Goal: Task Accomplishment & Management: Manage account settings

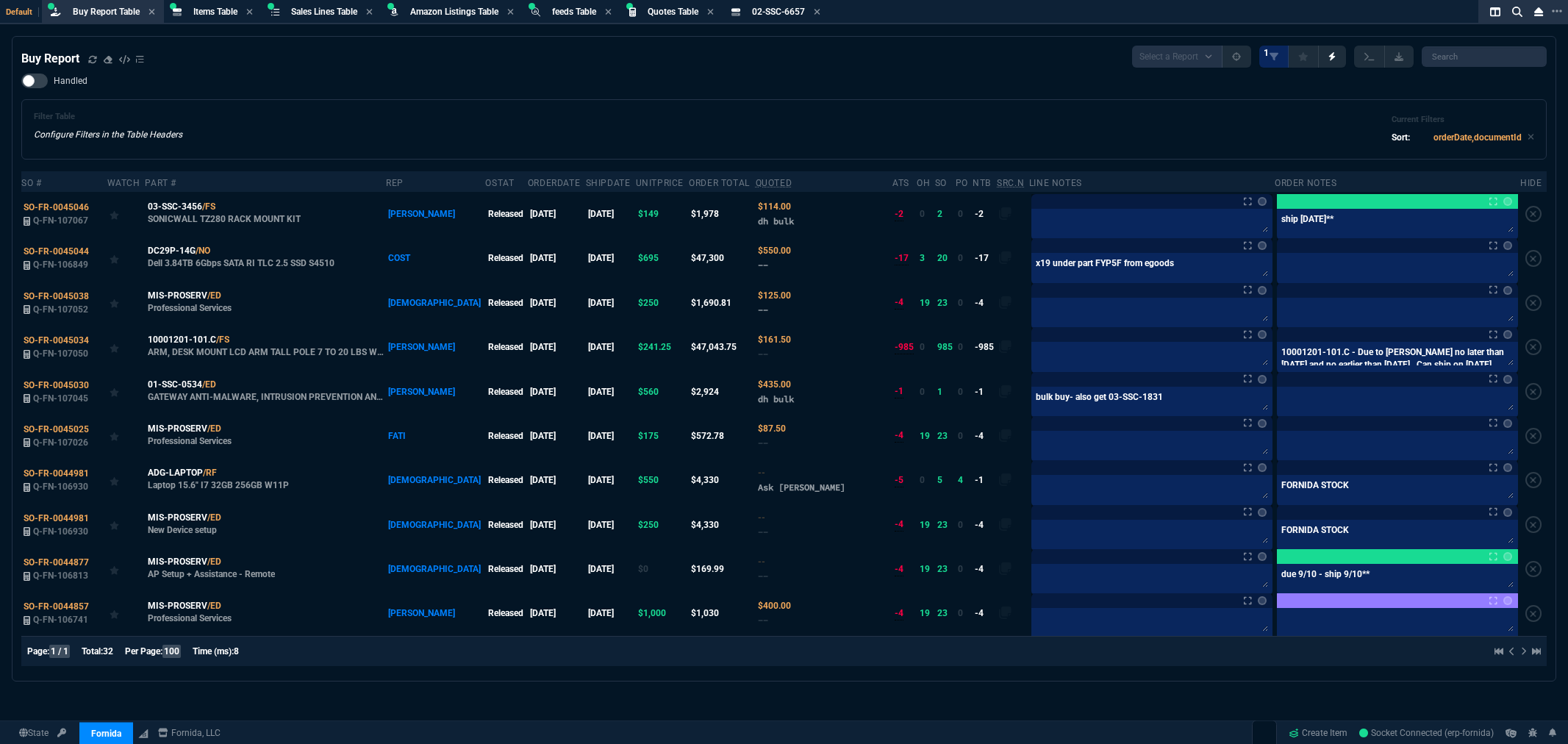
select select "8: NEPT"
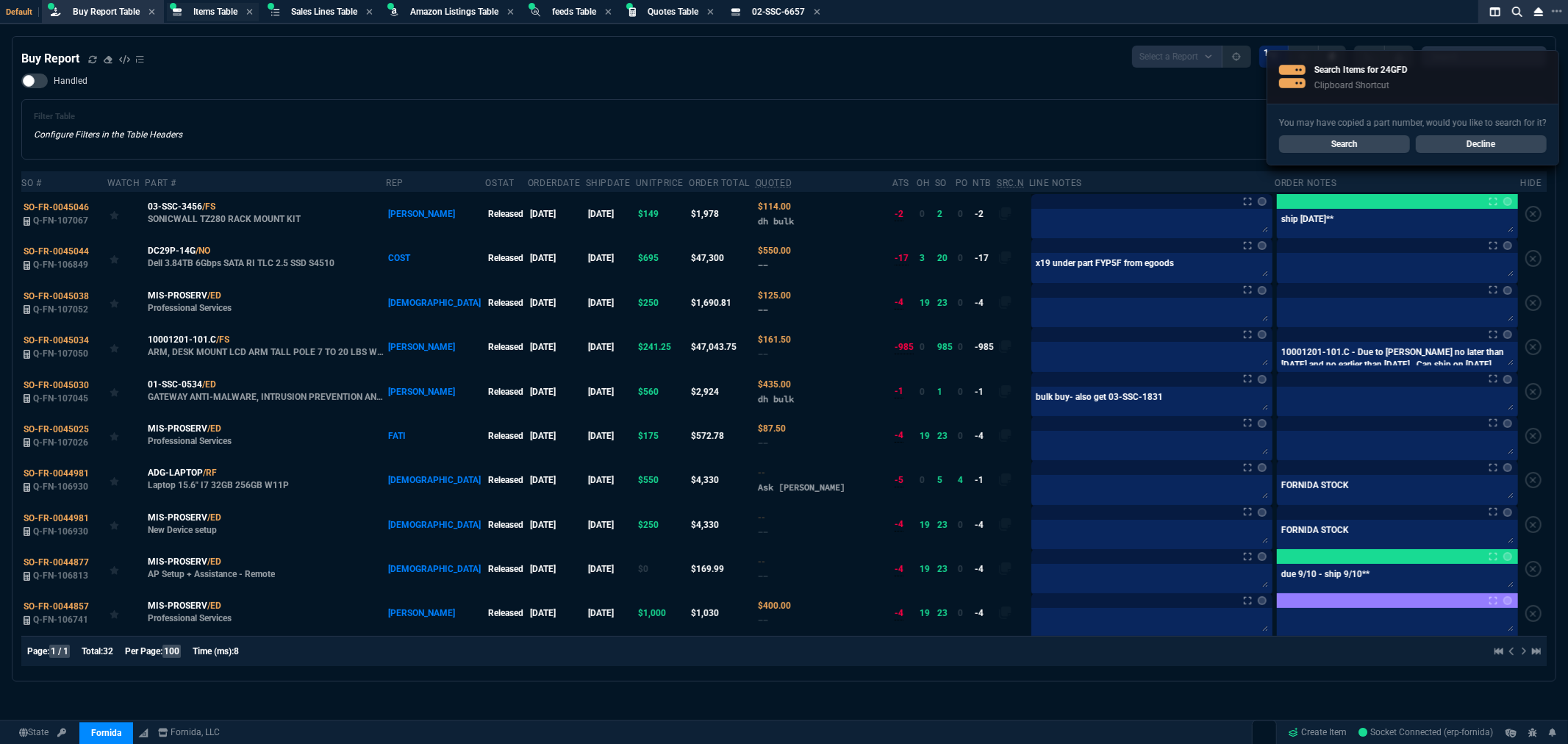
click at [215, 11] on span "Items Table" at bounding box center [215, 11] width 44 height 10
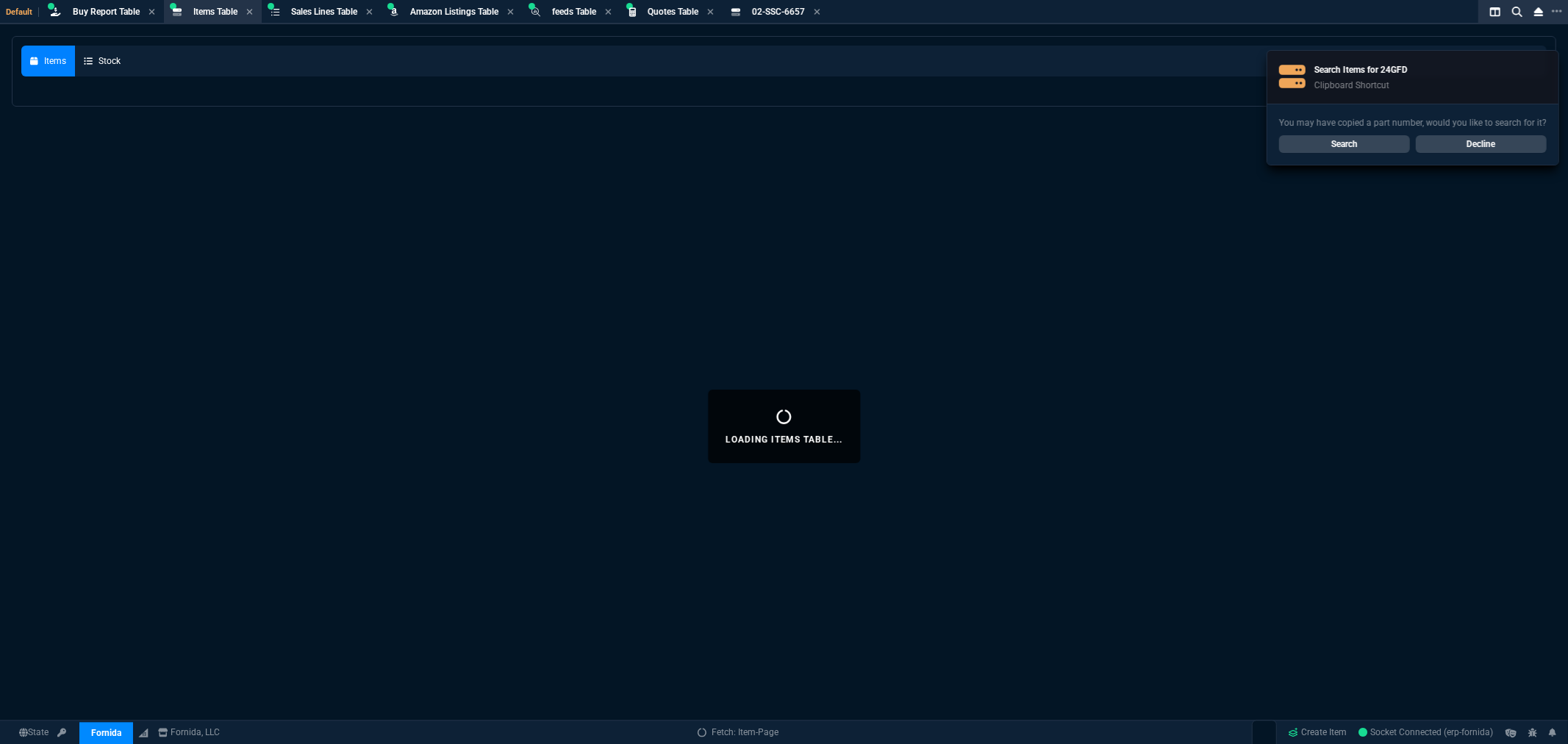
click at [1333, 147] on link "Search" at bounding box center [1344, 144] width 131 height 17
select select
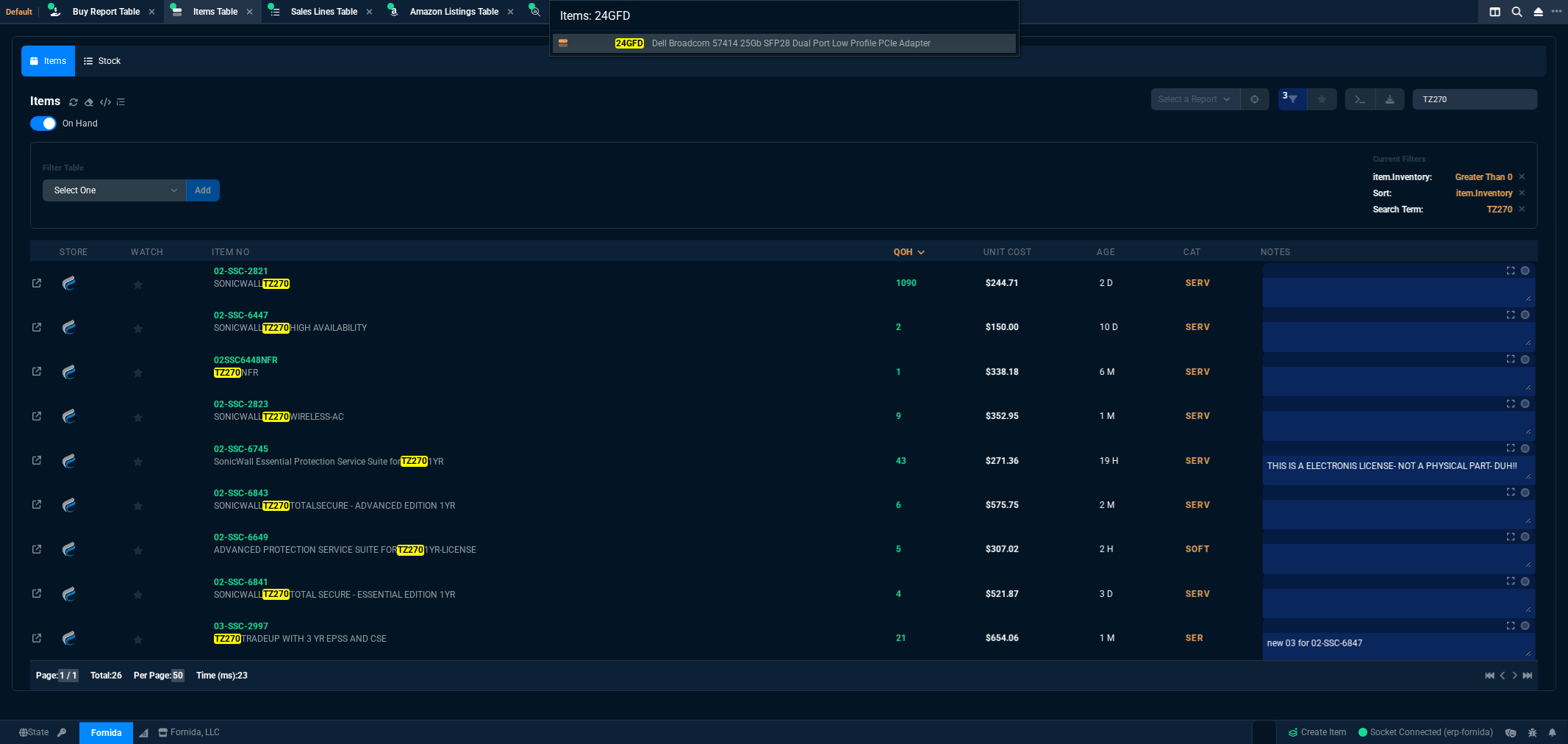
drag, startPoint x: 652, startPoint y: 16, endPoint x: 569, endPoint y: 9, distance: 83.3
click at [542, 15] on div "Items: 24GFD 24GFD Dell Broadcom 57414 25Gb SFP28 Dual Port Low Profile PCIe Ad…" at bounding box center [784, 372] width 1568 height 744
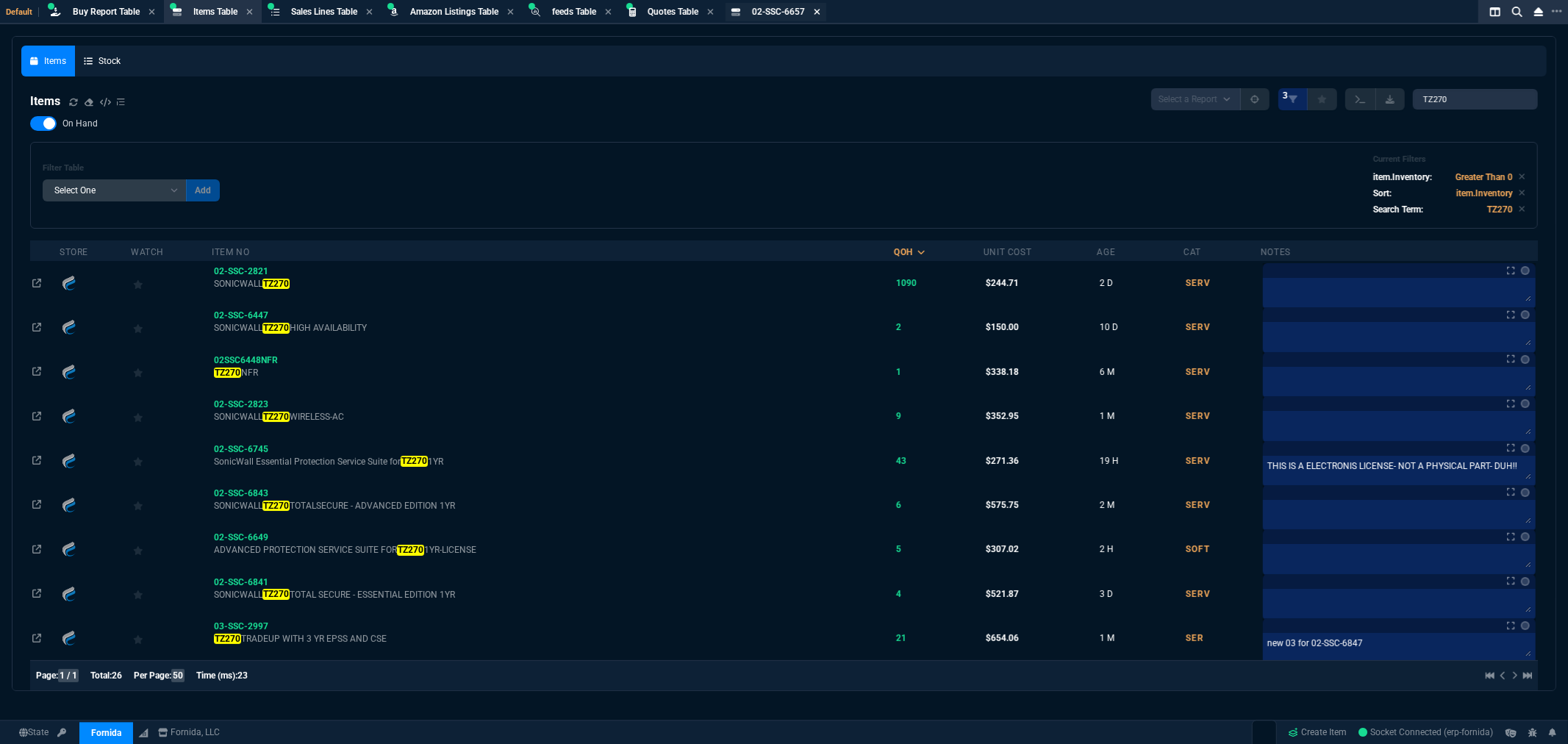
click at [821, 8] on icon at bounding box center [816, 12] width 6 height 9
click at [223, 11] on span "Items Table" at bounding box center [215, 11] width 44 height 10
drag, startPoint x: 1460, startPoint y: 103, endPoint x: 1342, endPoint y: 100, distance: 118.0
click at [1345, 100] on div "Select a Report NEW QUERY 3 TZ270" at bounding box center [1344, 99] width 386 height 22
paste input "24GFD"
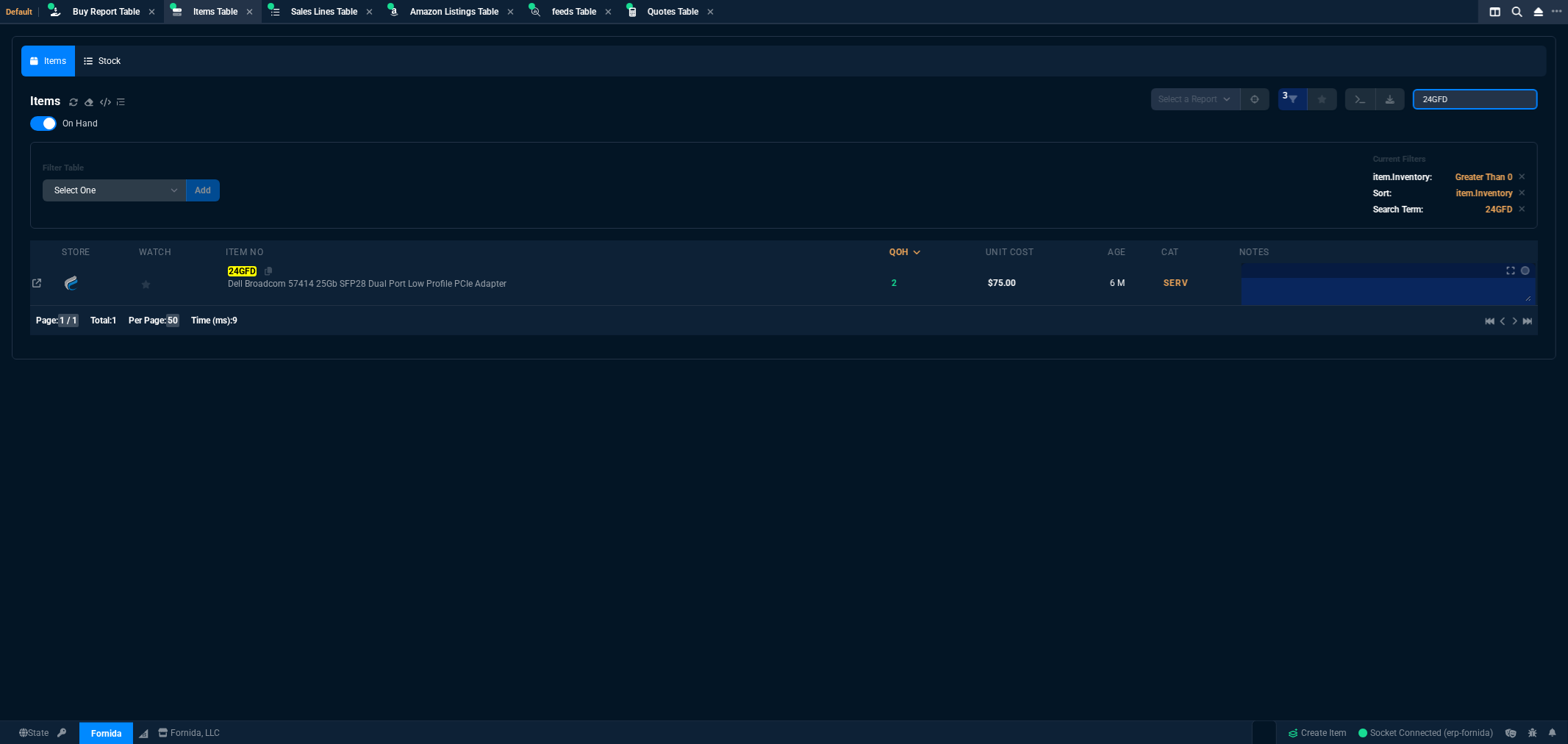
type input "24GFD"
click at [236, 271] on mark "24GFD" at bounding box center [242, 271] width 28 height 10
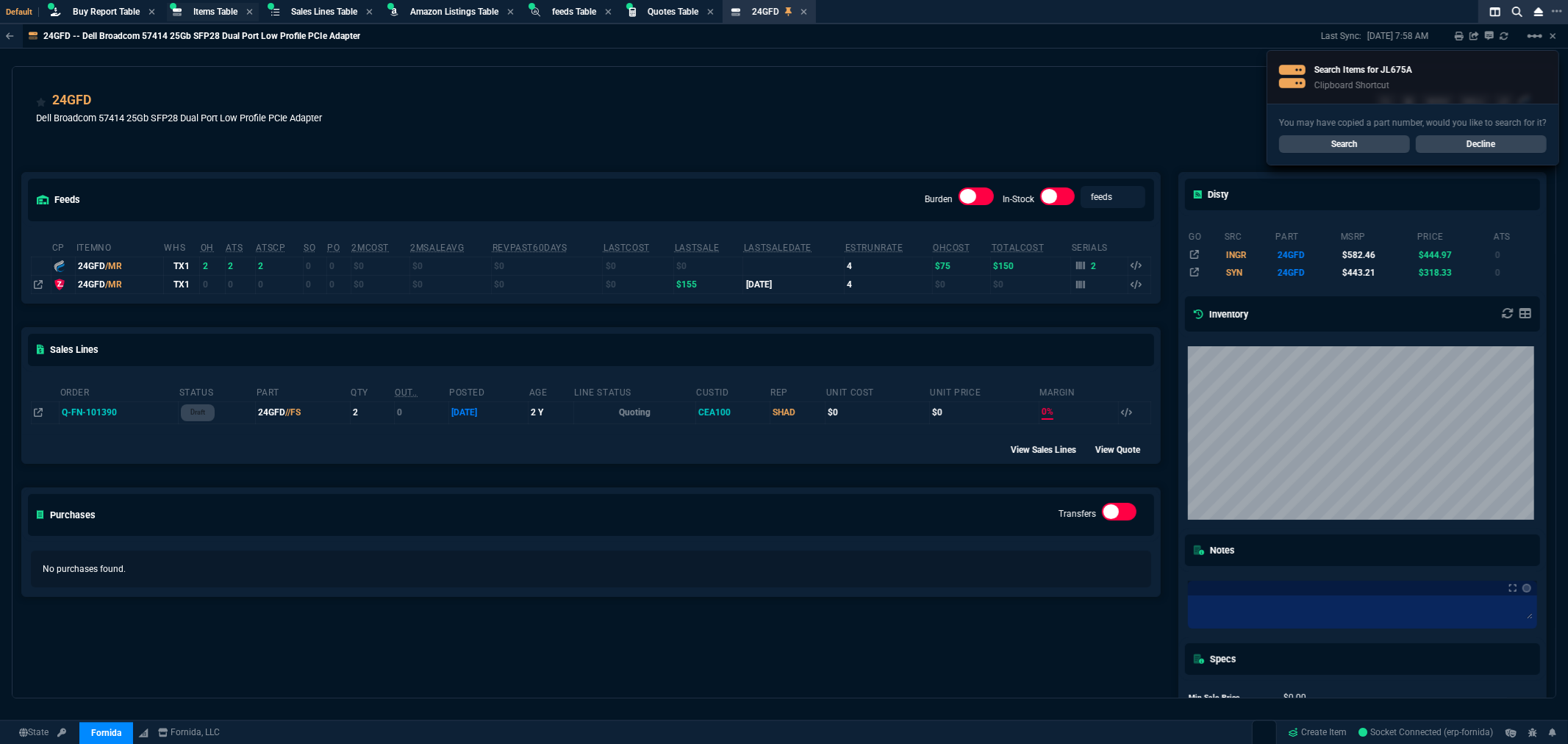
click at [216, 9] on span "Items Table" at bounding box center [215, 11] width 44 height 10
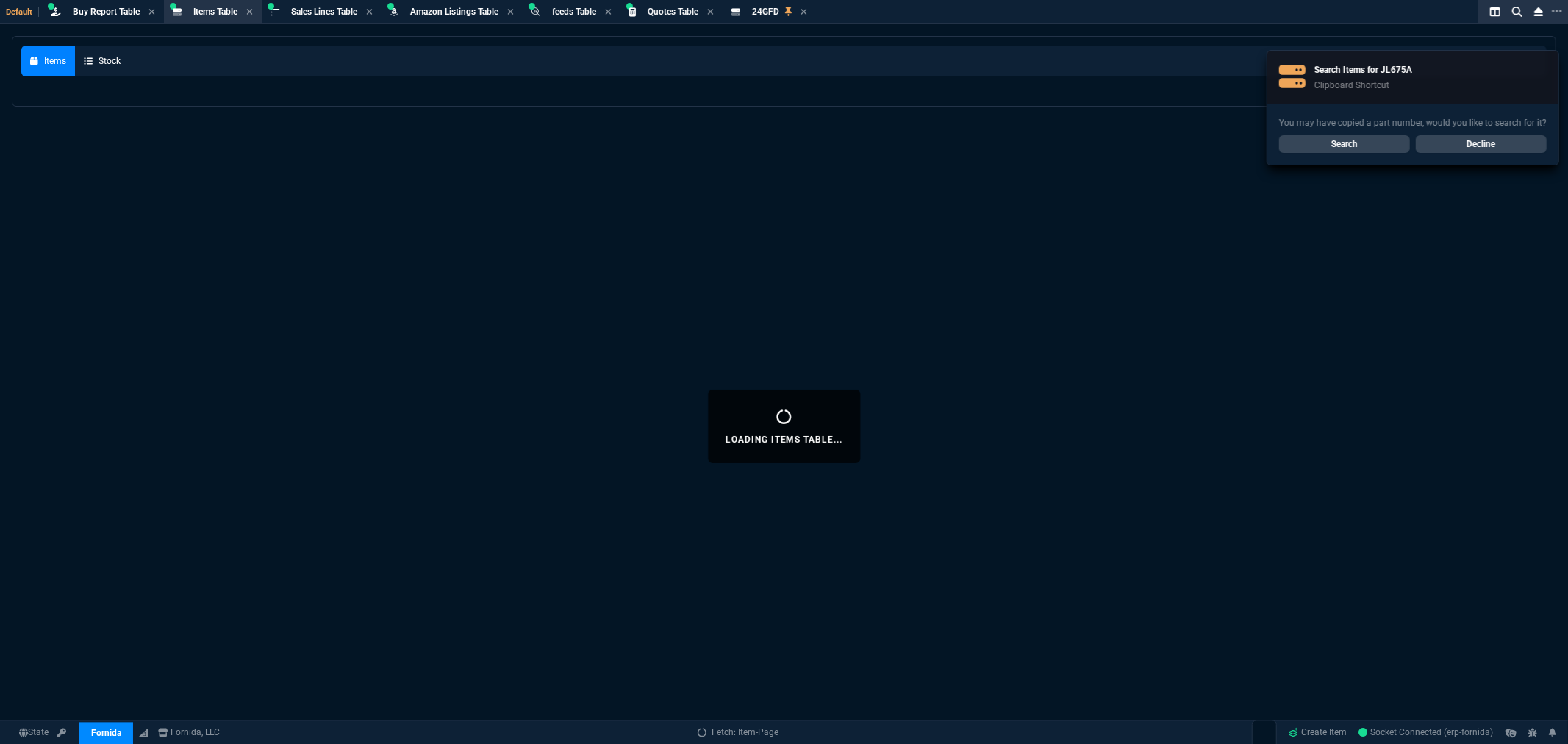
select select
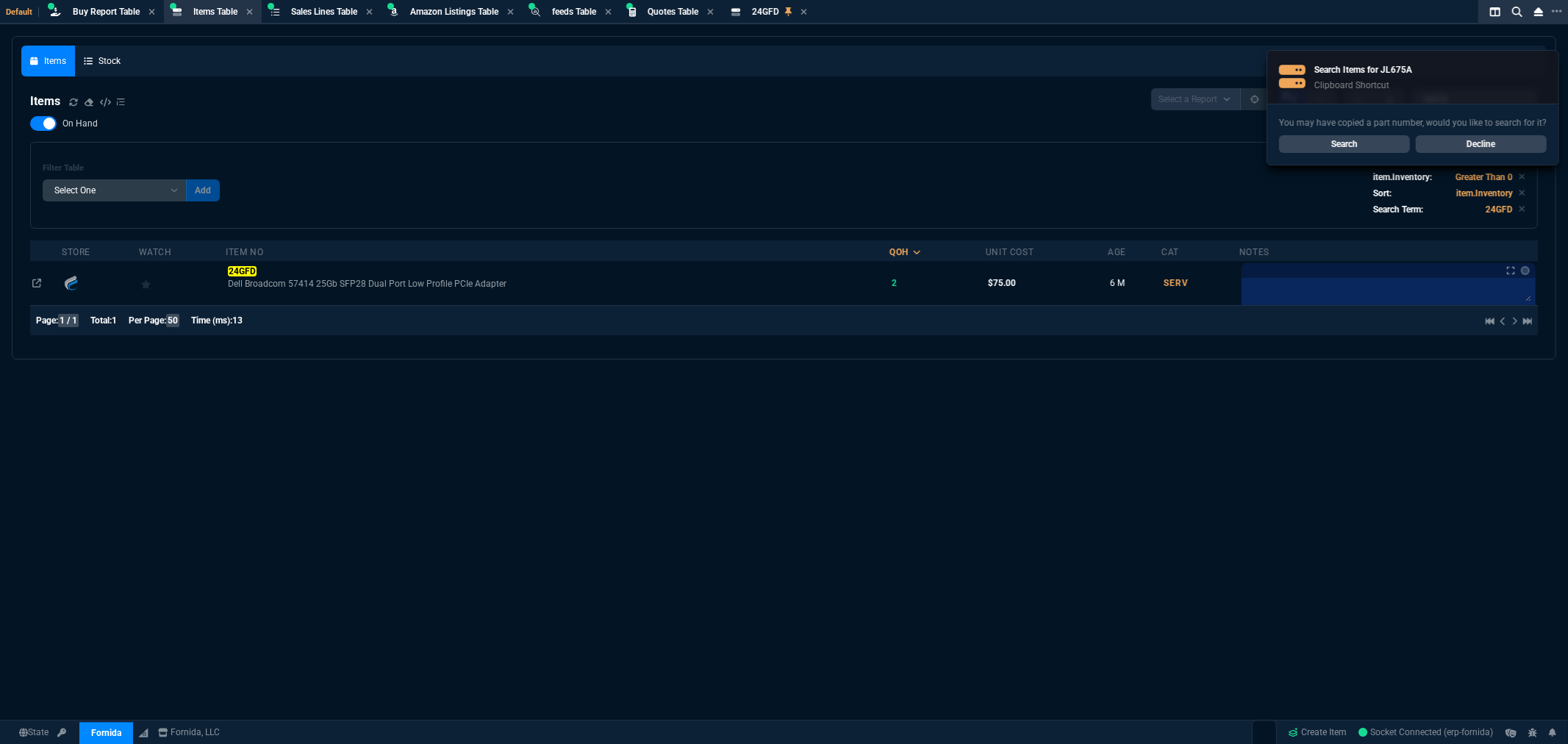
click at [1476, 145] on link "Decline" at bounding box center [1482, 144] width 131 height 17
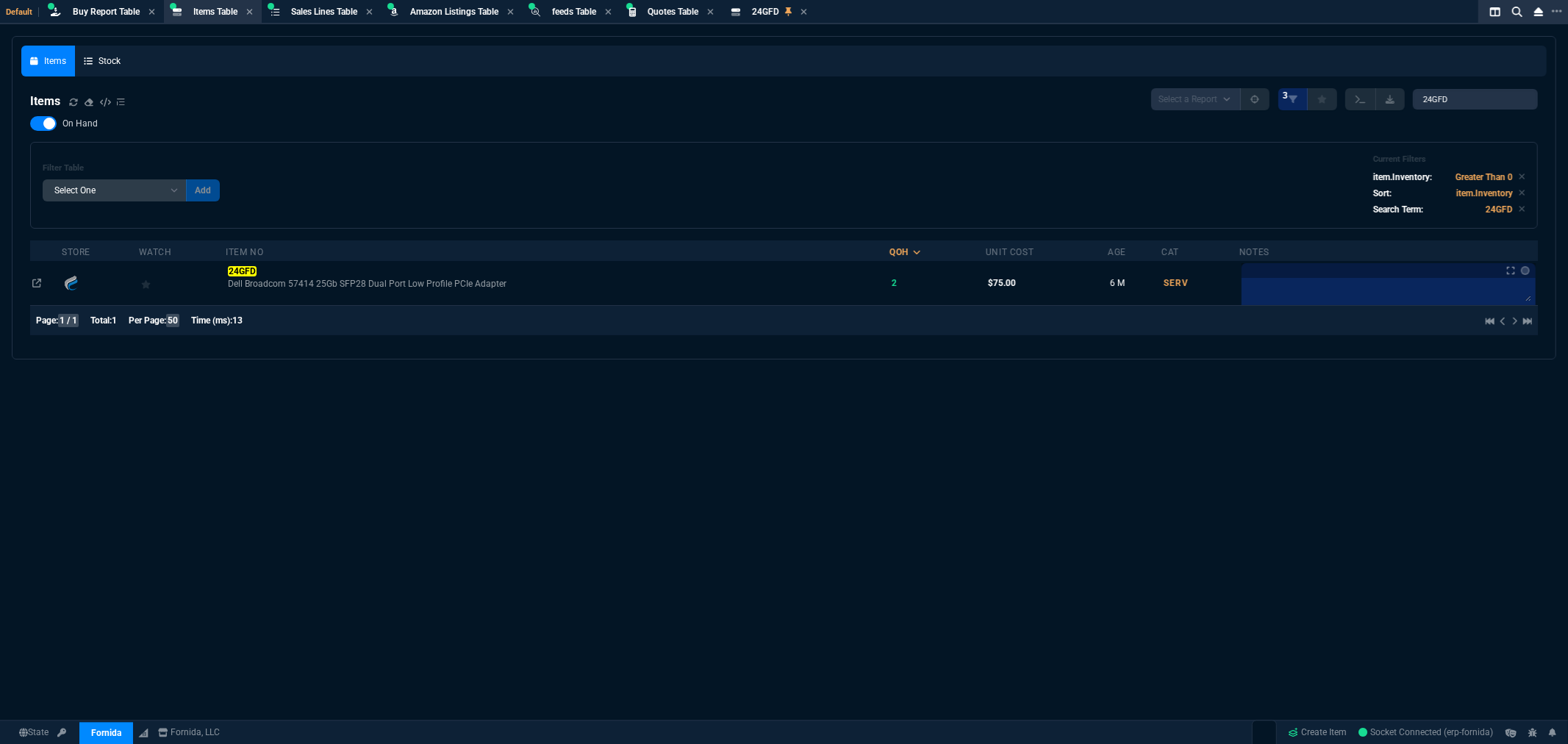
click at [42, 126] on div at bounding box center [43, 123] width 27 height 15
click at [30, 124] on input "On Hand" at bounding box center [29, 123] width 1 height 1
checkbox input "false"
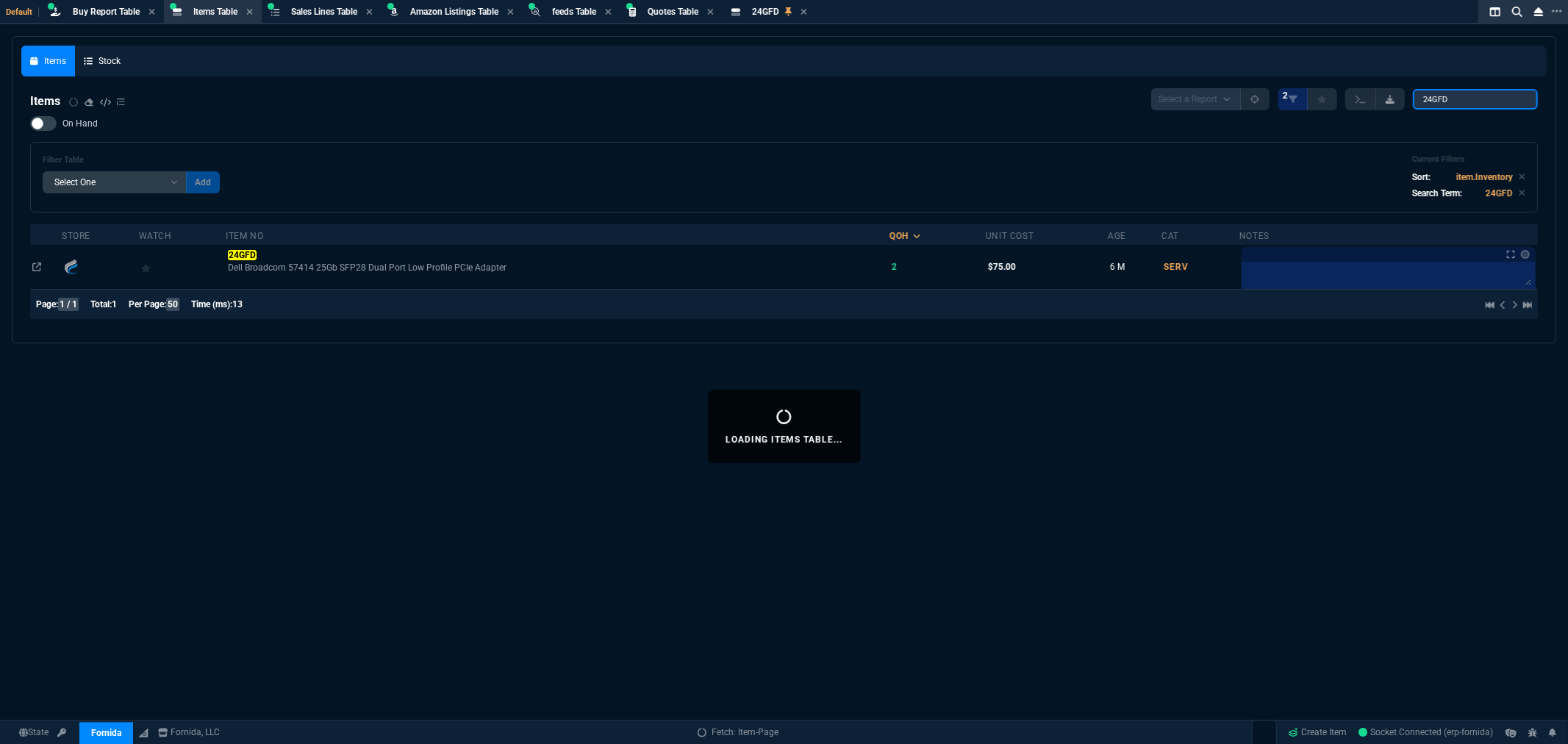
drag, startPoint x: 1458, startPoint y: 97, endPoint x: 1391, endPoint y: 94, distance: 67.1
click at [1391, 94] on div "Select a Report NEW QUERY 2 24GFD" at bounding box center [1344, 99] width 386 height 22
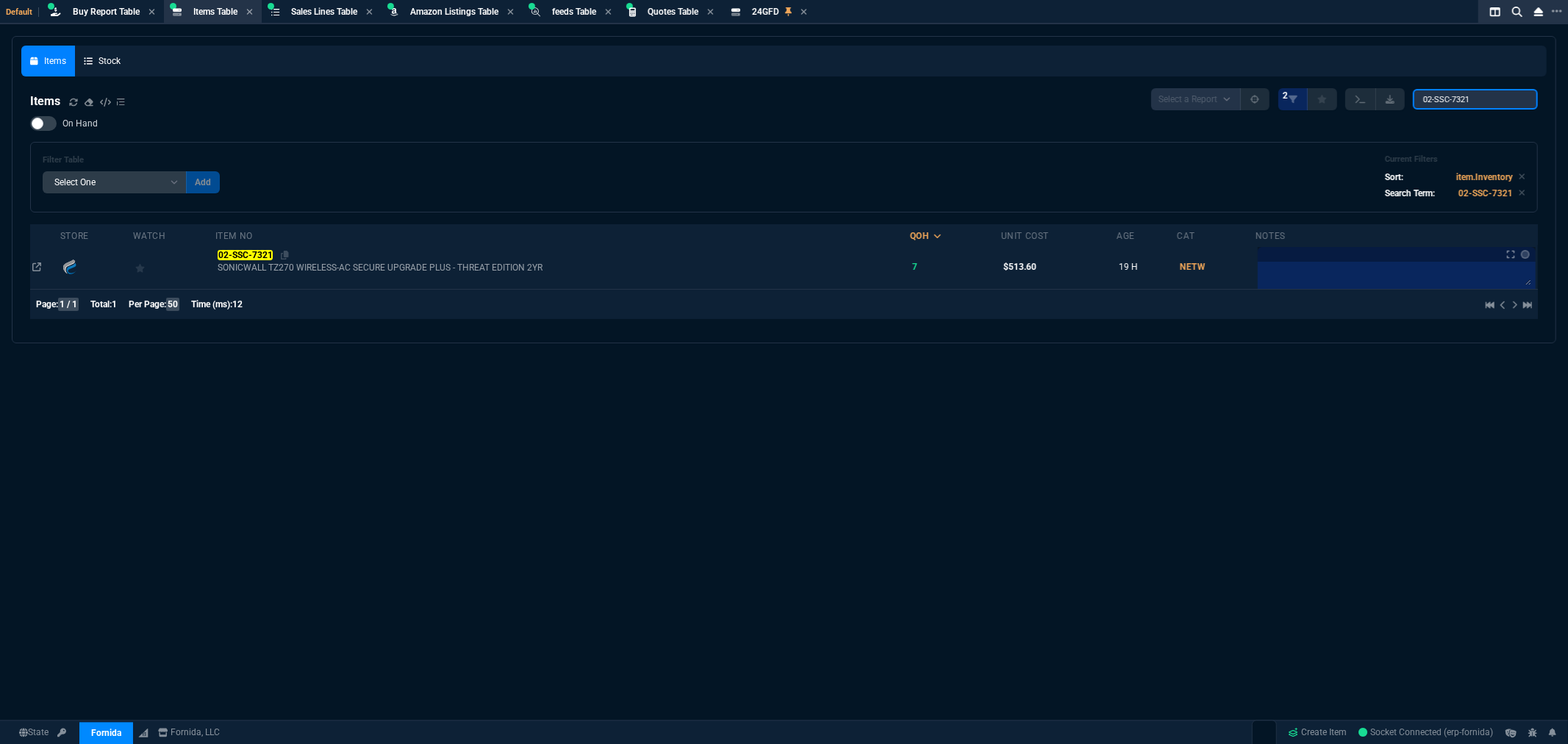
type input "02-SSC-7321"
click at [261, 253] on mark "02-SSC-7321" at bounding box center [245, 255] width 55 height 10
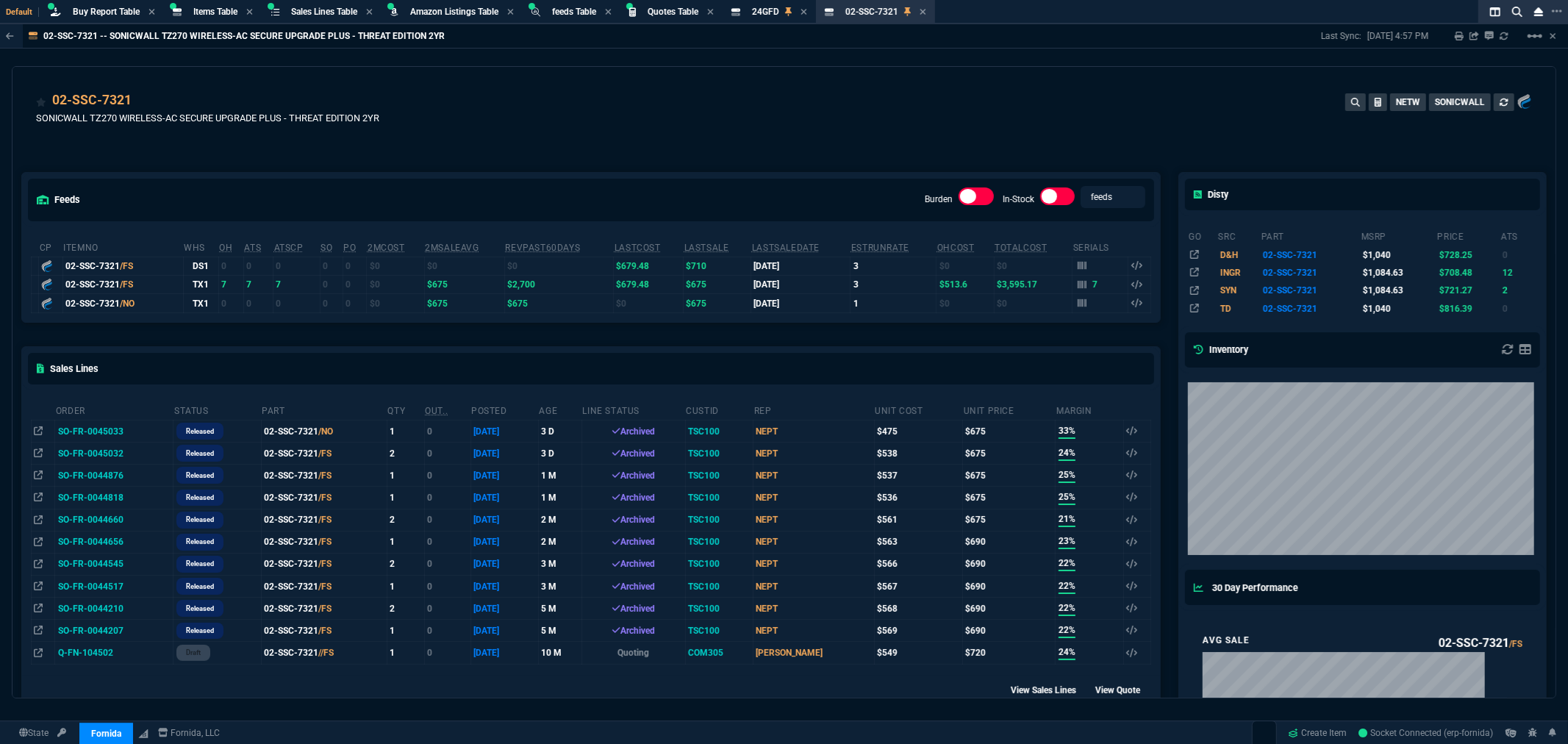
click at [108, 429] on td "SO-FR-0045033" at bounding box center [114, 431] width 119 height 22
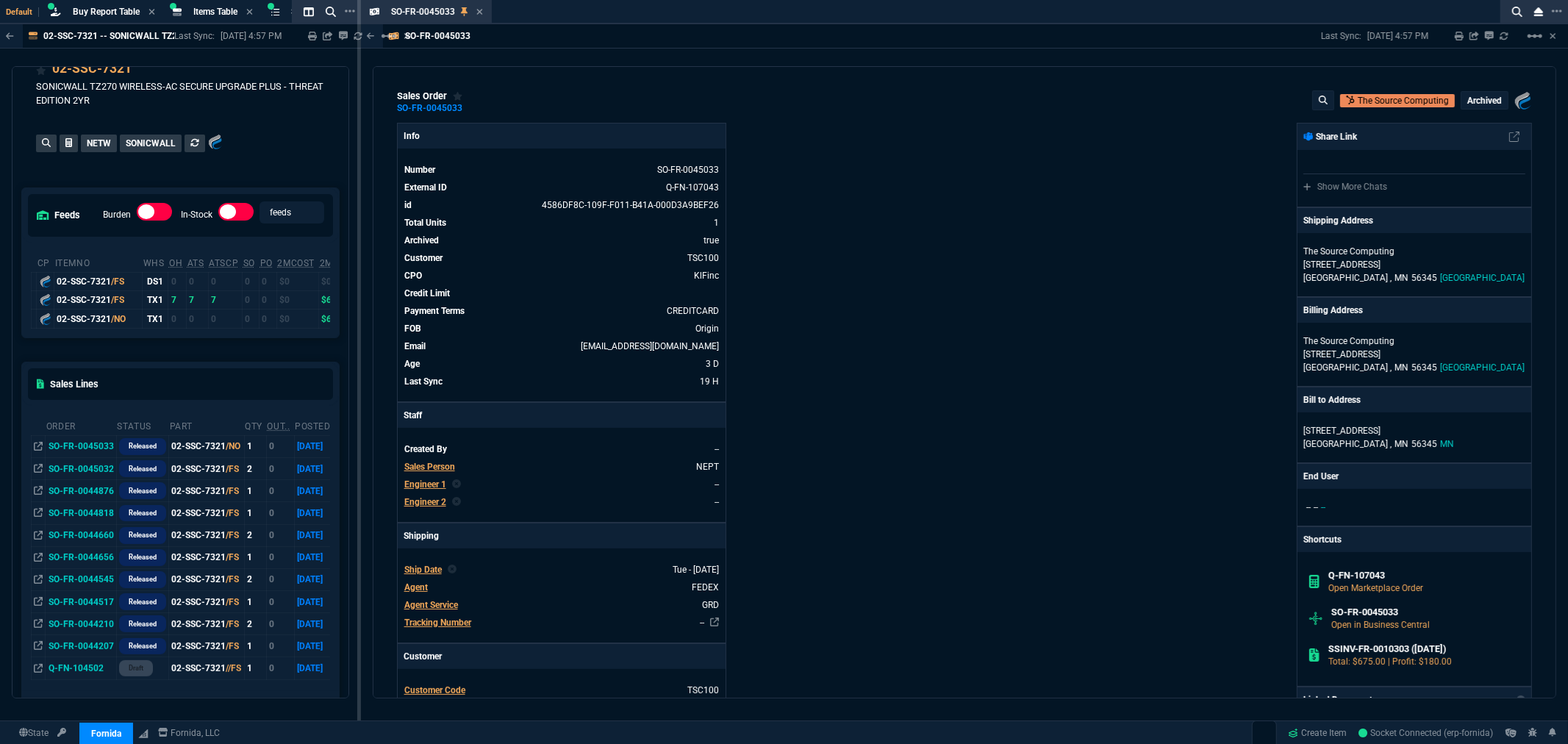
scroll to position [82, 0]
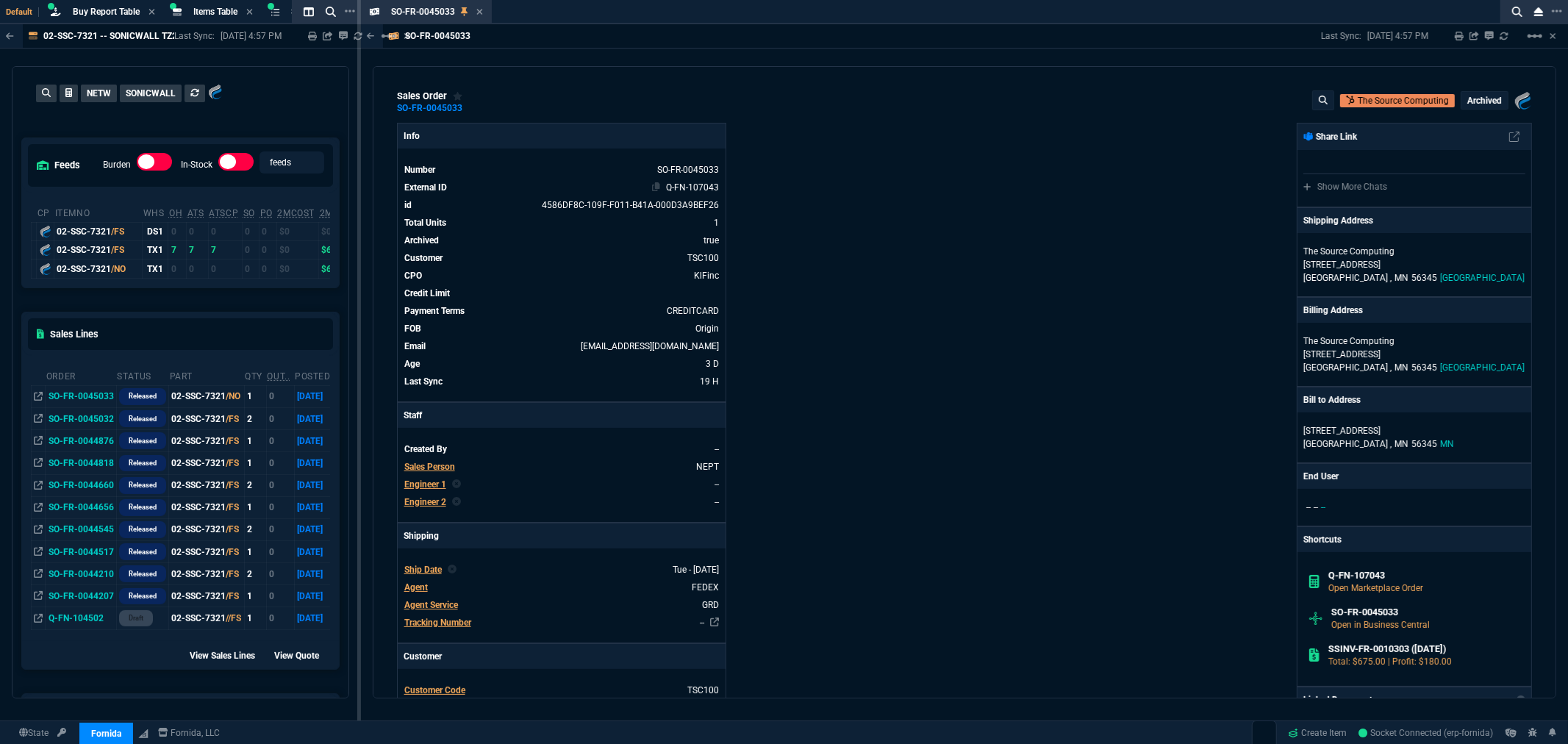
click at [682, 189] on link "Q-FN-107043" at bounding box center [693, 187] width 53 height 10
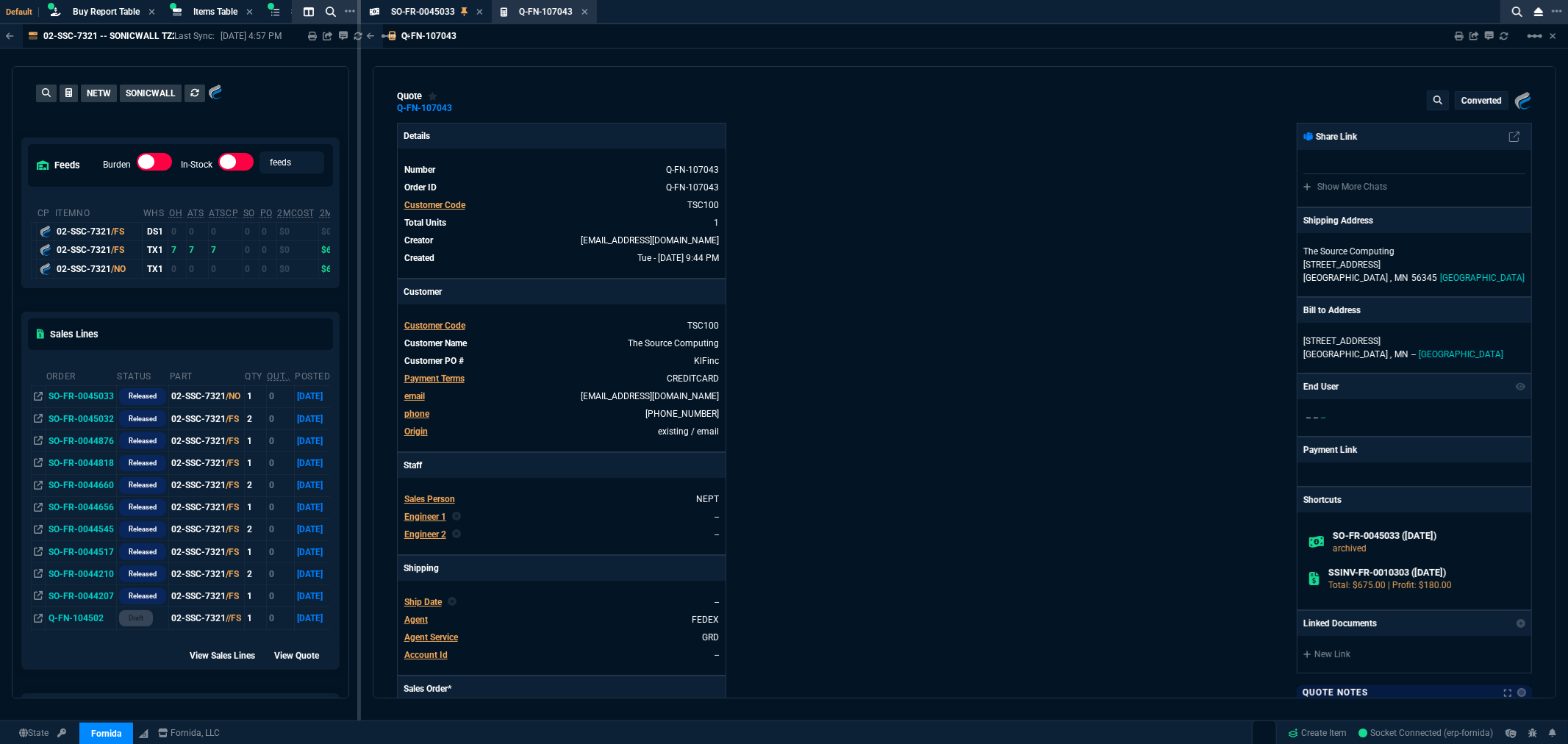
type input "33"
type input "225"
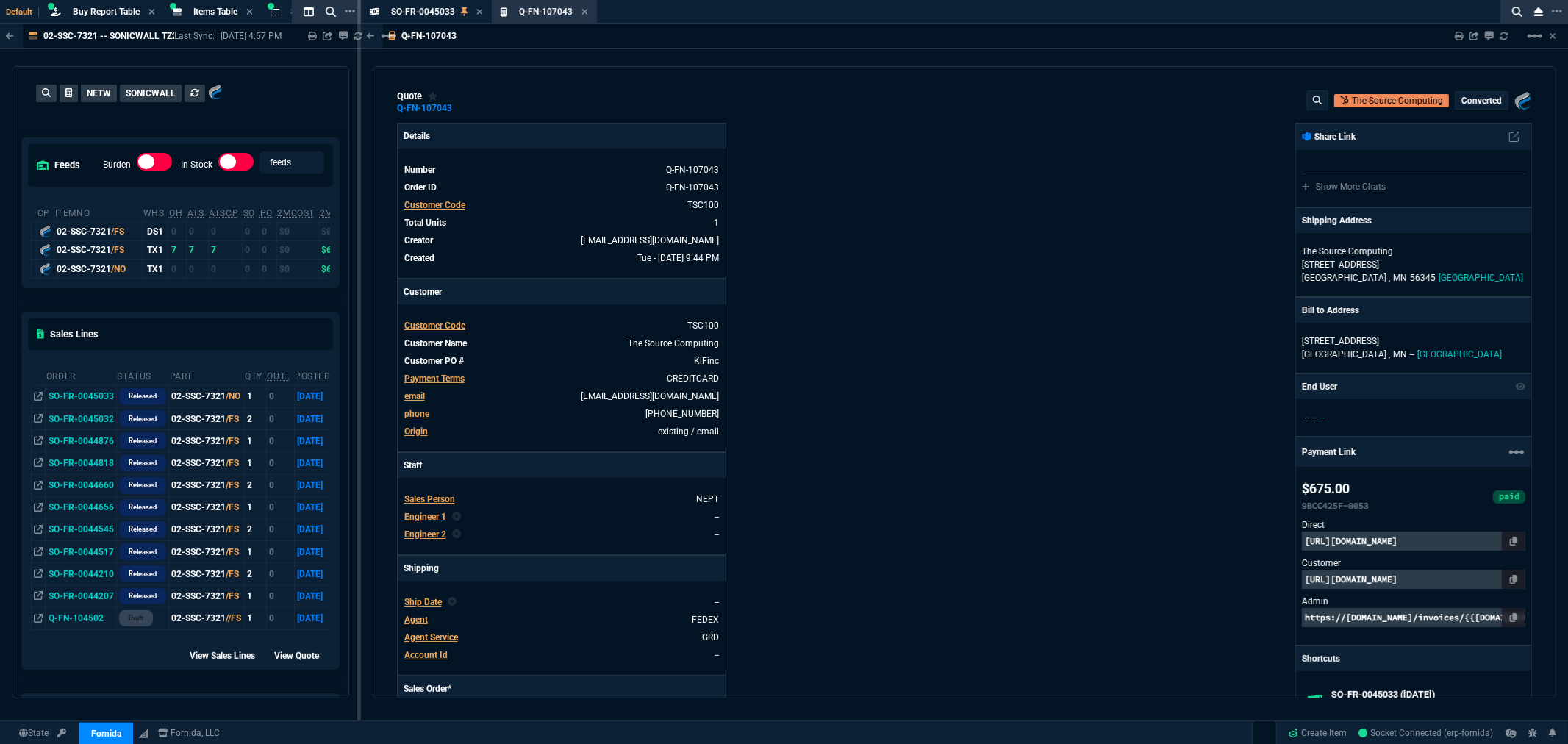
type input "1040"
type input "35"
click at [1532, 31] on mat-icon "linear_scale" at bounding box center [1535, 36] width 17 height 17
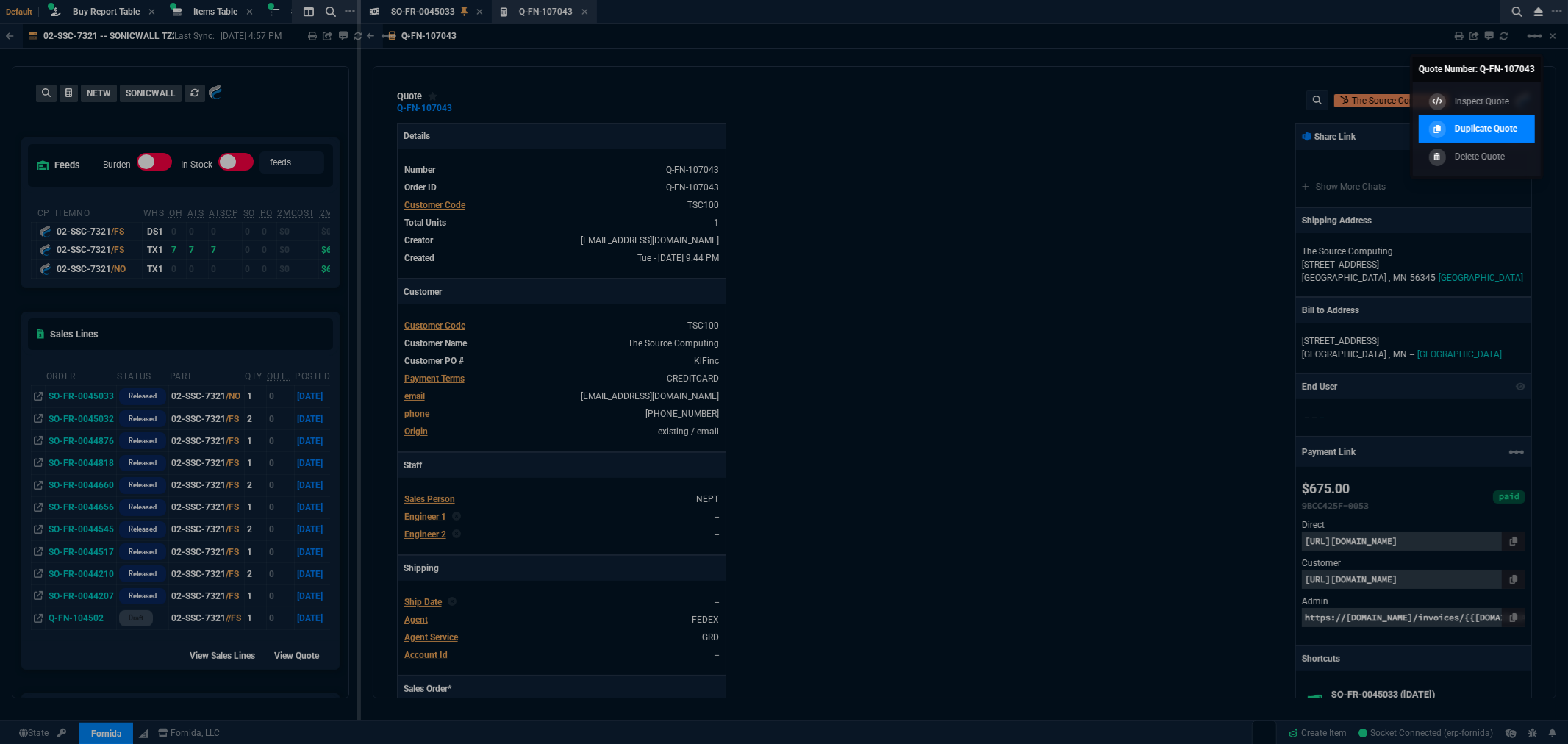
click at [1468, 122] on p "Duplicate Quote" at bounding box center [1486, 129] width 63 height 13
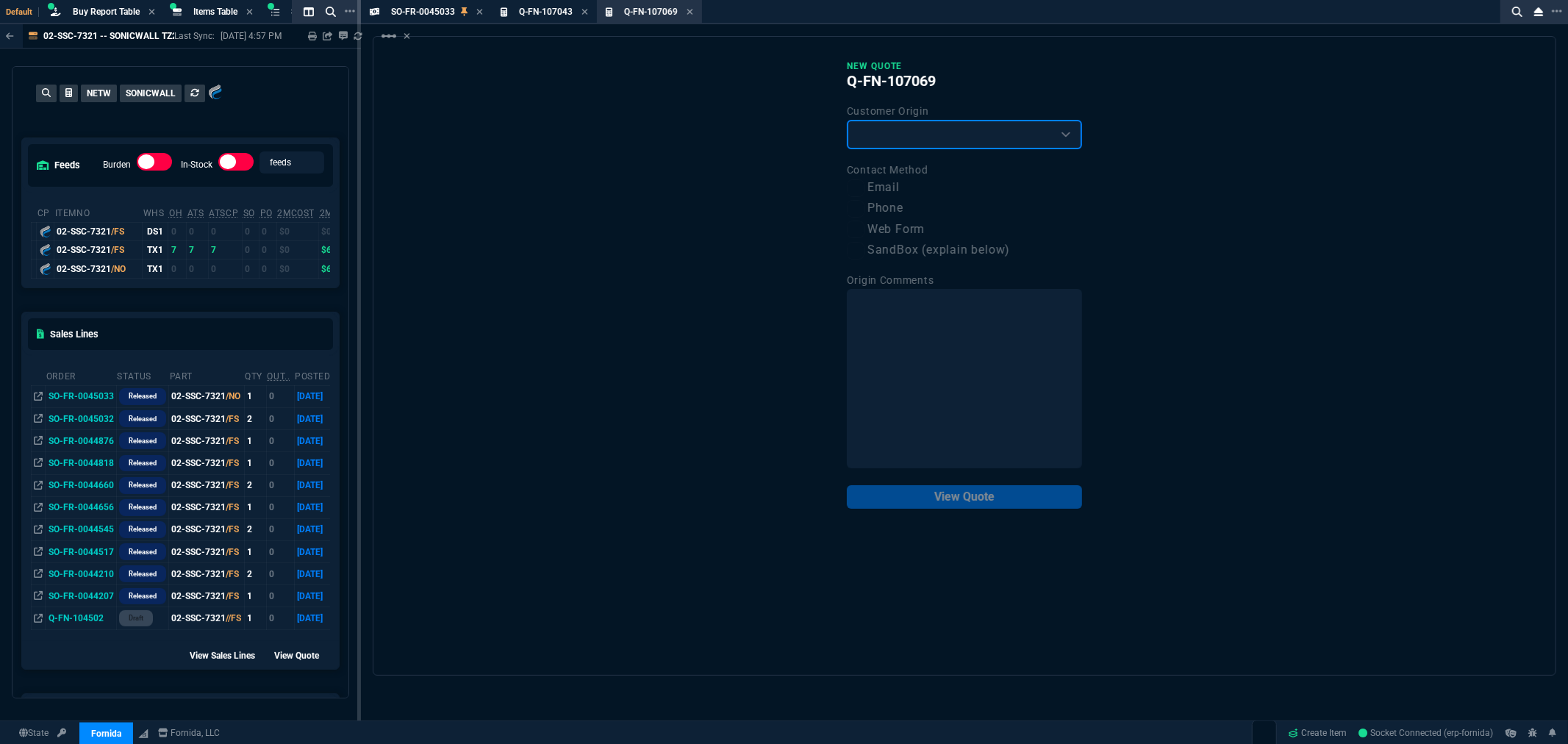
click at [1012, 141] on select "Existing Customer Amazon Lead (first order) Website Lead (first order) Called (…" at bounding box center [964, 134] width 236 height 29
select select "existing"
click at [847, 120] on select "Existing Customer Amazon Lead (first order) Website Lead (first order) Called (…" at bounding box center [964, 134] width 236 height 29
click at [881, 189] on label "Email" at bounding box center [964, 188] width 236 height 18
click at [865, 189] on input "Email" at bounding box center [855, 188] width 17 height 17
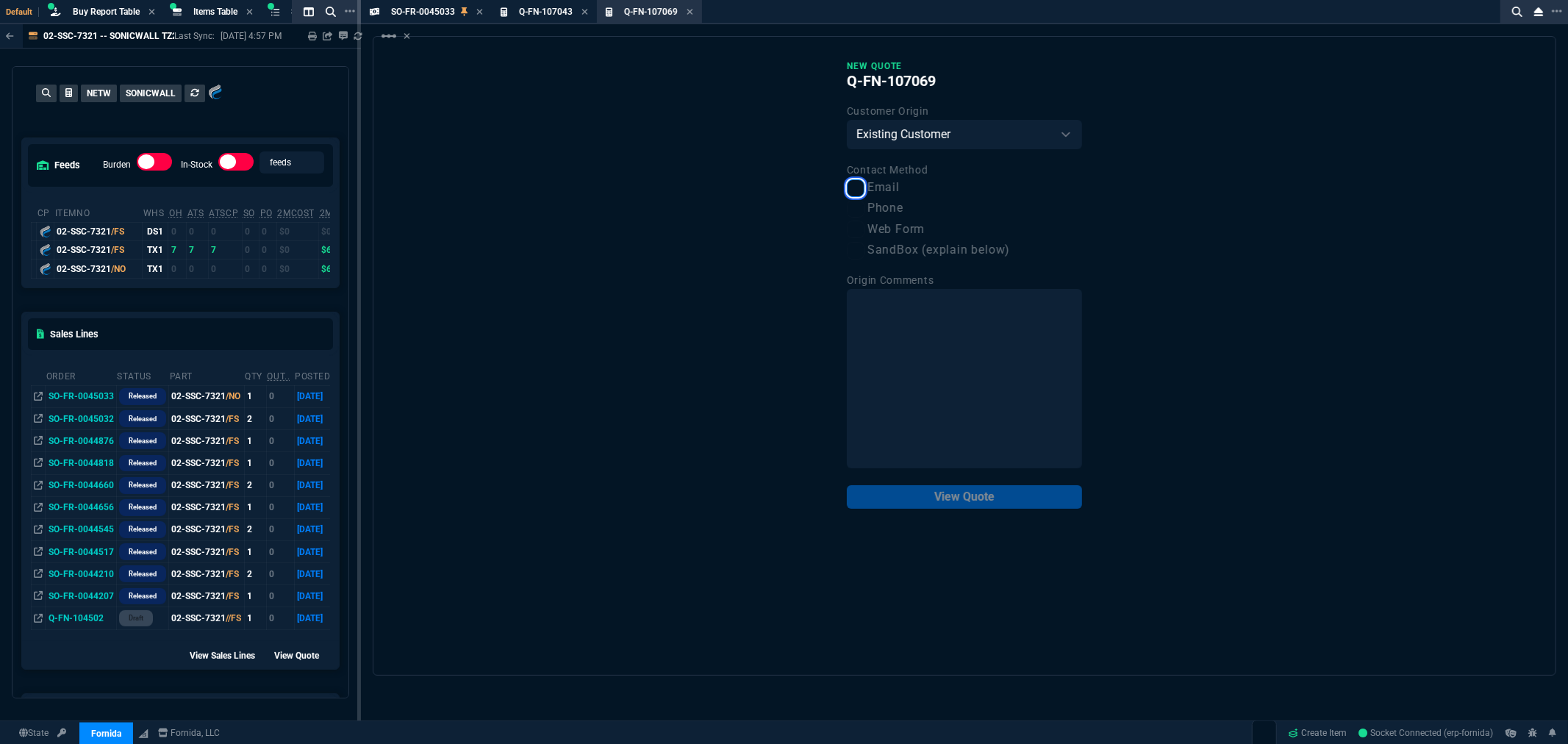
checkbox input "true"
click at [996, 500] on button "View Quote" at bounding box center [964, 497] width 236 height 24
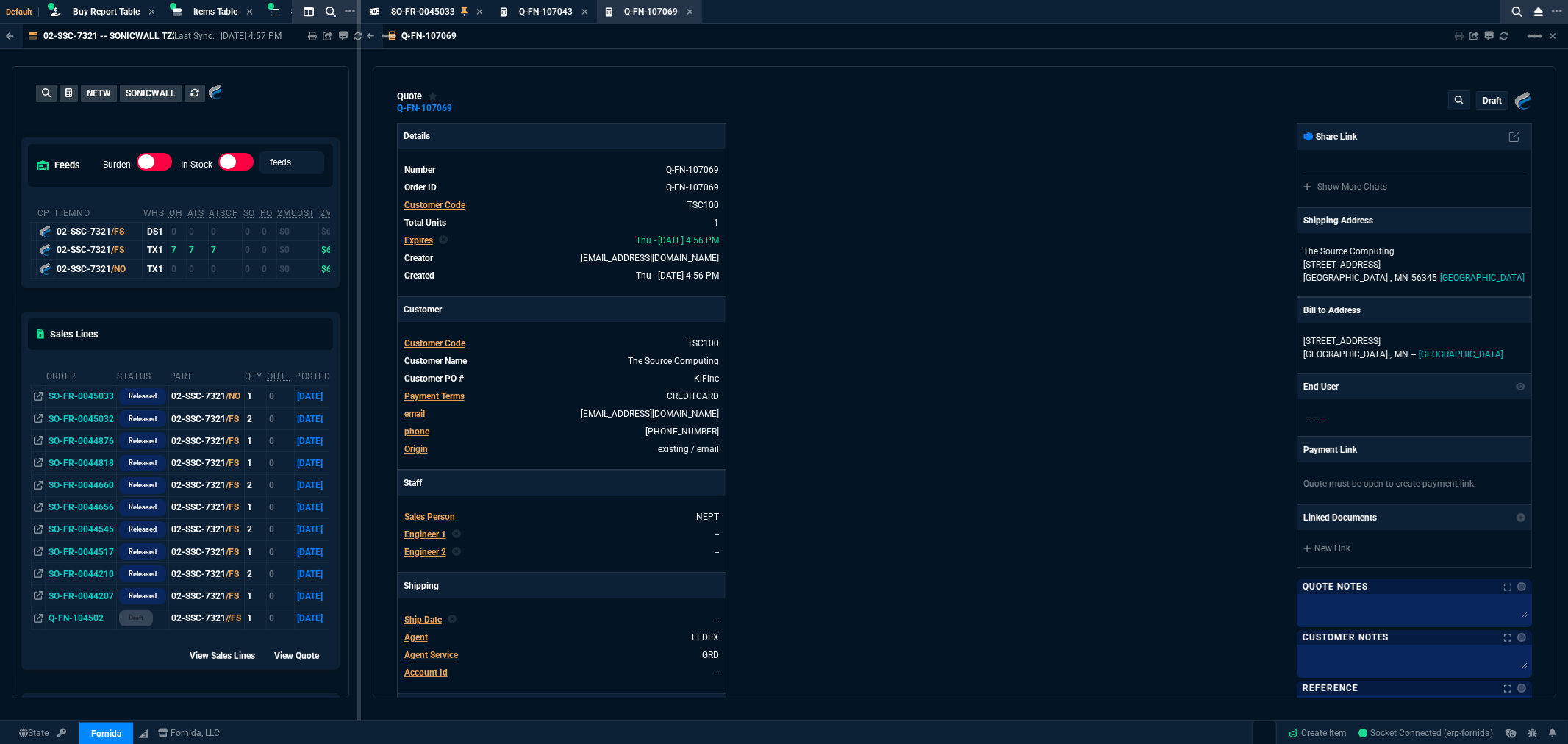
type input "33"
type input "225"
type input "35"
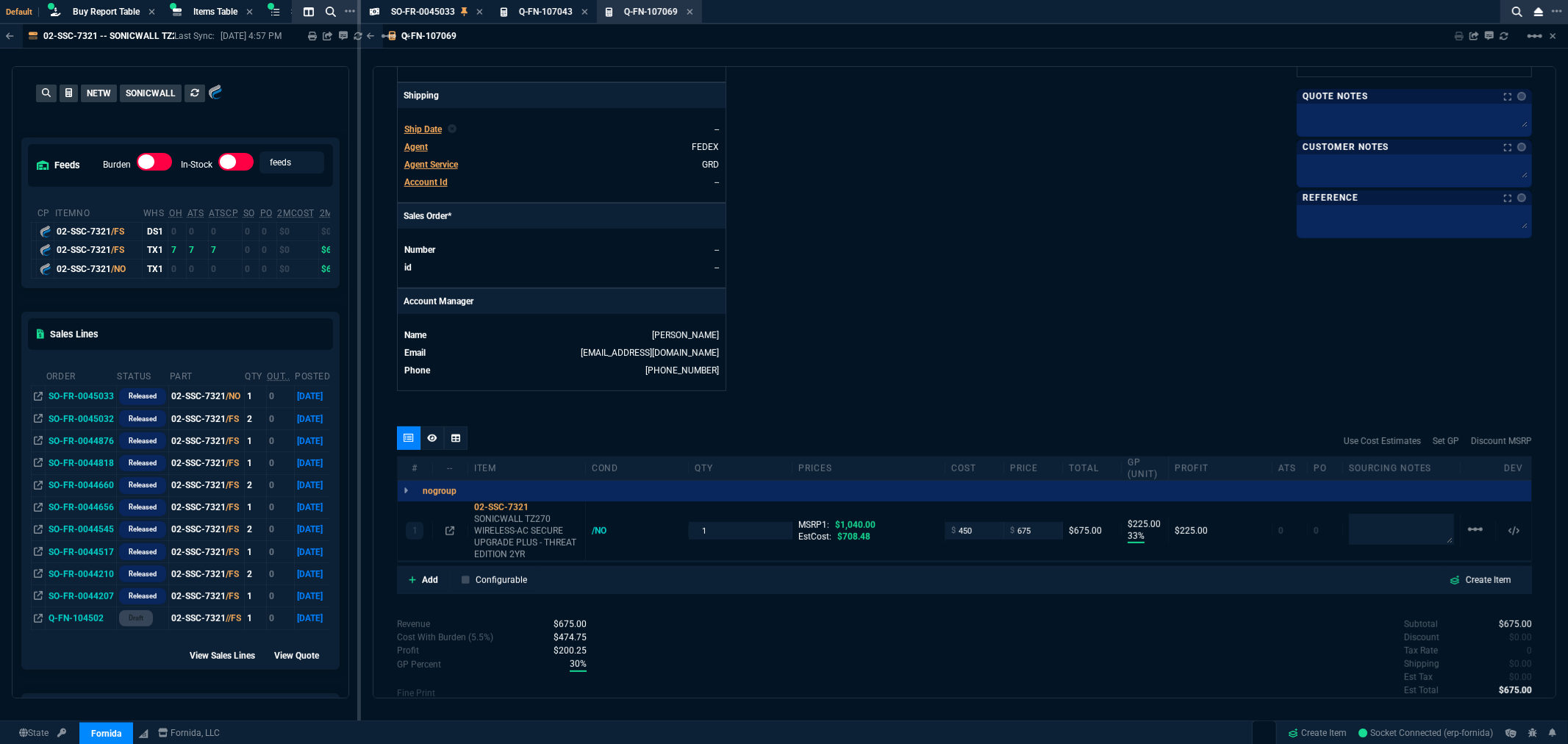
scroll to position [490, 0]
click at [434, 582] on p "Add" at bounding box center [431, 581] width 17 height 13
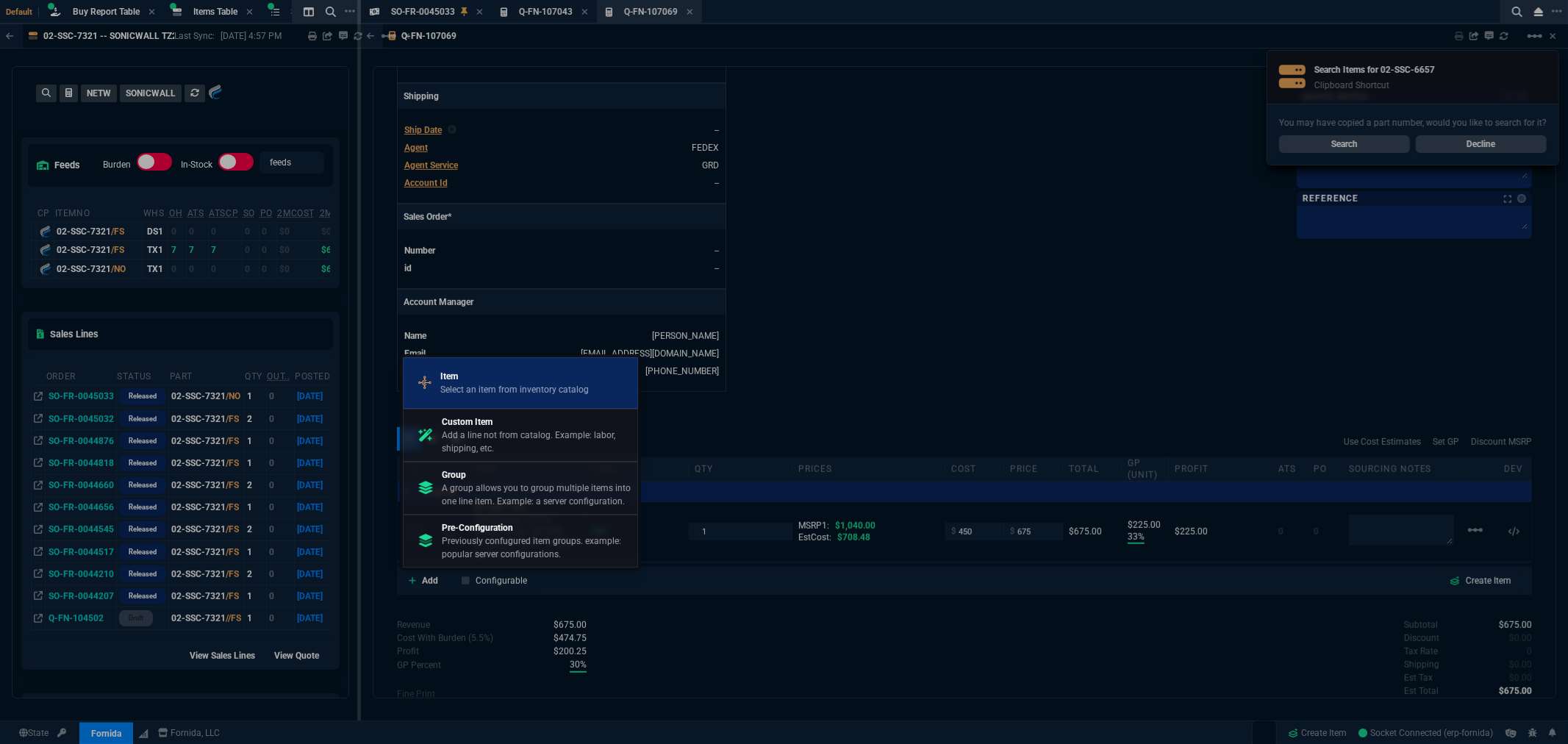
click at [528, 392] on p "Select an item from inventory catalog" at bounding box center [514, 389] width 148 height 13
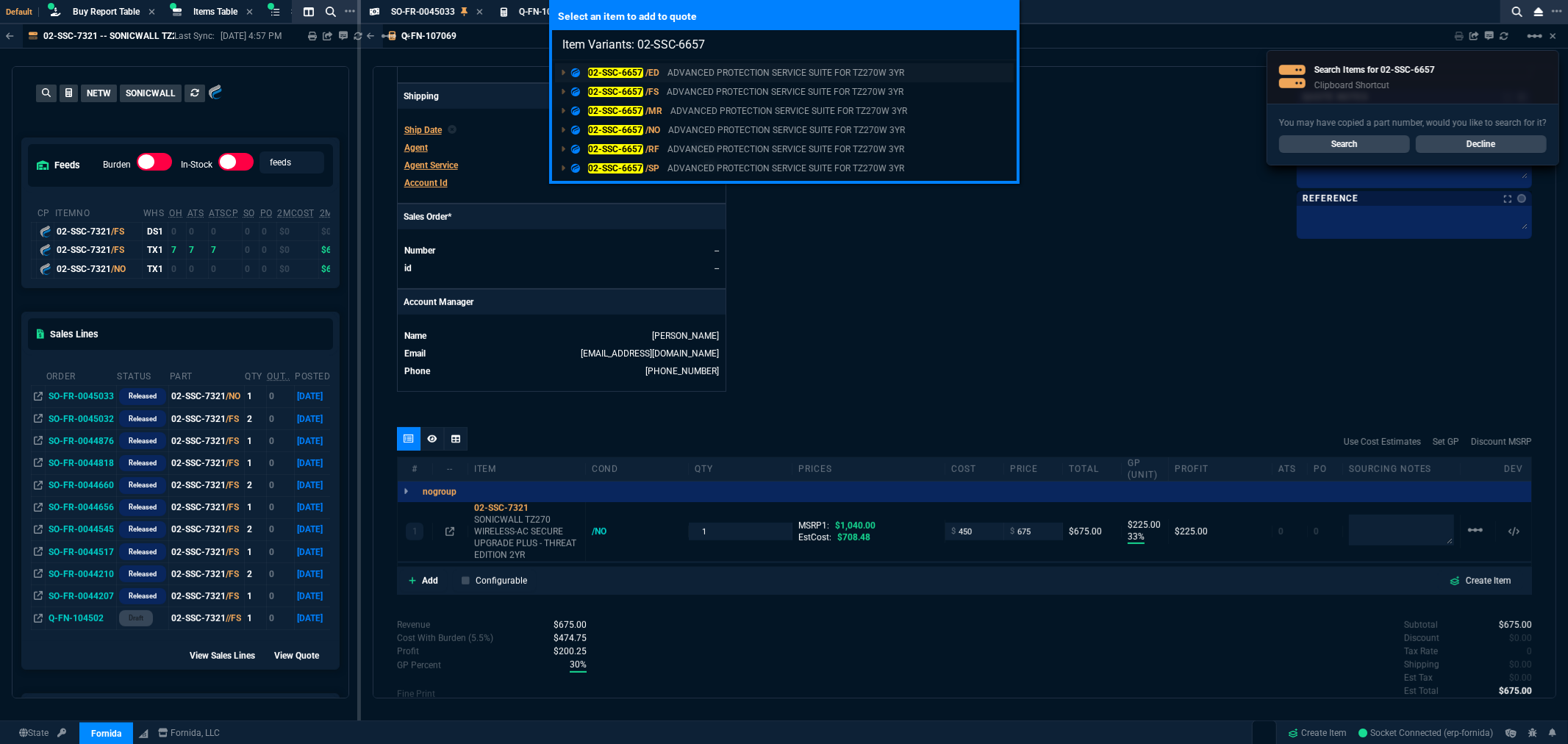
type input "Item Variants: 02-SSC-6657"
click at [627, 74] on mark "02-SSC-6657" at bounding box center [616, 72] width 55 height 10
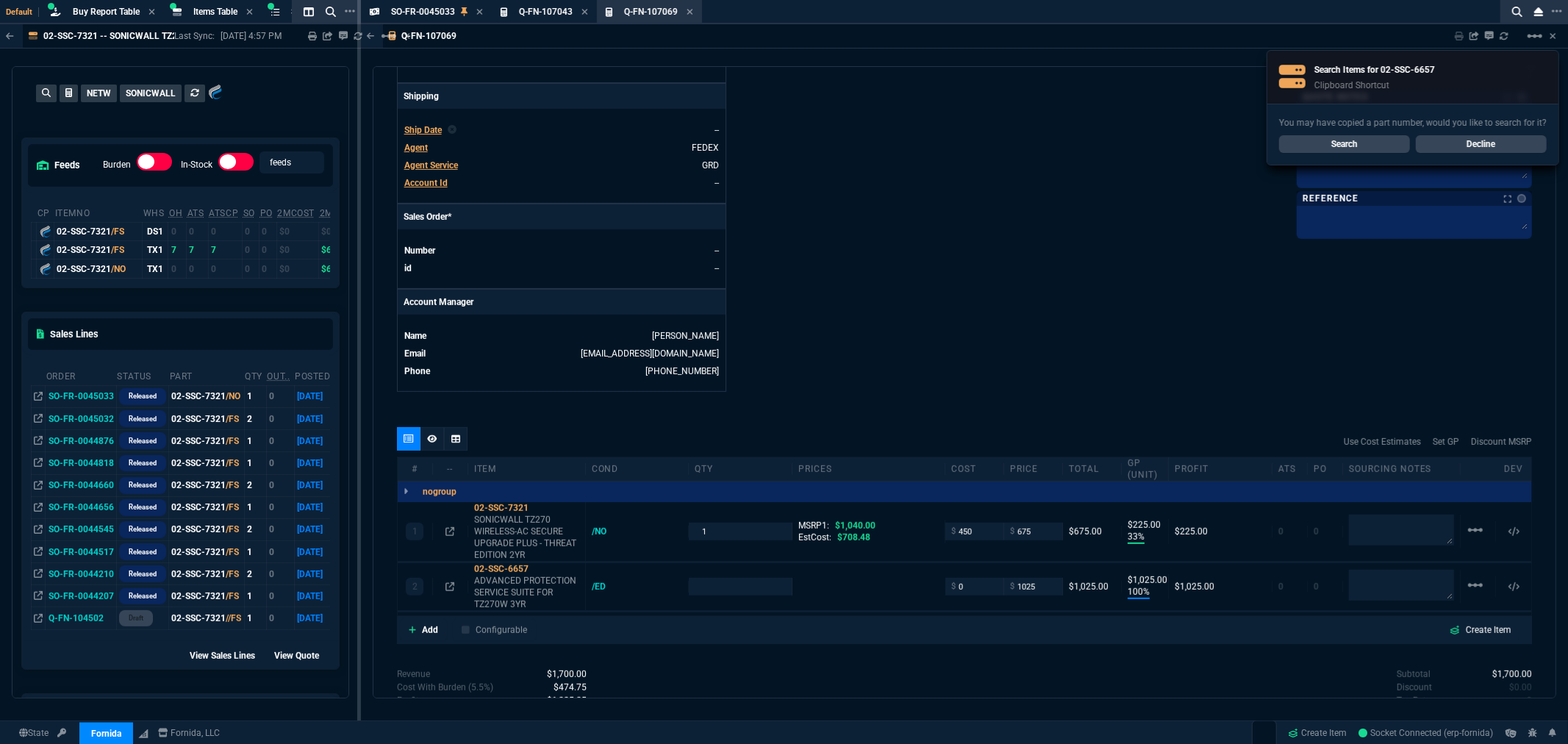
scroll to position [437, 0]
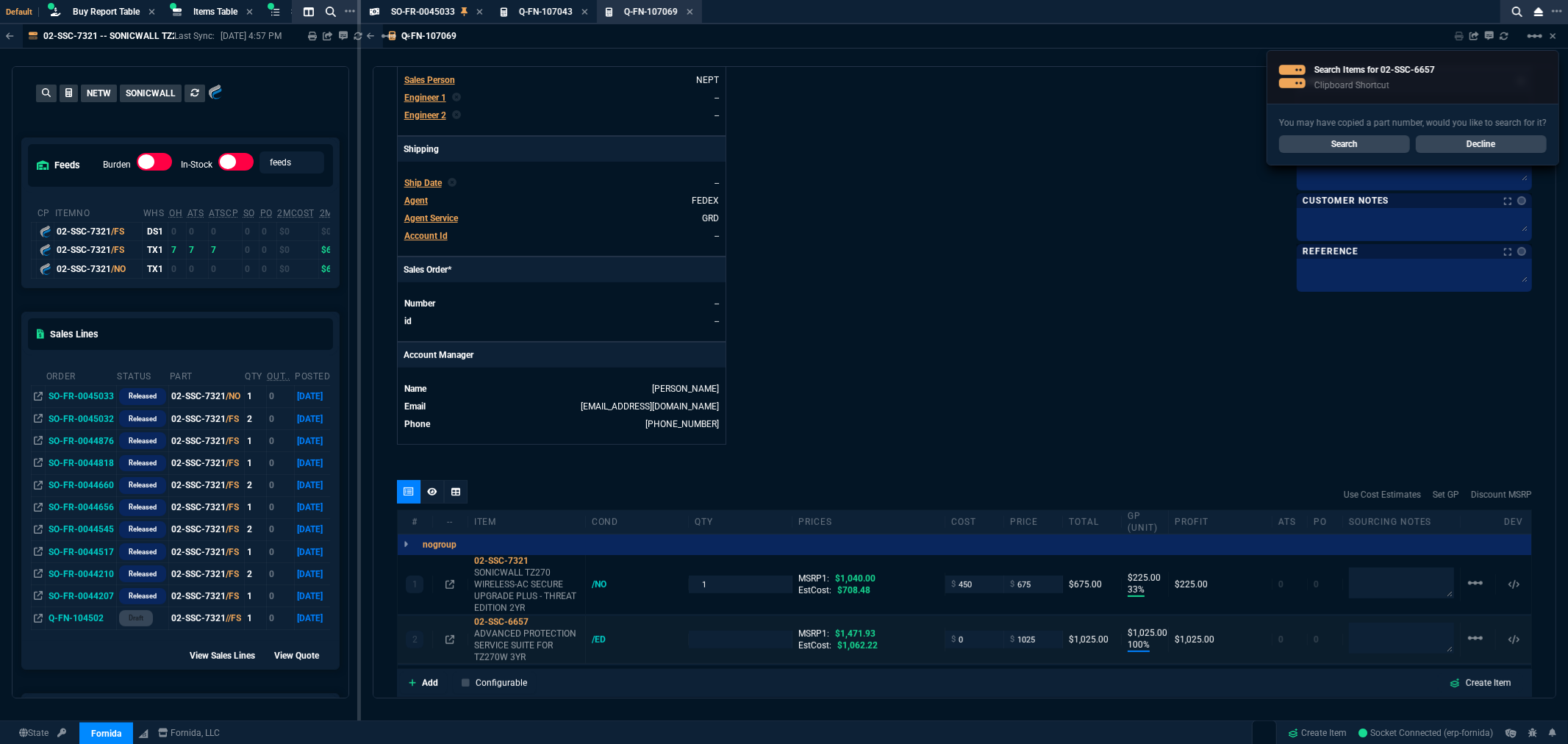
type input "33"
type input "225"
type input "100"
type input "1025"
type input "35"
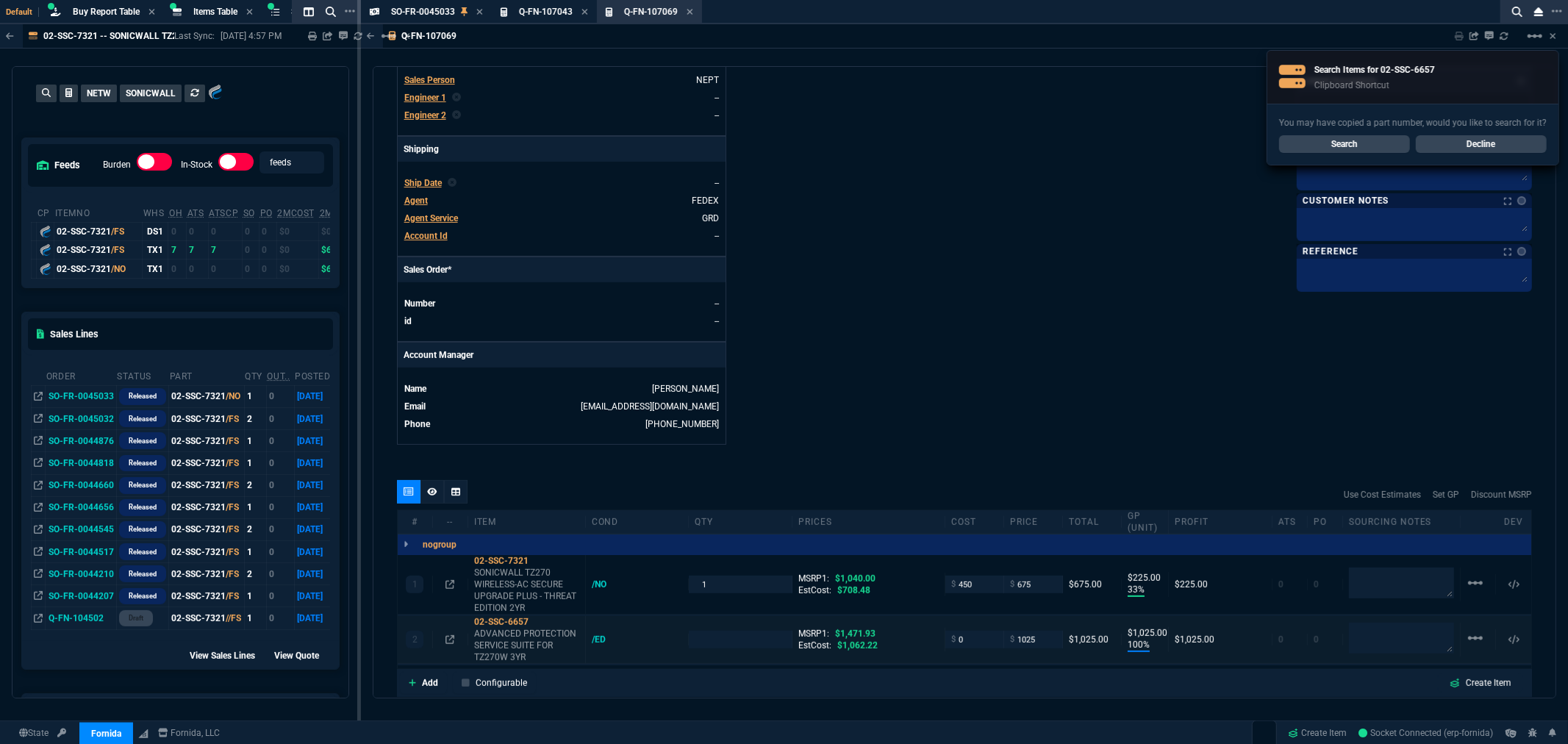
type input "30"
click at [699, 638] on input "number" at bounding box center [740, 639] width 91 height 17
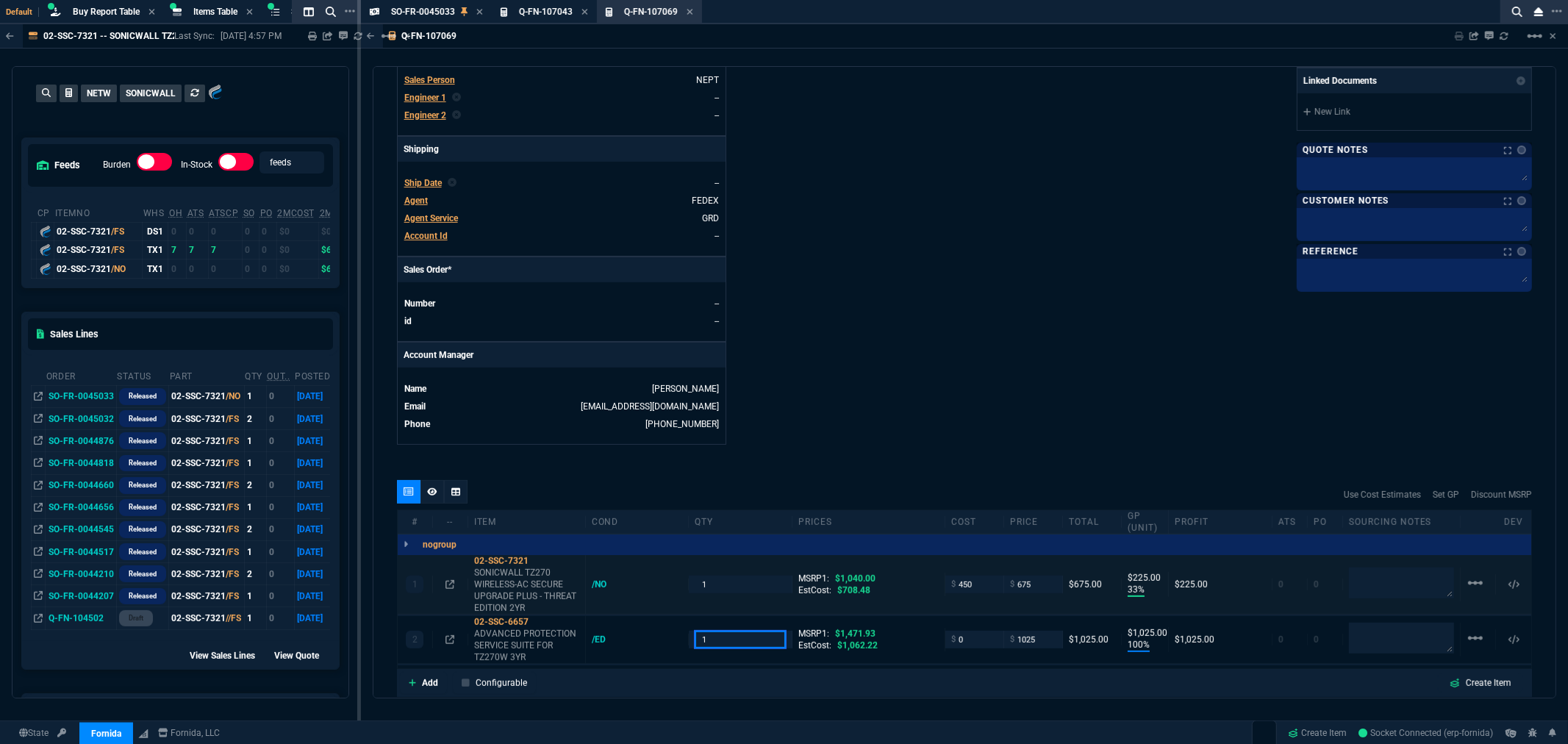
type input "1"
drag, startPoint x: 964, startPoint y: 642, endPoint x: 931, endPoint y: 643, distance: 33.0
click at [936, 642] on div "2 02-SSC-6657 ADVANCED PROTECTION SERVICE SUITE FOR TZ270W 3YR /ED 1 MSRP1: $1,…" at bounding box center [964, 640] width 1134 height 48
type input "803"
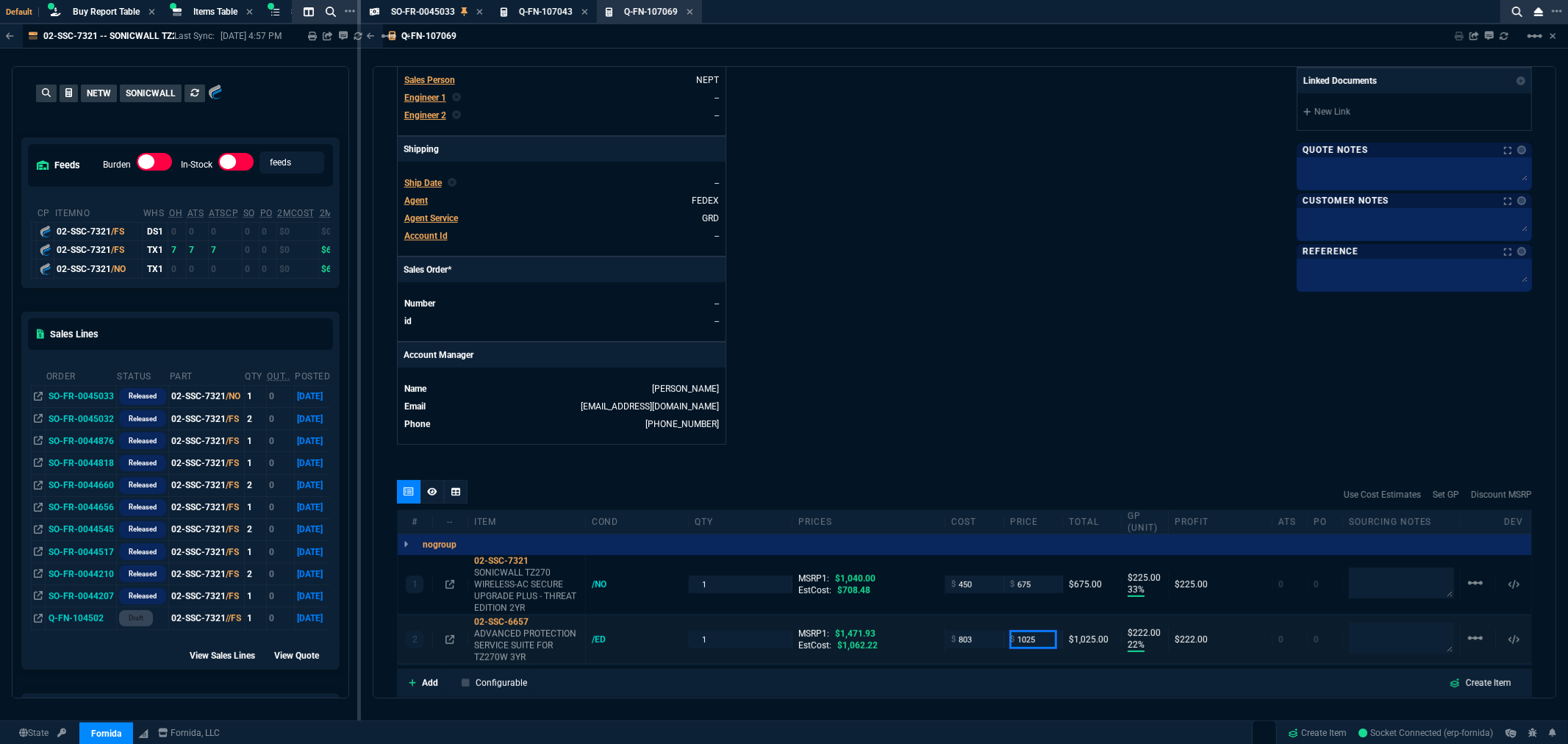
type input "22"
type input "222"
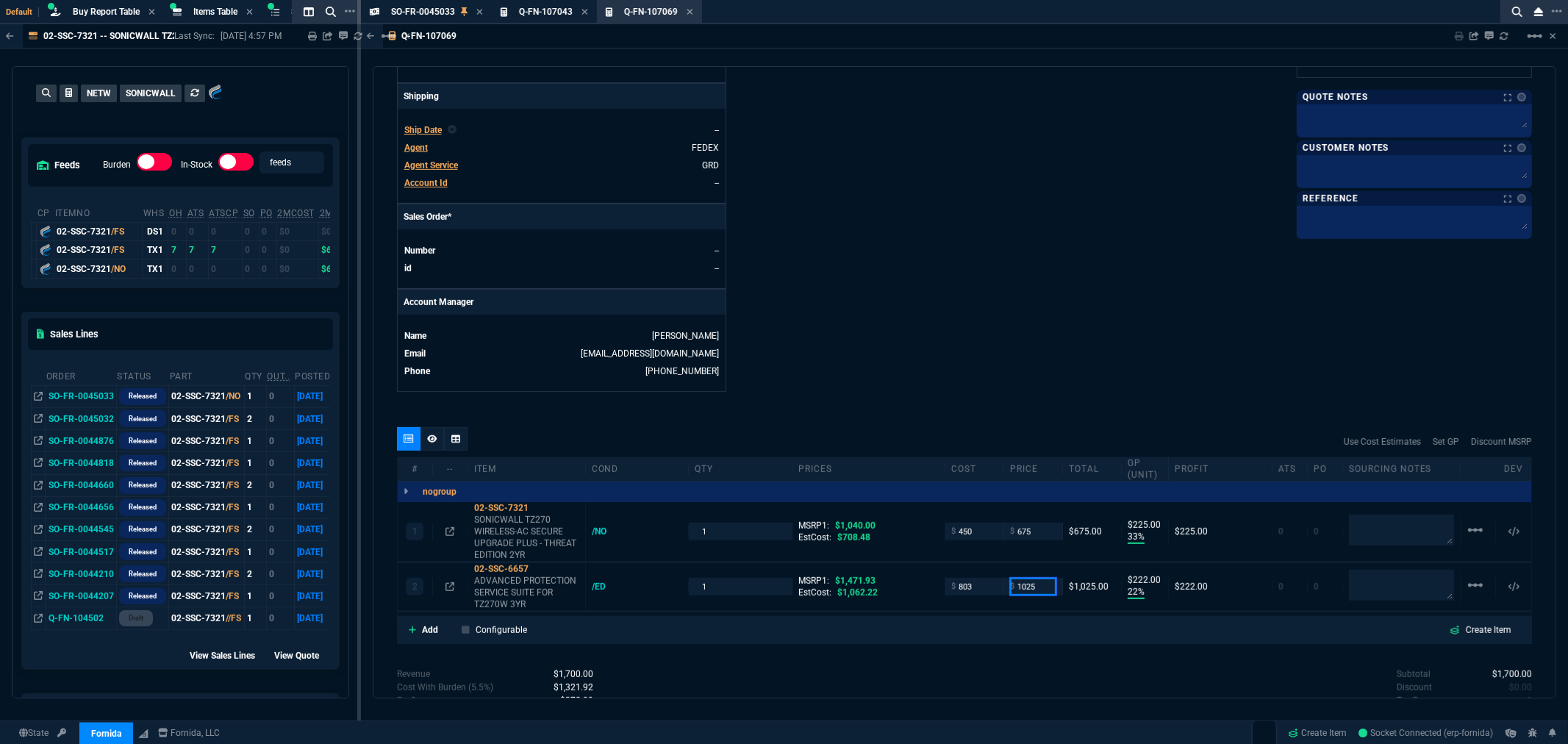
scroll to position [518, 0]
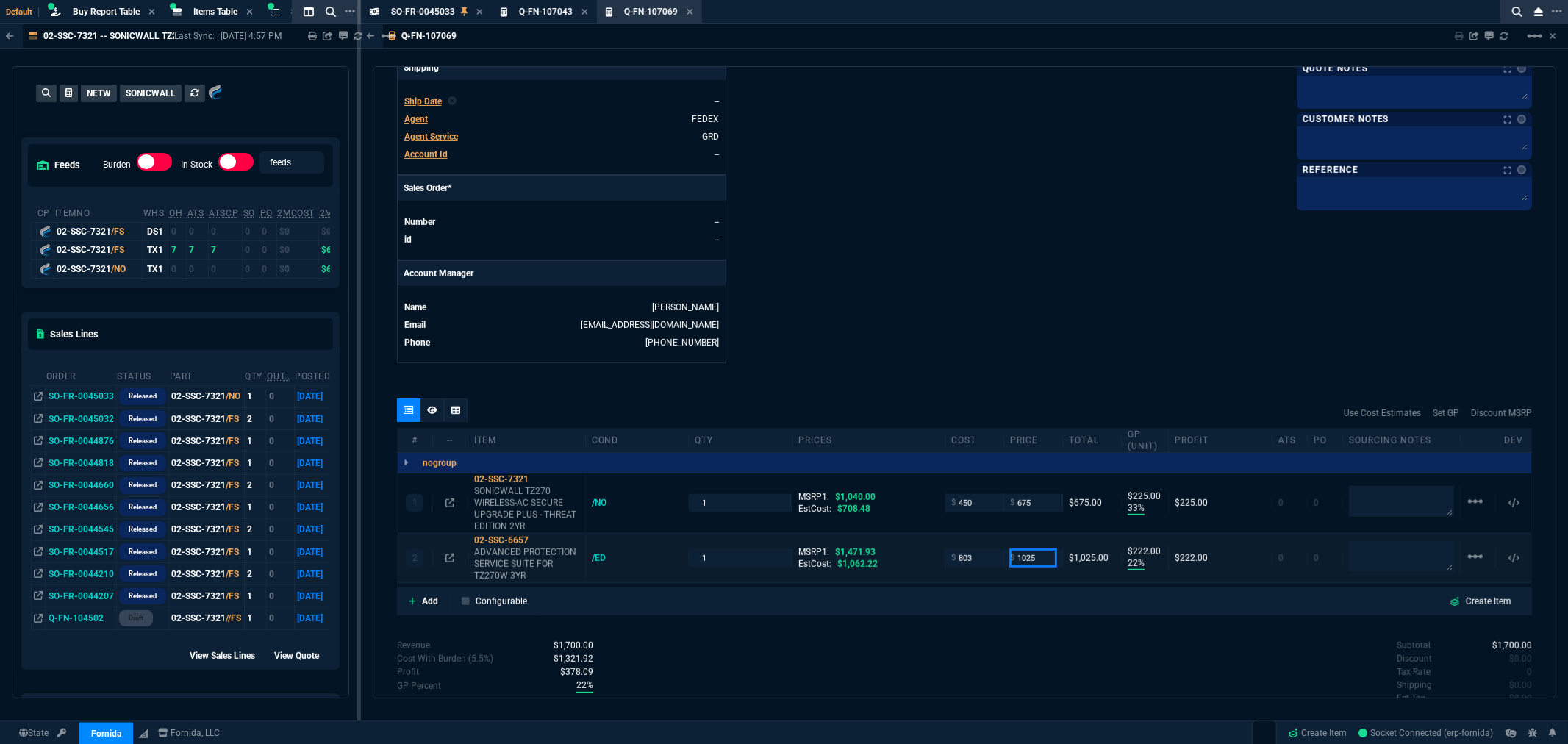
click at [1026, 558] on input "1025" at bounding box center [1033, 558] width 46 height 17
drag, startPoint x: 1043, startPoint y: 558, endPoint x: 998, endPoint y: 562, distance: 45.2
click at [1004, 562] on div "$ 1025" at bounding box center [1033, 558] width 59 height 17
type input "990"
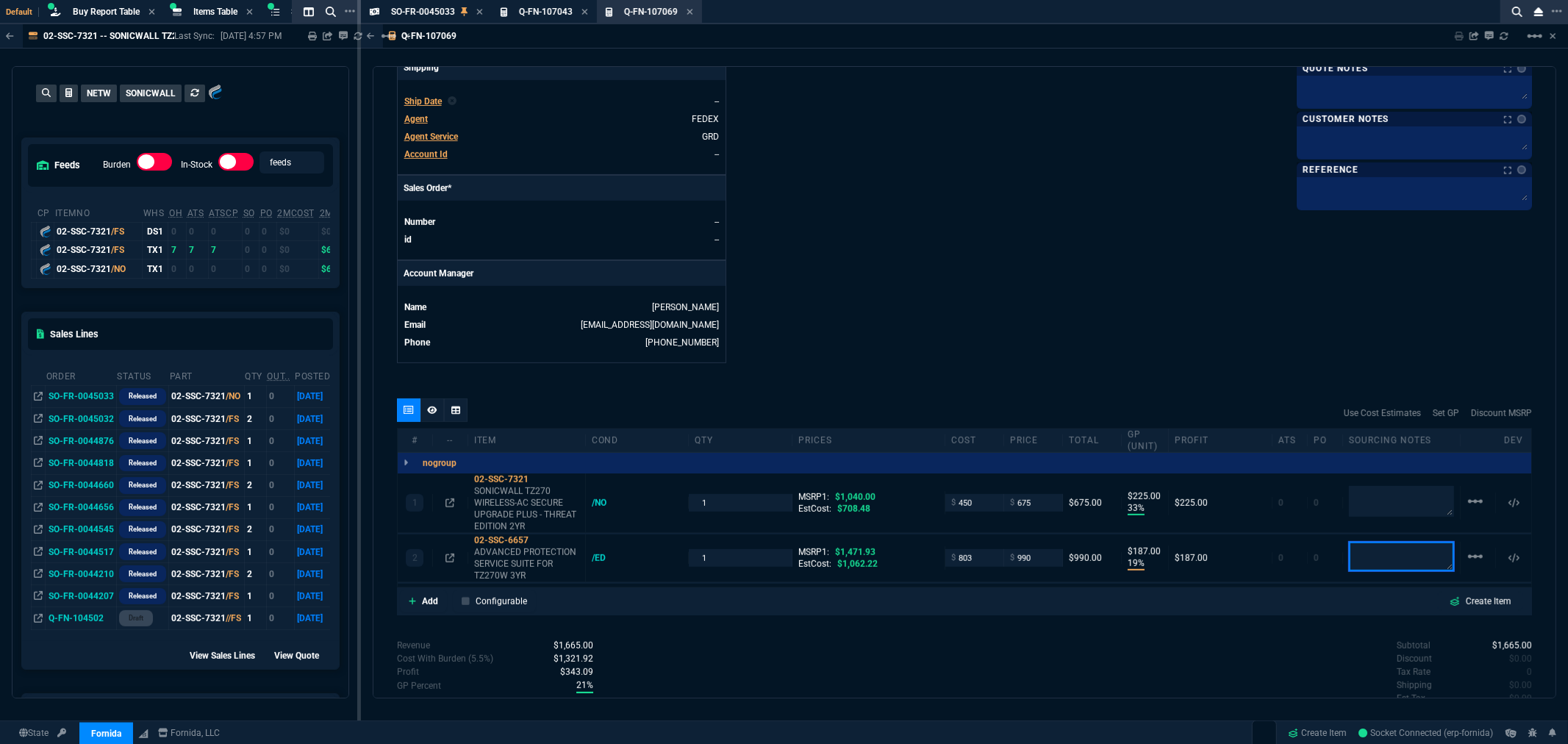
type input "19"
type input "187"
type input "33"
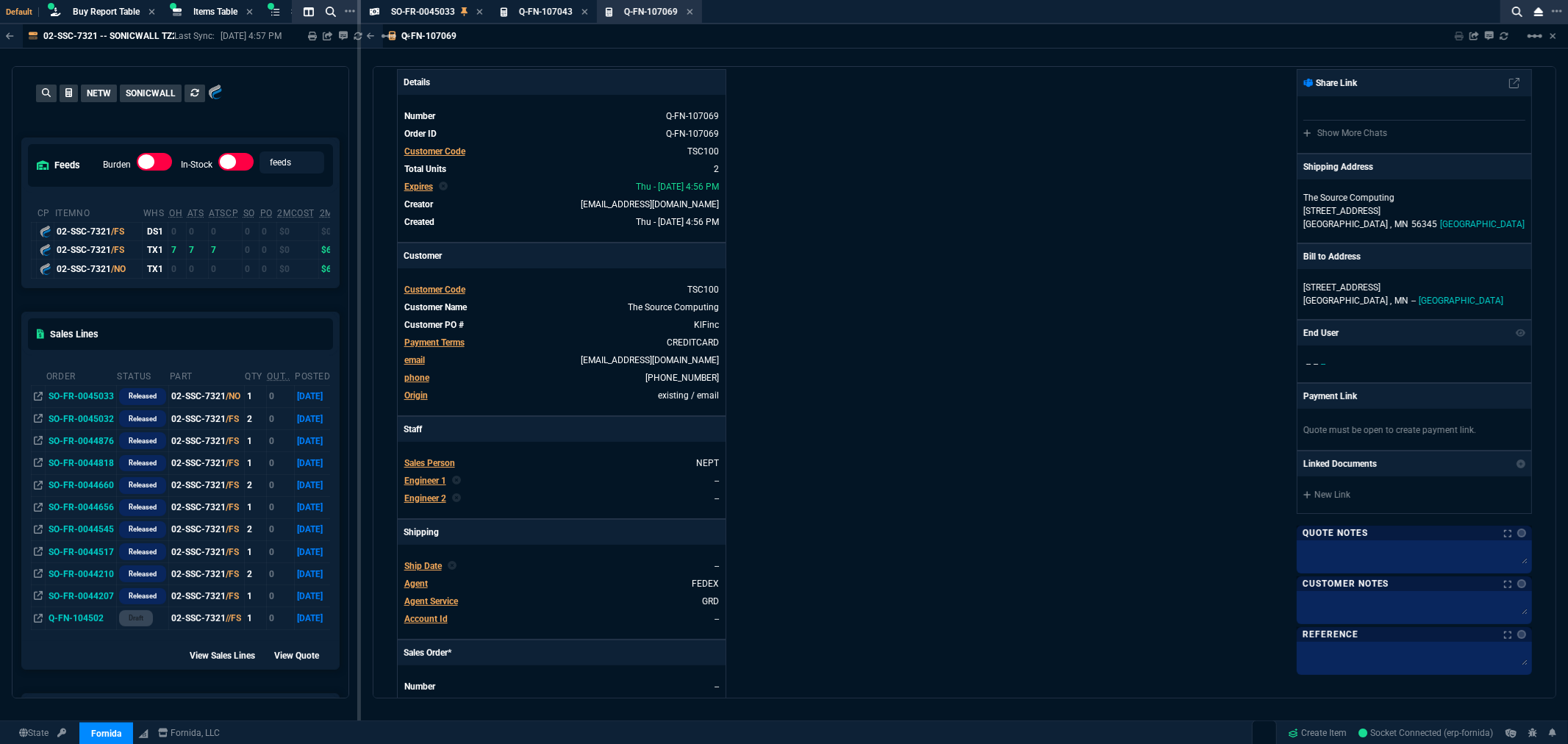
scroll to position [0, 0]
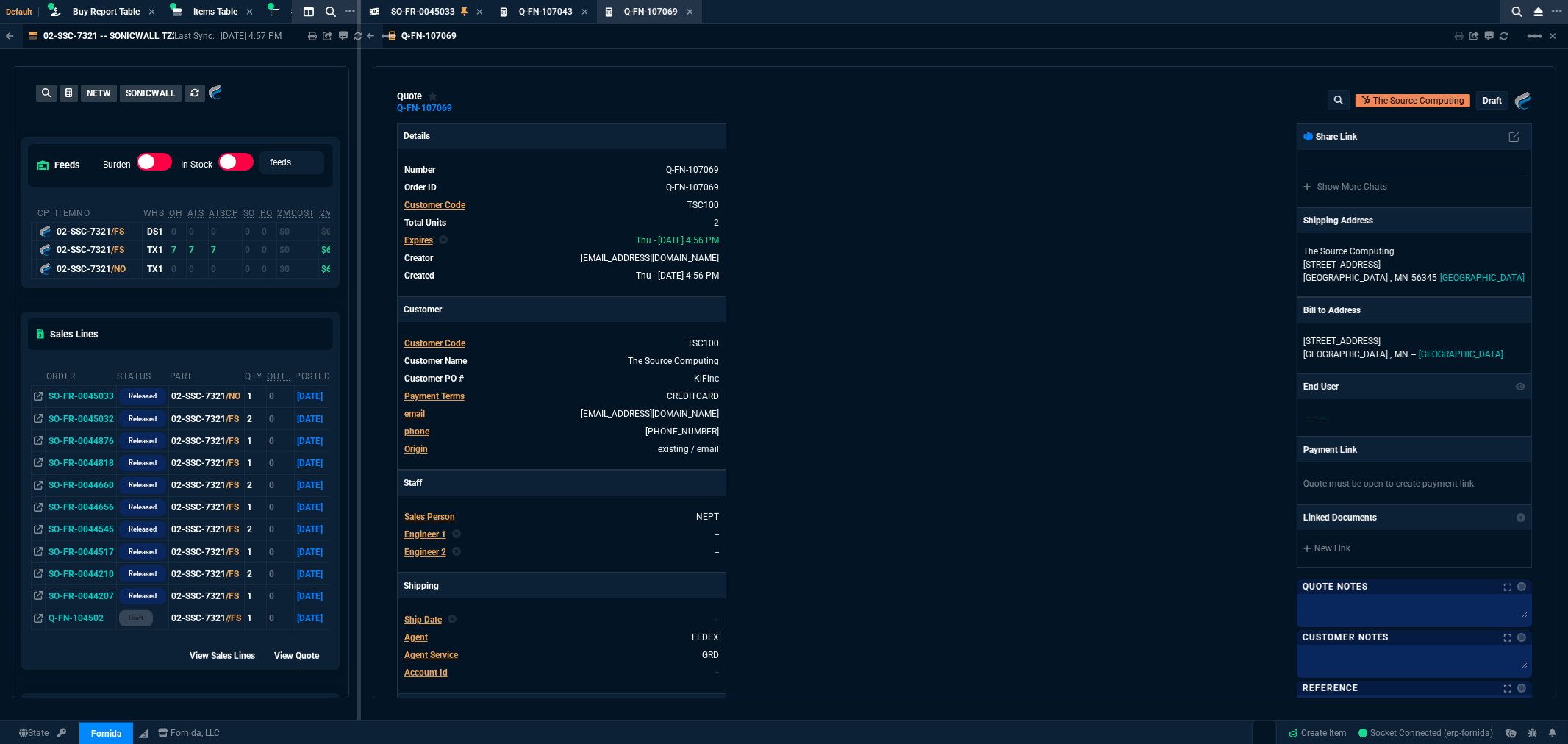
click at [1482, 100] on p "draft" at bounding box center [1492, 100] width 19 height 12
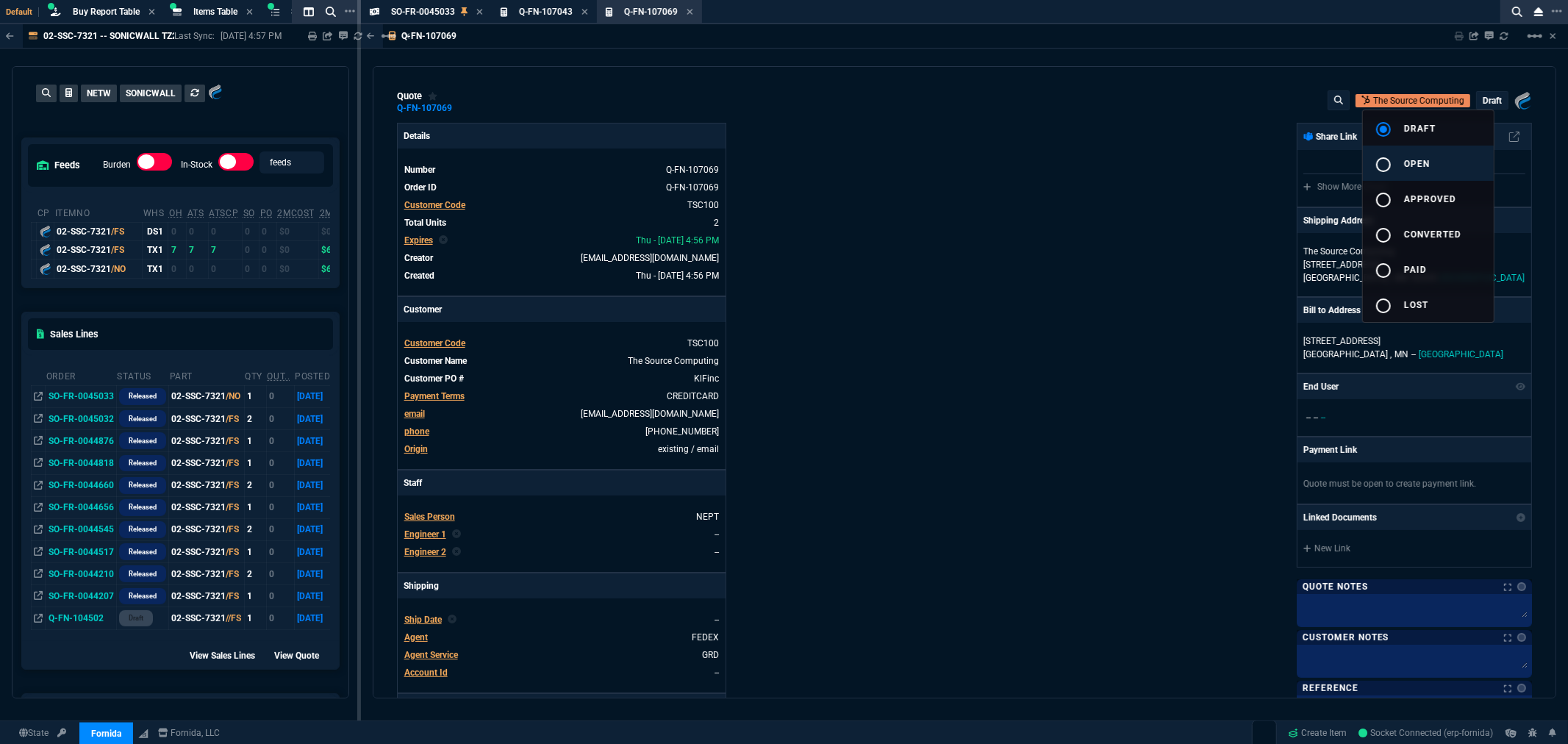
click at [1391, 163] on mat-icon "radio_button_unchecked" at bounding box center [1383, 164] width 17 height 17
click at [1132, 258] on div at bounding box center [784, 372] width 1568 height 744
type input "33"
type input "225"
type input "19"
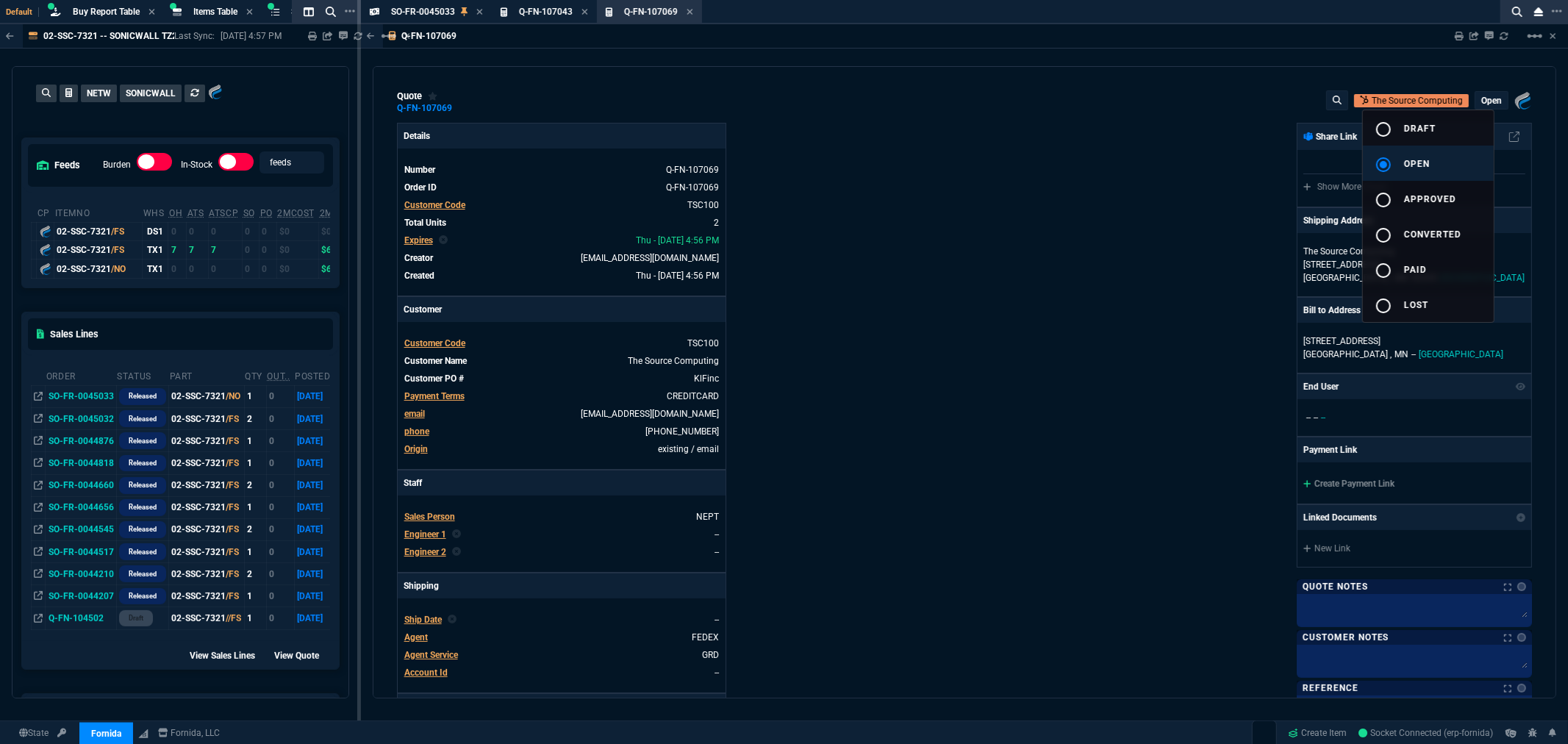
type input "187"
type input "1471.93"
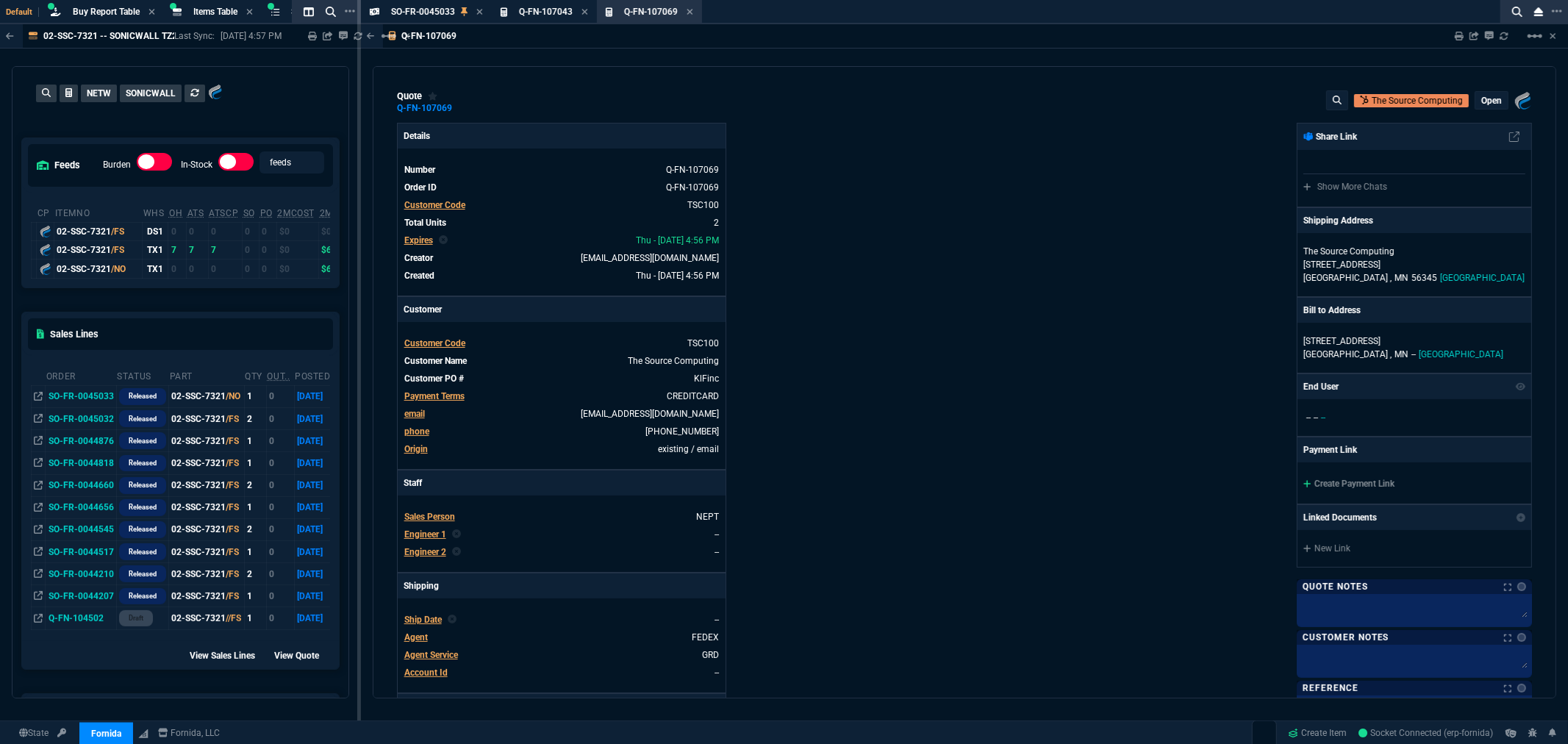
type input "35"
type input "33"
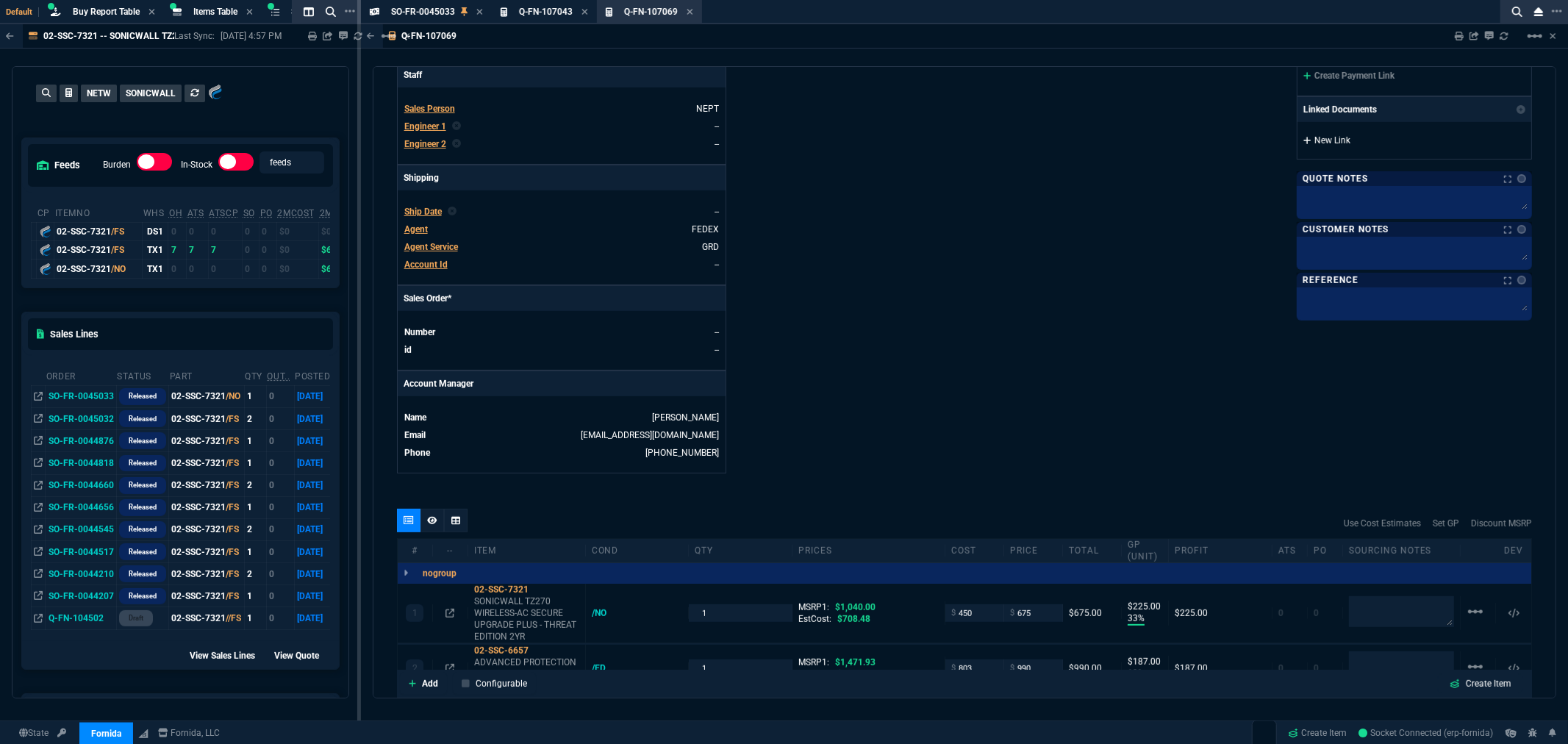
scroll to position [327, 0]
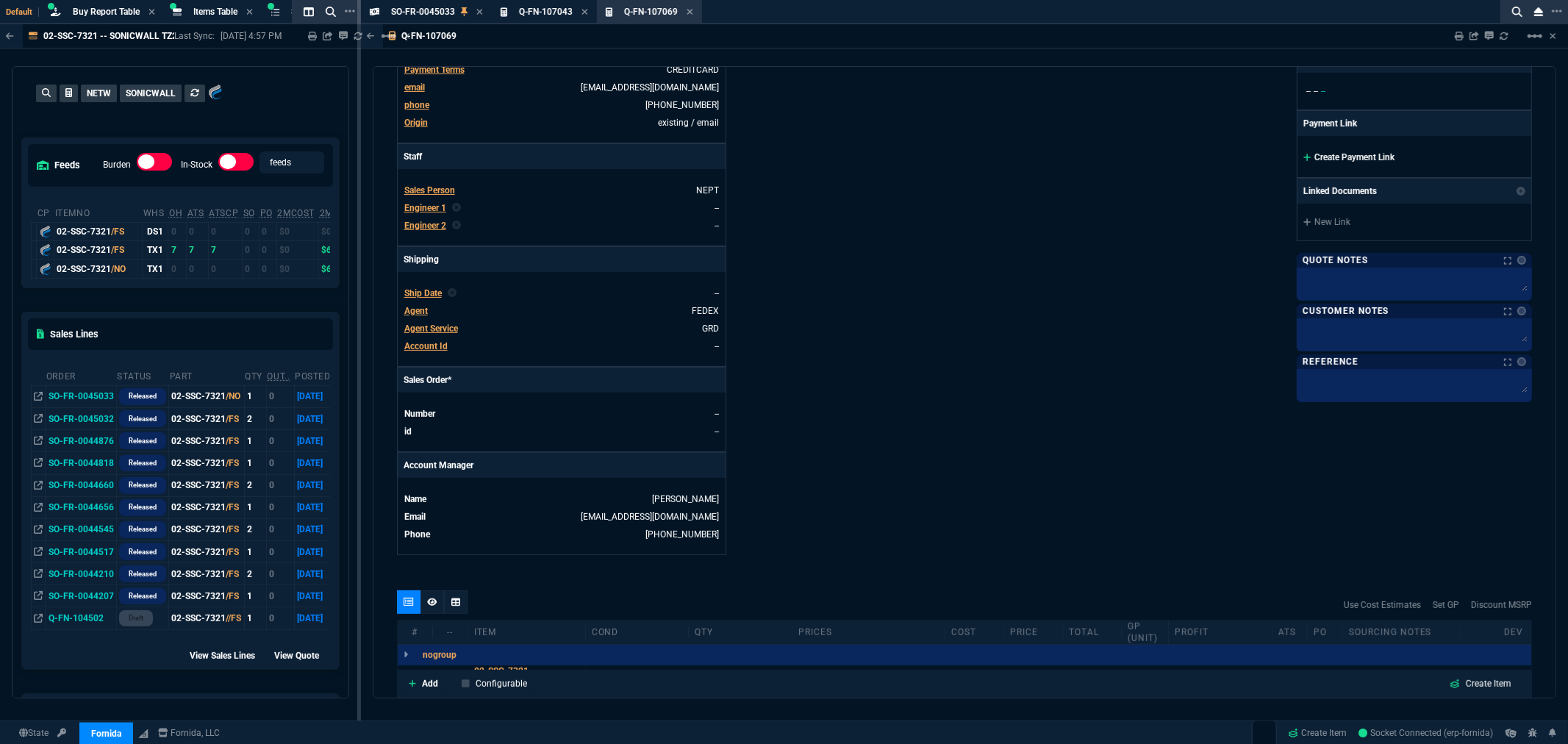
click at [1354, 156] on link "Create Payment Link" at bounding box center [1348, 157] width 91 height 10
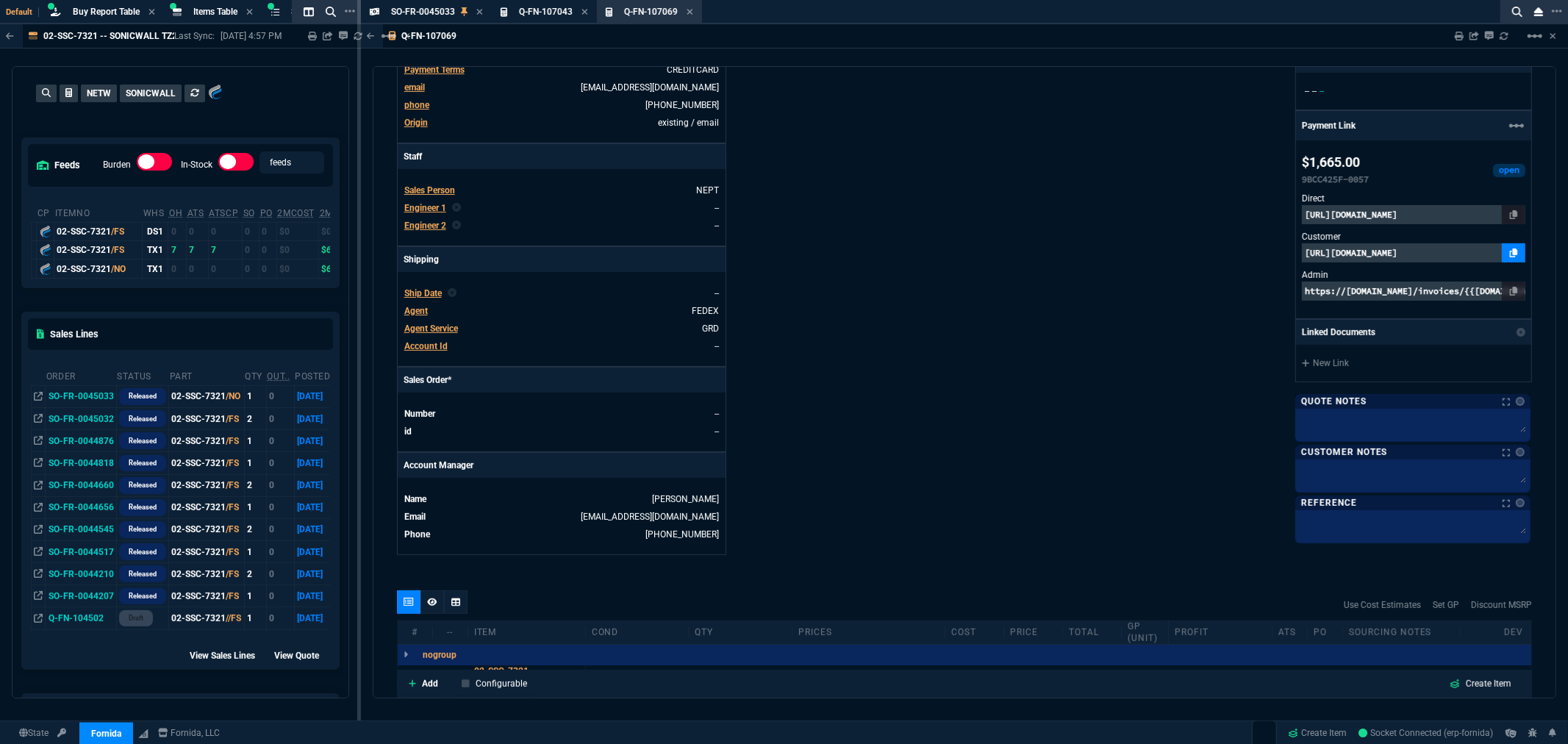
click at [1510, 251] on icon at bounding box center [1514, 253] width 8 height 9
drag, startPoint x: 967, startPoint y: 252, endPoint x: 927, endPoint y: 239, distance: 42.1
click at [968, 252] on div "Fornida, LLC 2609 Technology Dr Suite 300 Plano, TX 75074 Share Link Show More …" at bounding box center [1248, 176] width 568 height 759
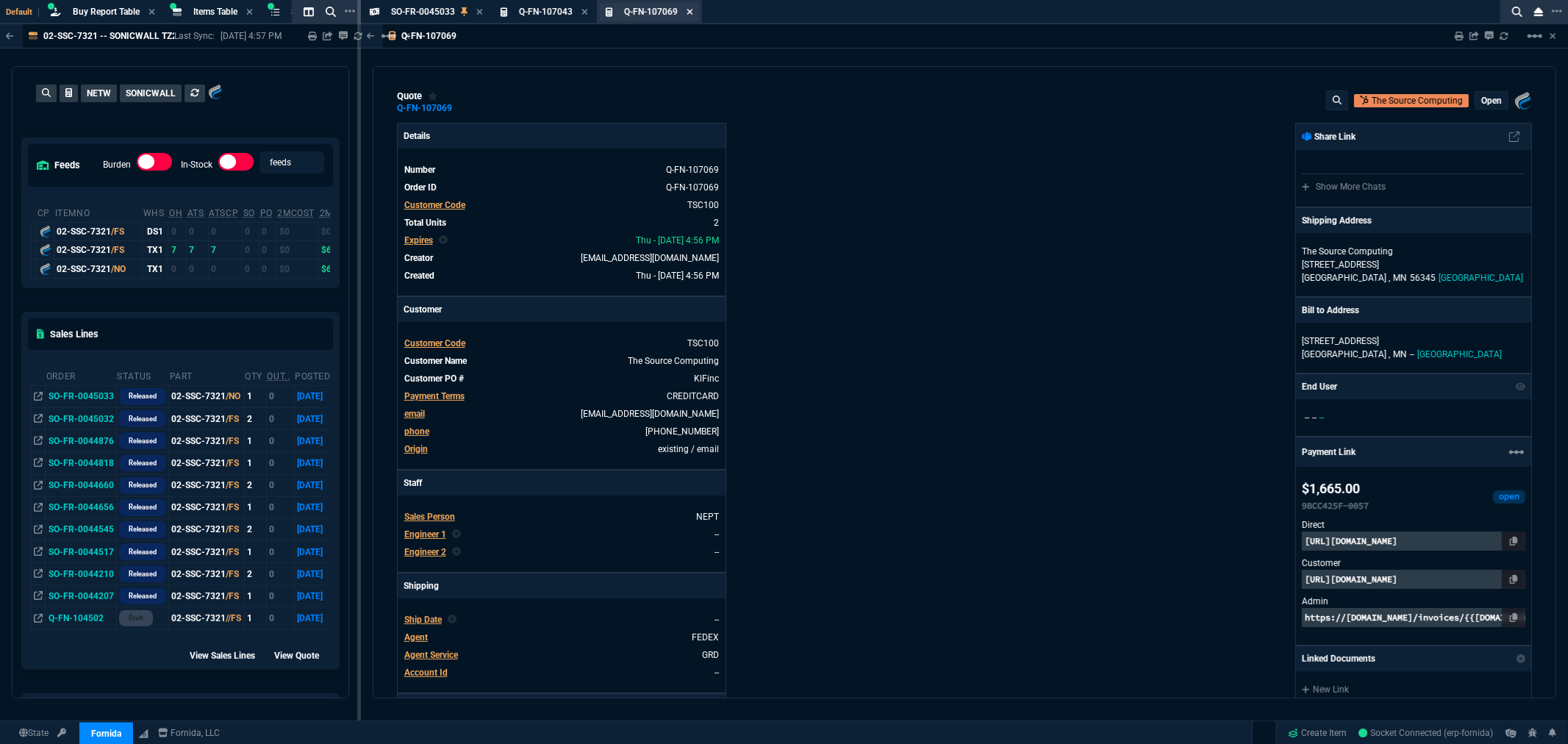
click at [692, 9] on icon at bounding box center [689, 12] width 6 height 9
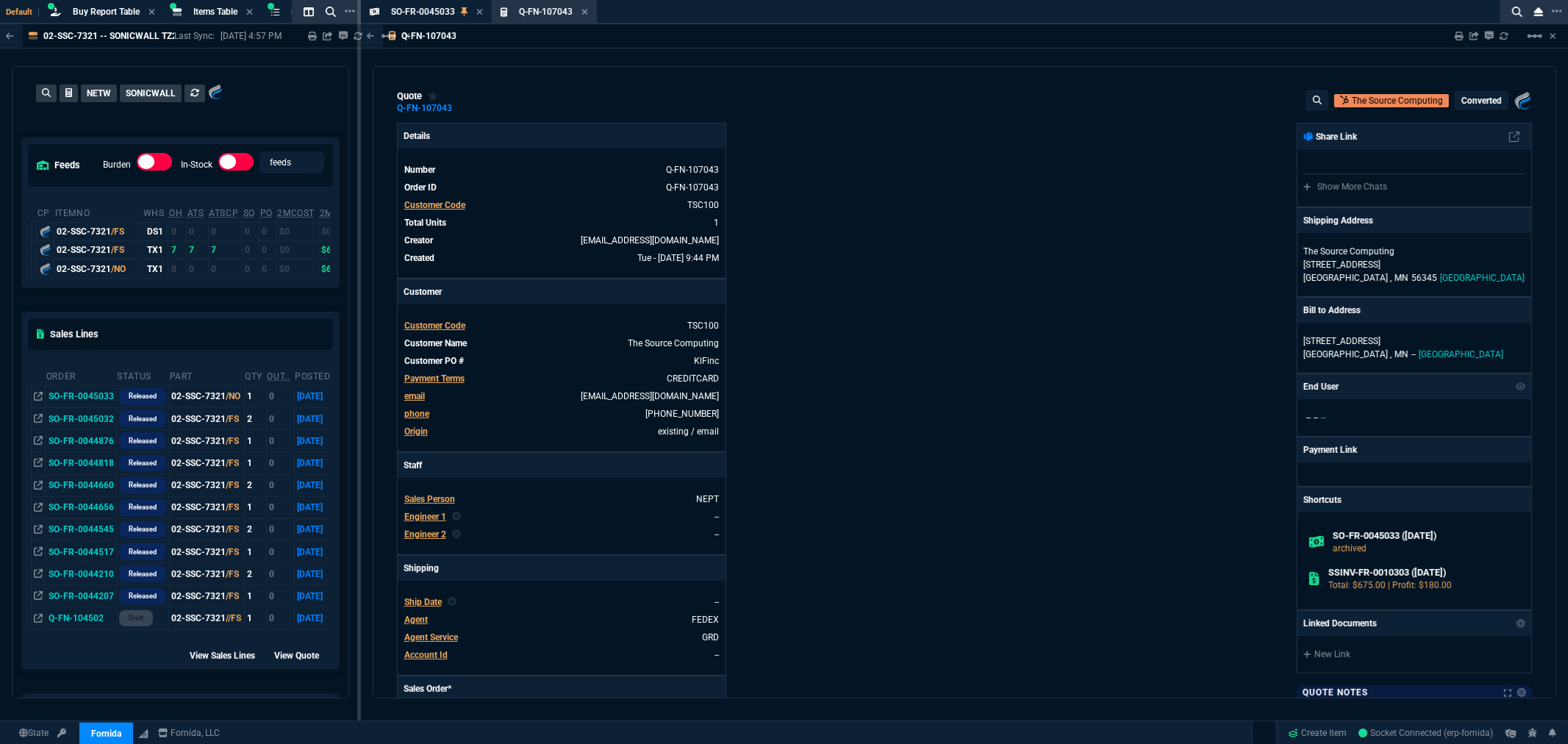
type input "33"
type input "225"
type input "1040"
type input "35"
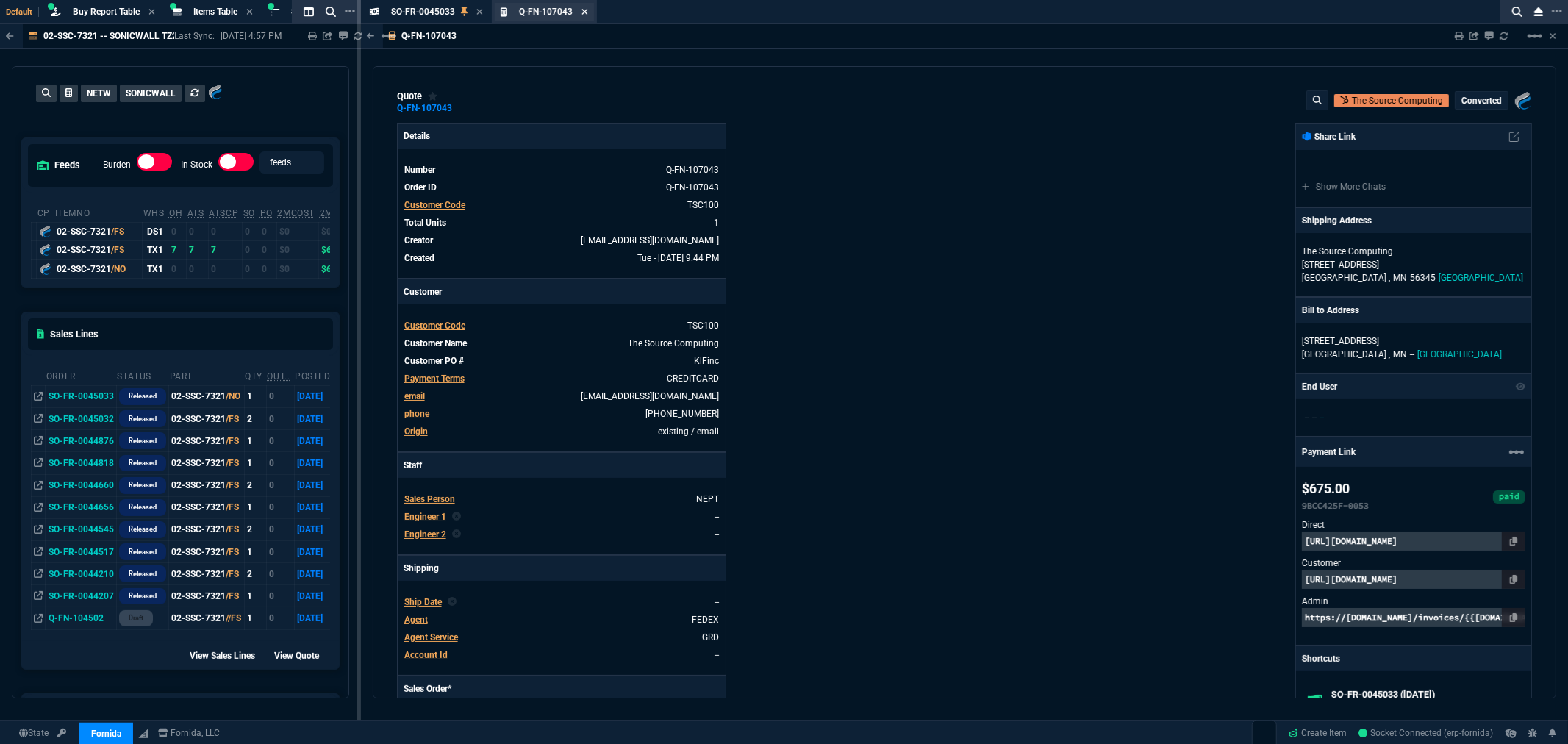
click at [582, 8] on icon at bounding box center [584, 12] width 6 height 9
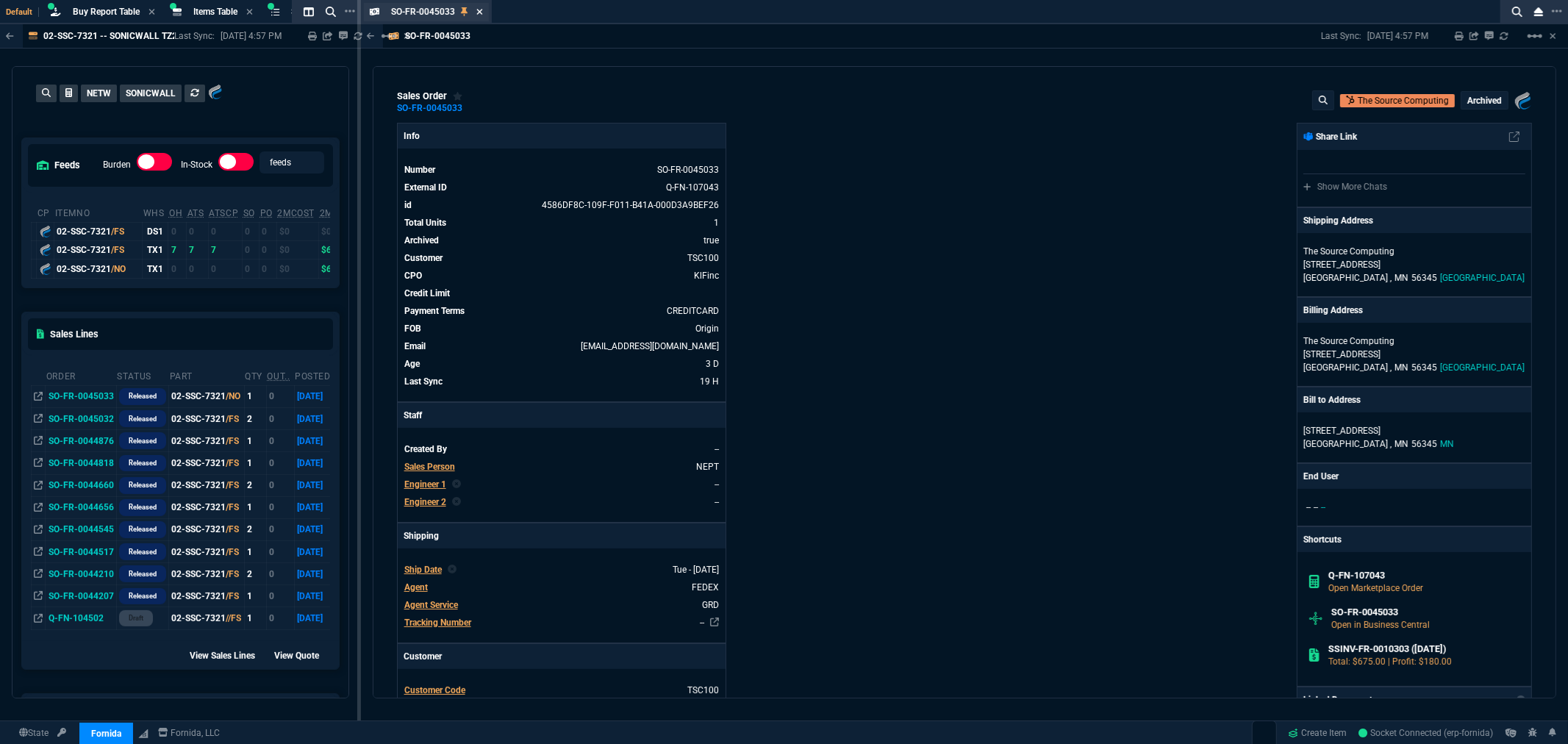
click at [477, 10] on icon at bounding box center [479, 12] width 6 height 9
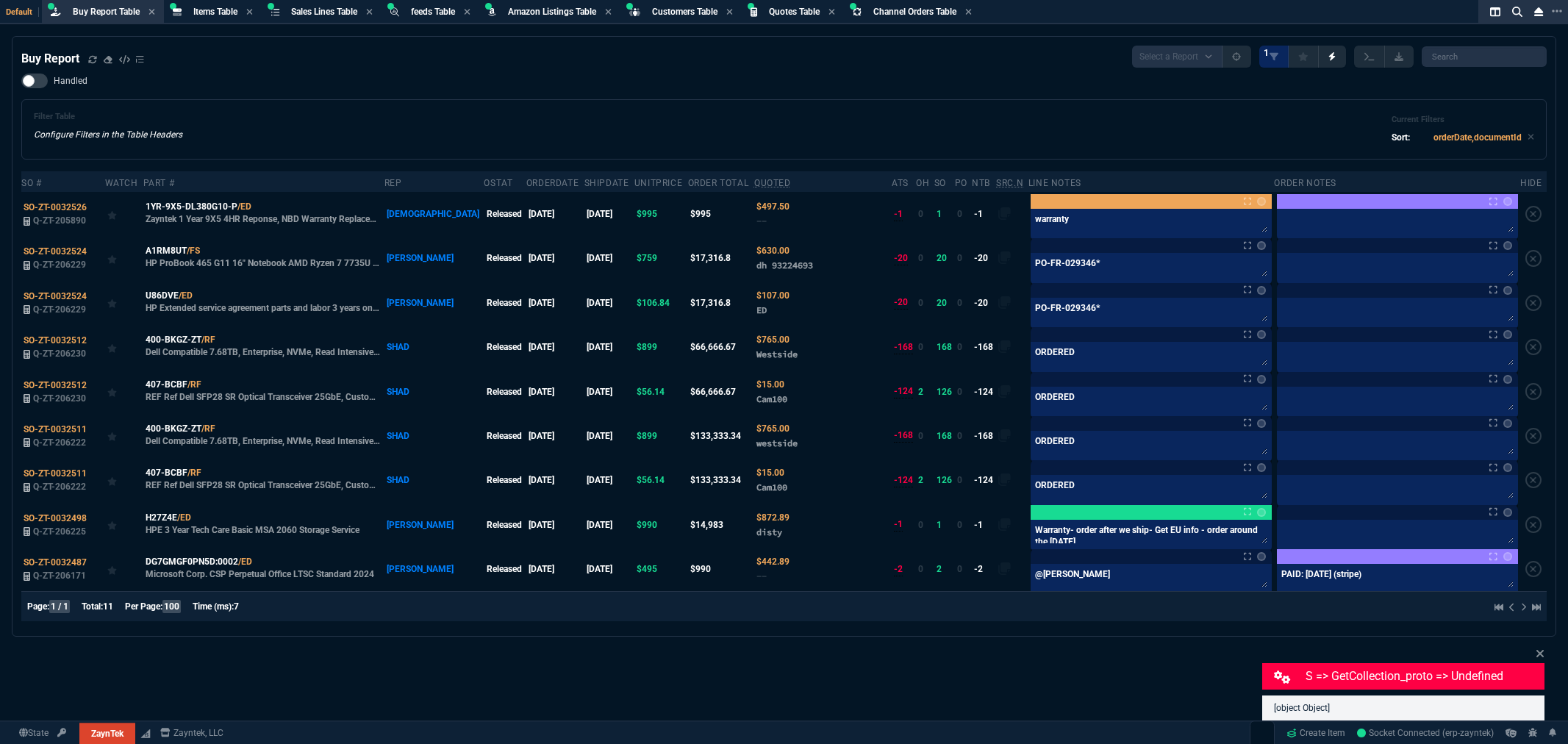
select select "8: NEPT"
click at [221, 13] on span "Items Table" at bounding box center [215, 11] width 44 height 10
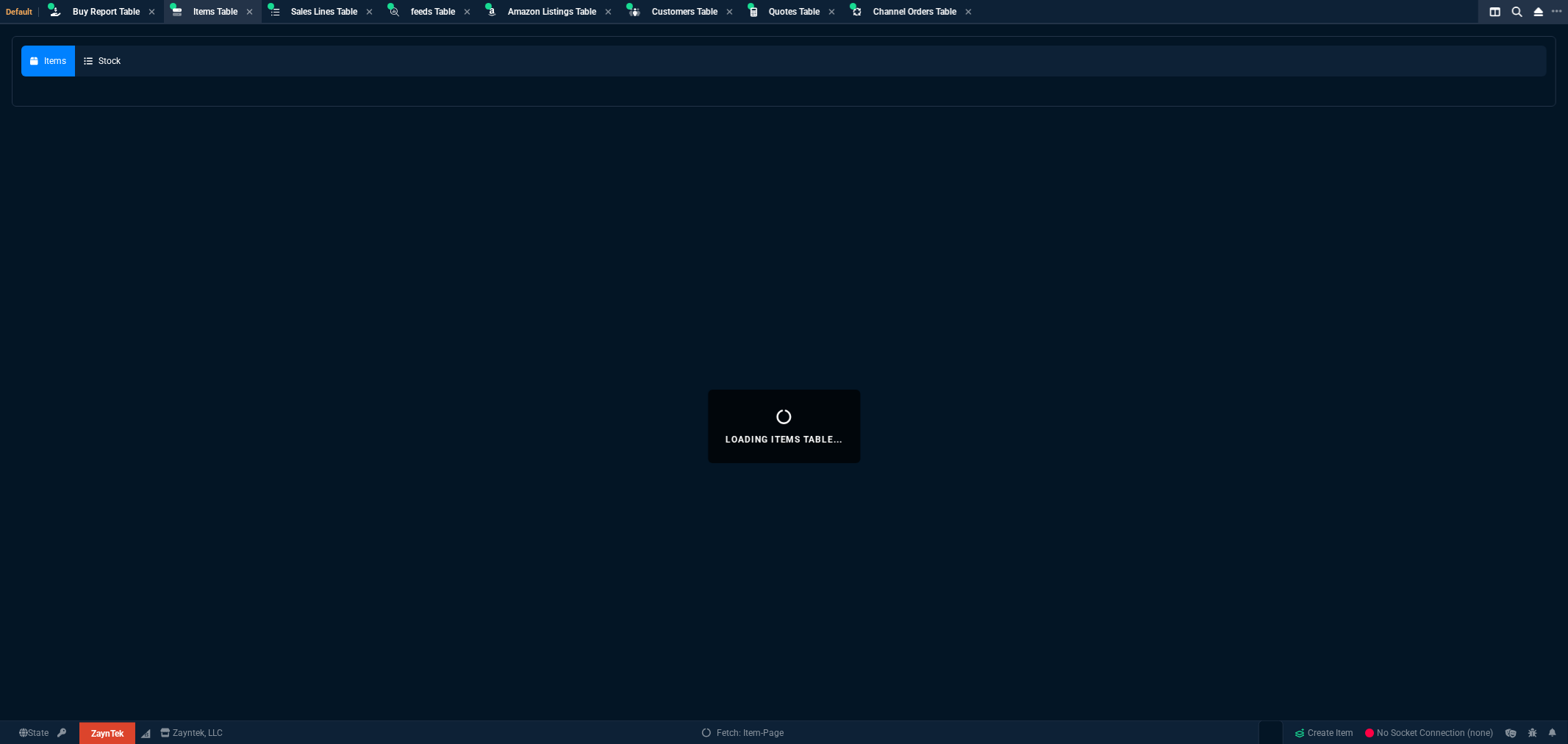
select select "8: NEPT"
select select
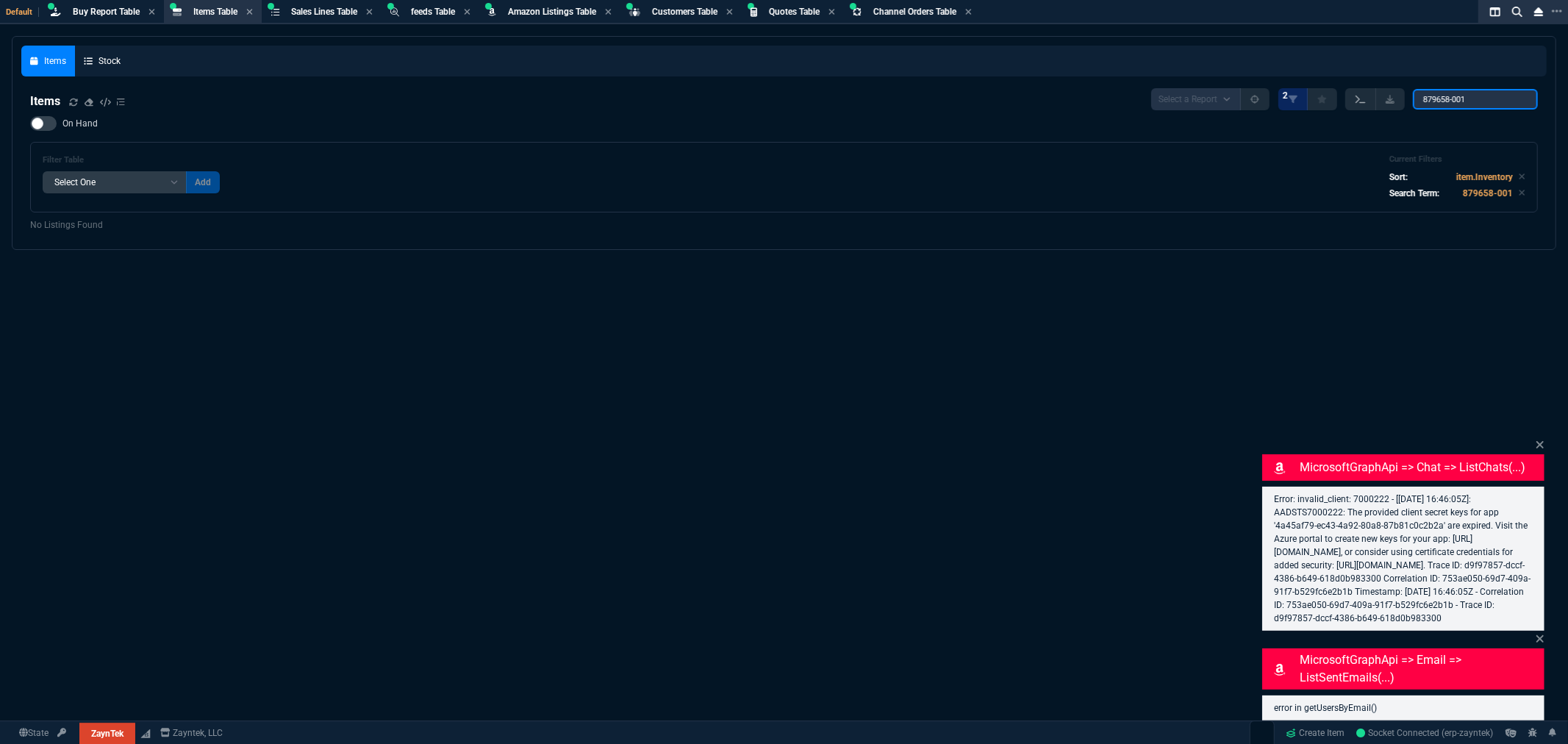
drag, startPoint x: 1482, startPoint y: 98, endPoint x: 1371, endPoint y: 96, distance: 111.0
click at [1371, 96] on div "Select a Report NEW QUERY 2 879658-001" at bounding box center [1344, 99] width 386 height 22
paste input "JL675A"
type input "JL675A"
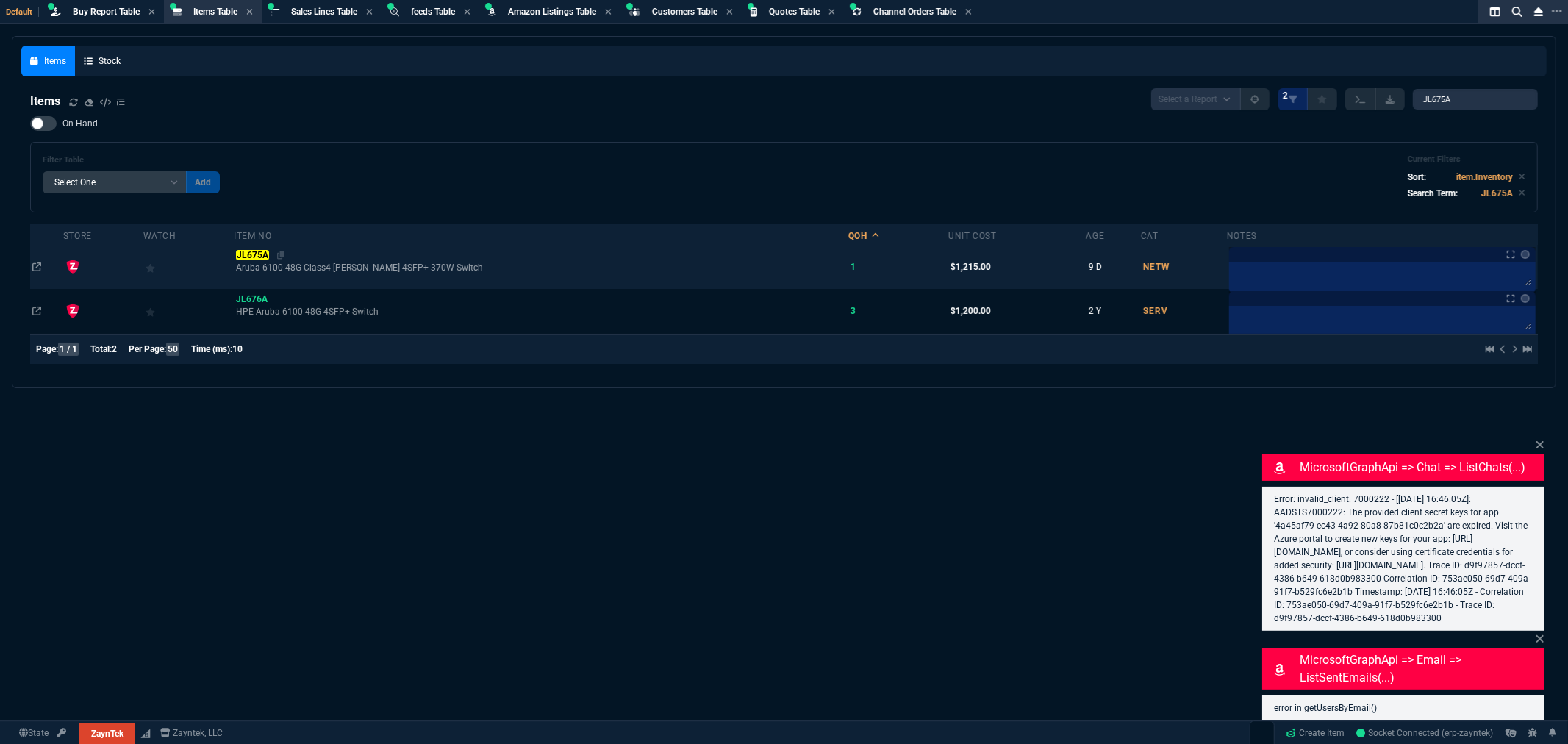
click at [269, 251] on mark "JL675A" at bounding box center [251, 255] width 32 height 10
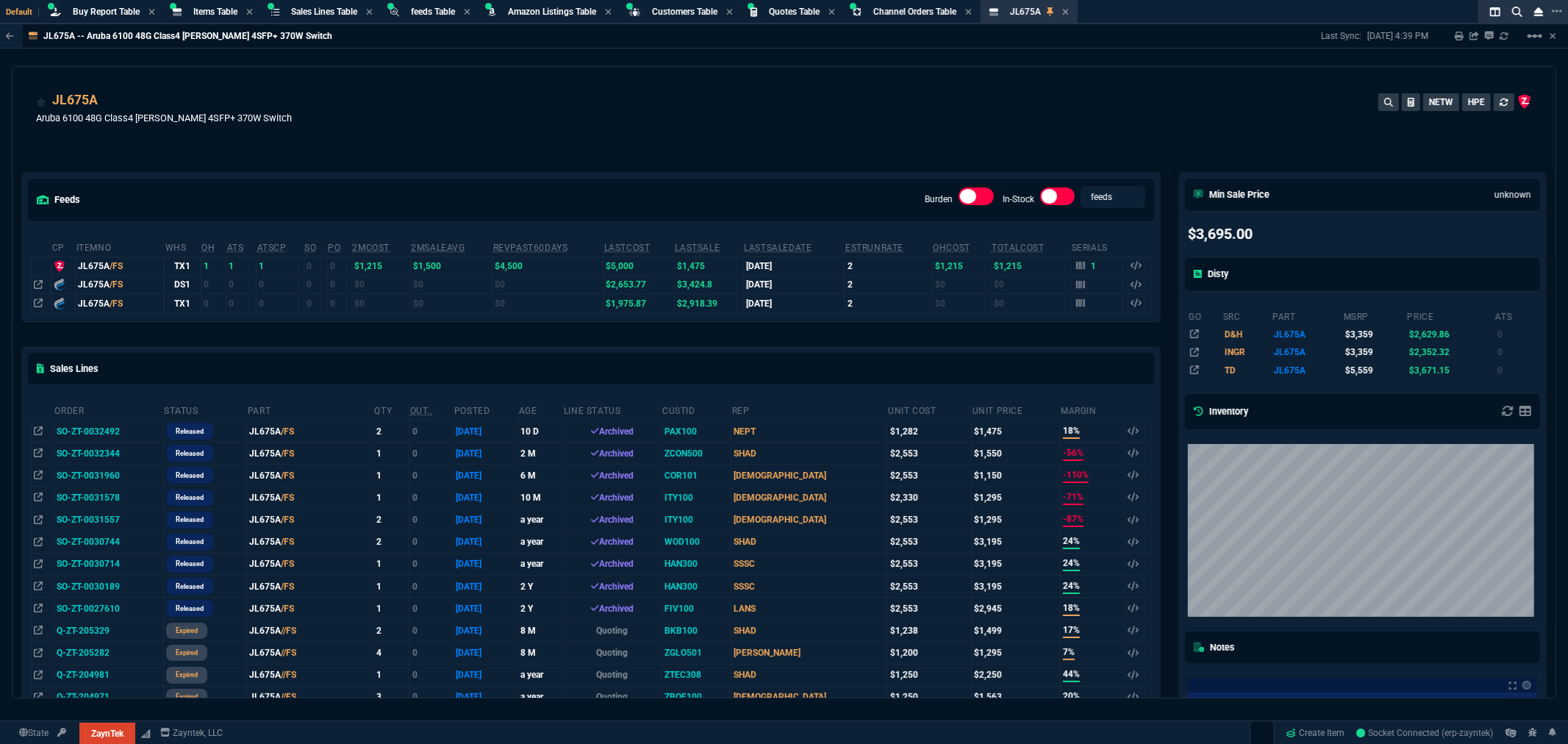
drag, startPoint x: 105, startPoint y: 430, endPoint x: 239, endPoint y: 434, distance: 134.1
click at [105, 430] on td "SO-ZT-0032492" at bounding box center [108, 431] width 110 height 22
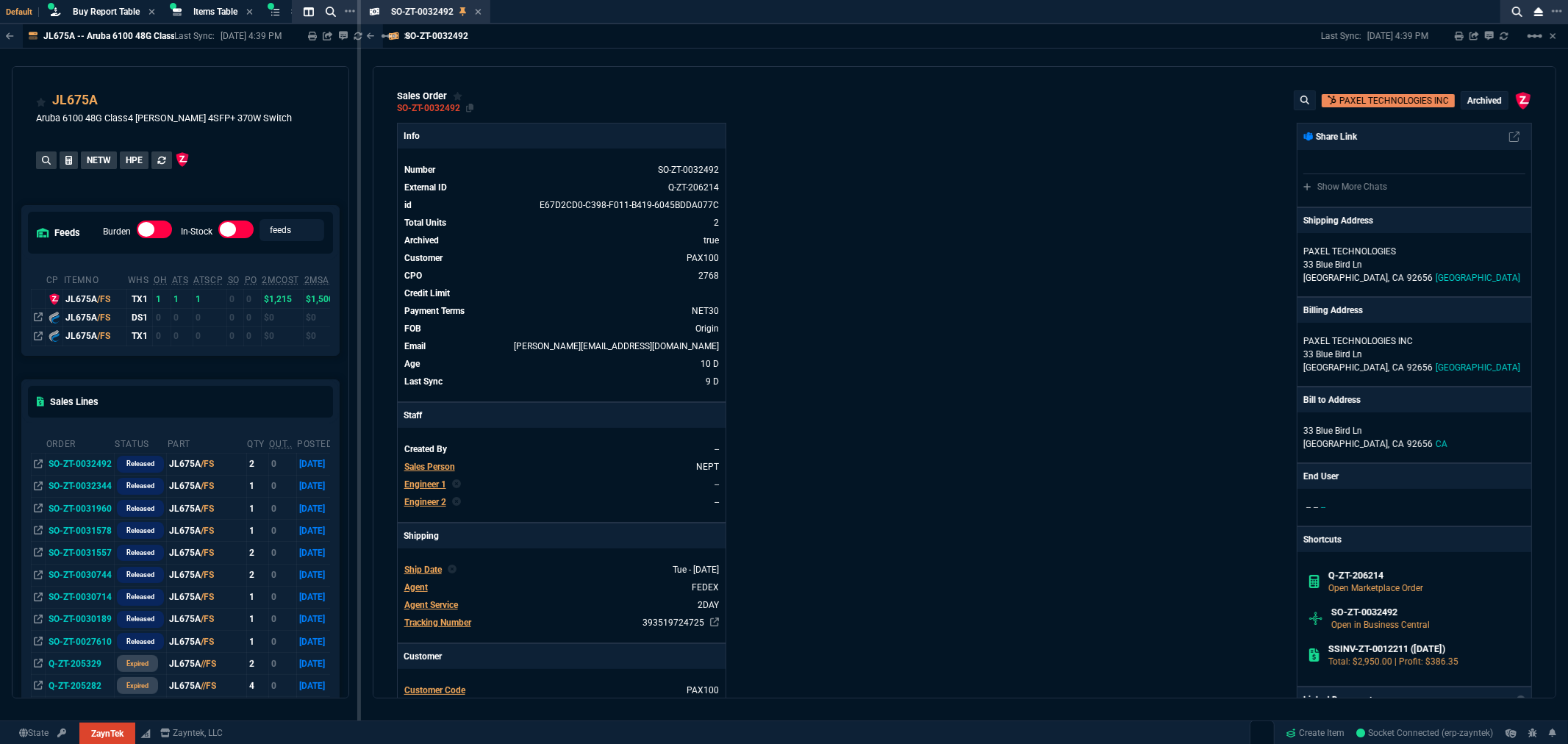
click at [424, 108] on div "SO-ZT-0032492" at bounding box center [428, 109] width 63 height 2
click at [693, 185] on link "Q-ZT-206214" at bounding box center [693, 187] width 51 height 10
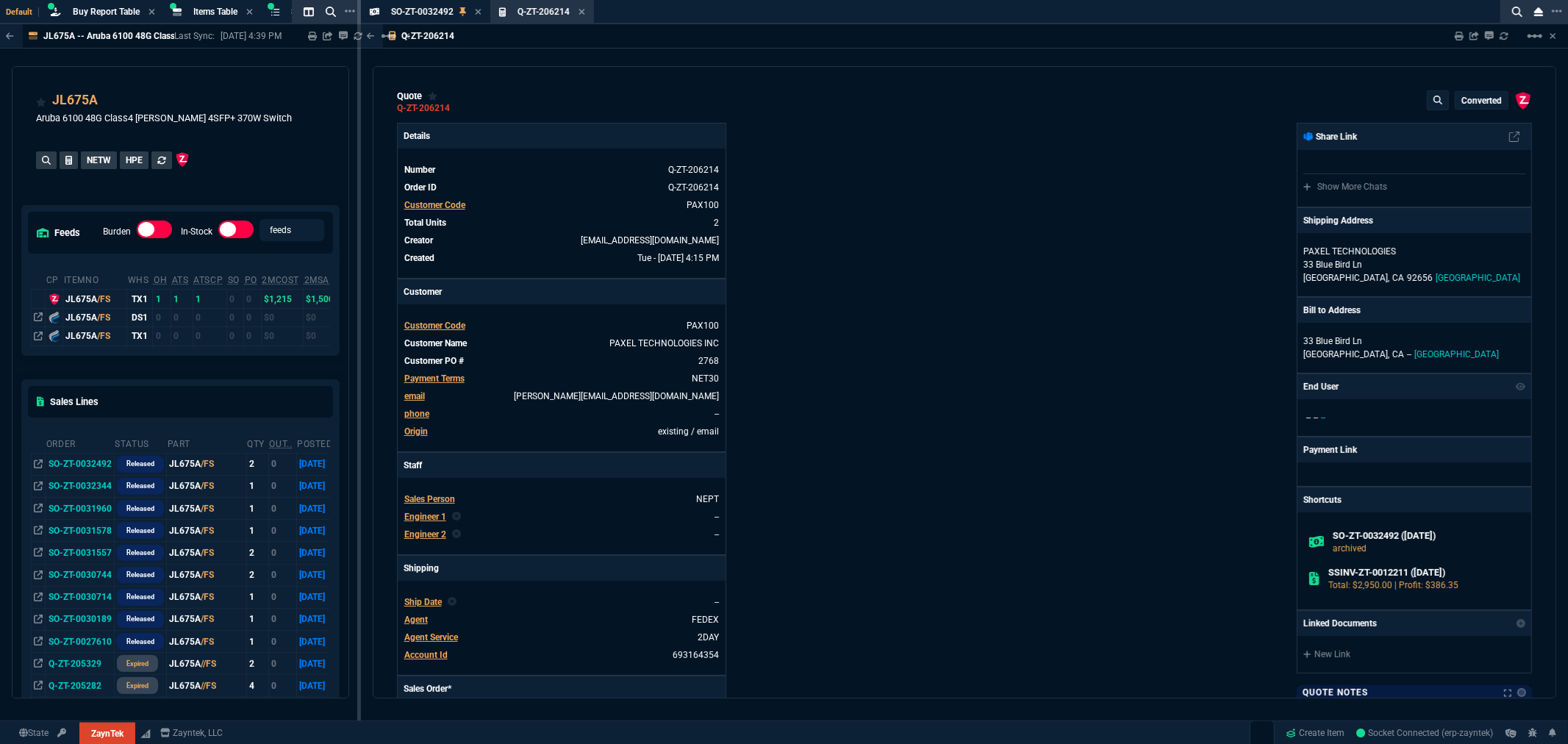
type input "18"
type input "260"
type input "3359"
type input "56"
click at [714, 363] on link "2768" at bounding box center [708, 361] width 24 height 13
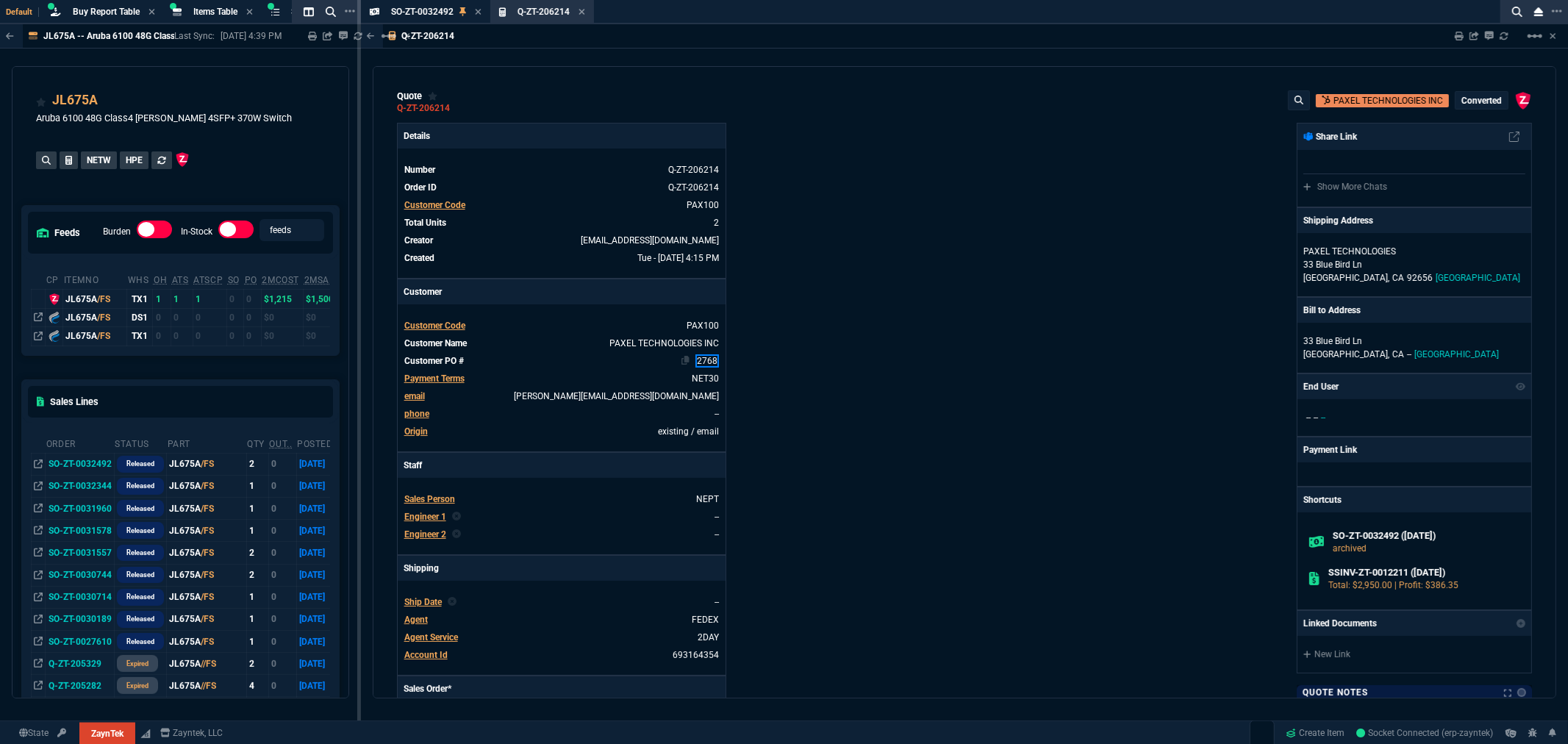
click at [714, 363] on link "2768" at bounding box center [708, 361] width 24 height 13
click at [854, 350] on div "Details Number Q-ZT-206214 Order ID Q-ZT-206214 Customer Code PAX100 Total Unit…" at bounding box center [680, 493] width 568 height 741
click at [1532, 35] on mat-icon "linear_scale" at bounding box center [1535, 36] width 17 height 17
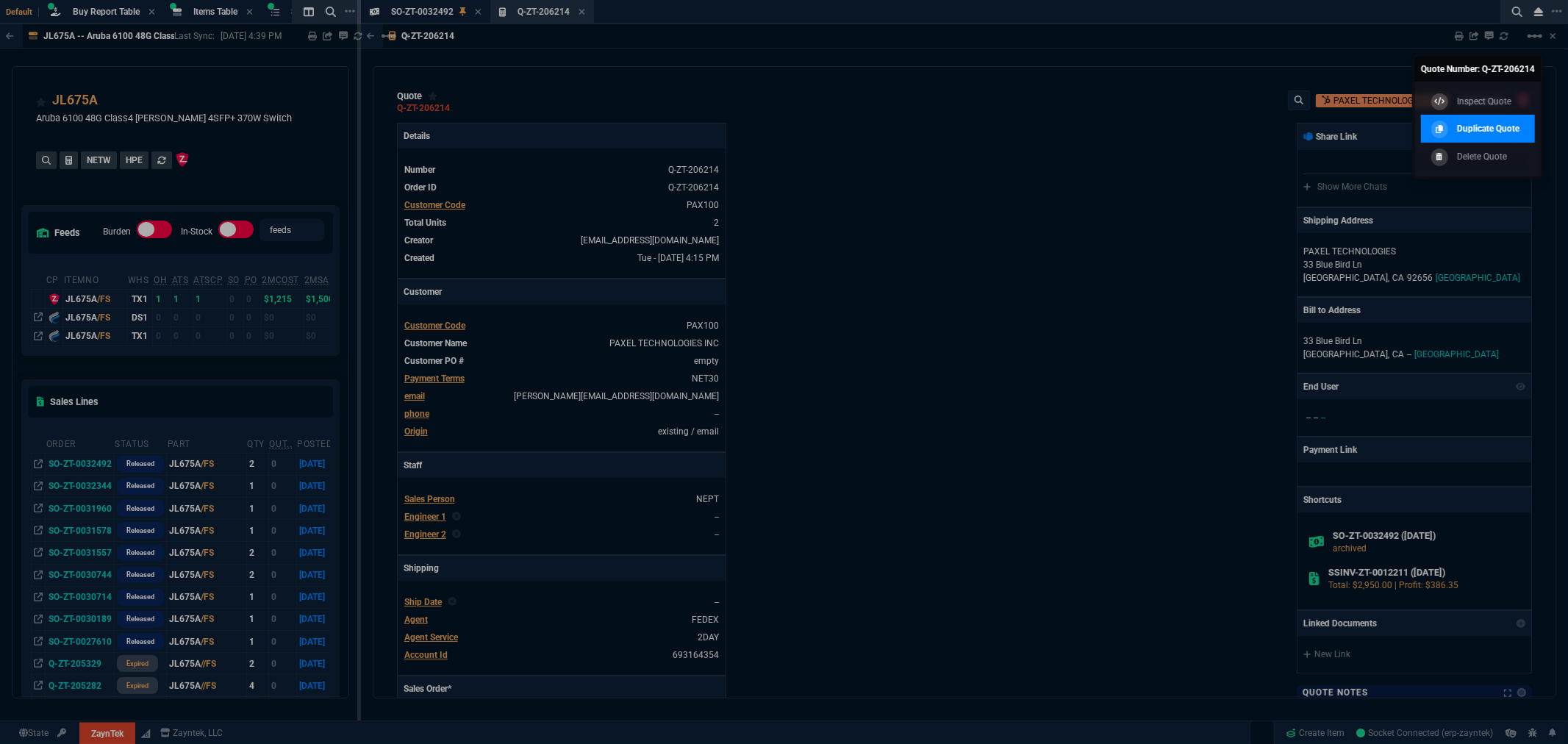
click at [1466, 116] on link "Duplicate Quote" at bounding box center [1478, 129] width 114 height 28
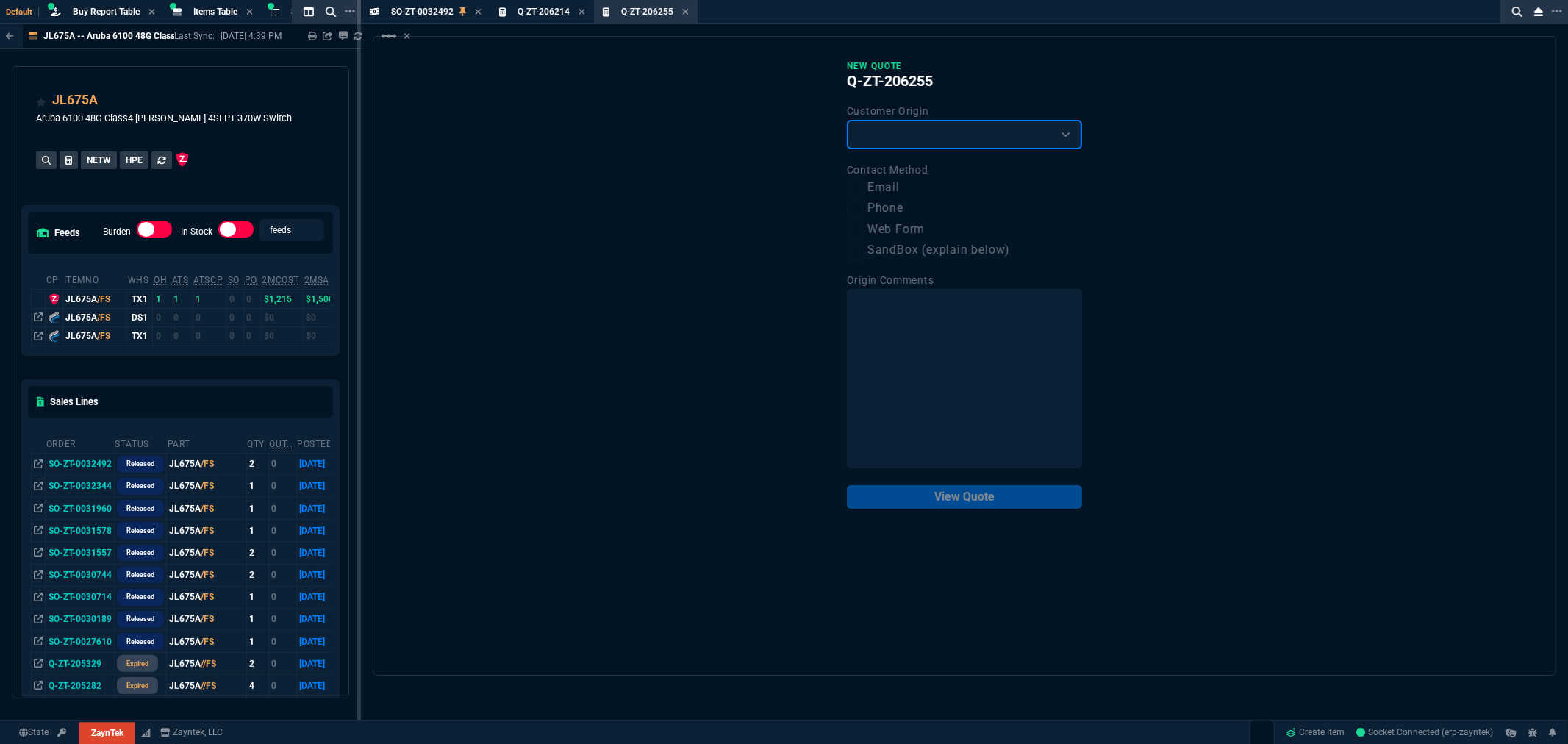
click at [982, 130] on select "Existing Customer Amazon Lead (first order) Website Lead (first order) Called (…" at bounding box center [964, 134] width 236 height 29
select select "existing"
click at [847, 120] on select "Existing Customer Amazon Lead (first order) Website Lead (first order) Called (…" at bounding box center [964, 134] width 236 height 29
click at [871, 184] on label "Email" at bounding box center [964, 188] width 236 height 18
click at [865, 184] on input "Email" at bounding box center [855, 188] width 17 height 17
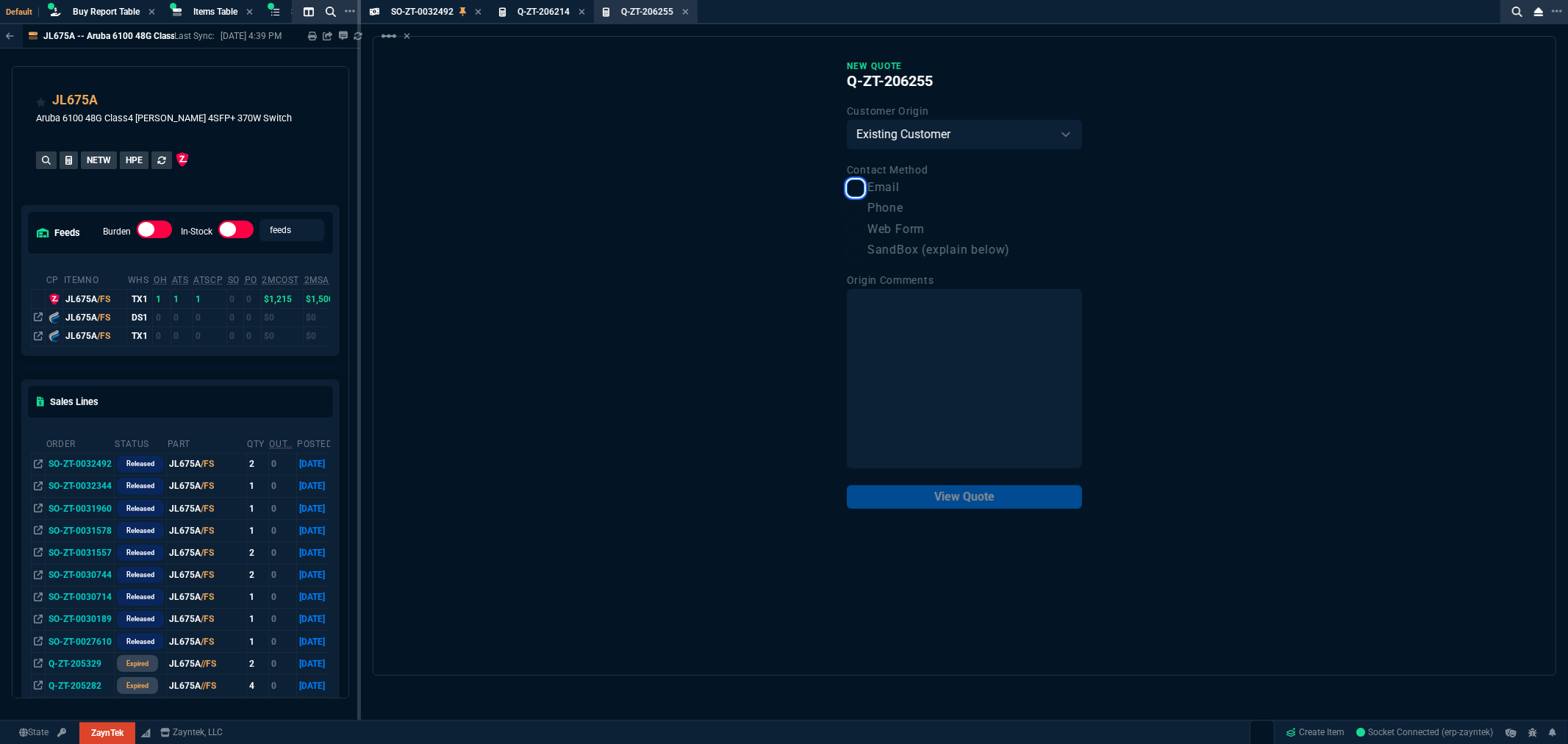
checkbox input "true"
click at [1012, 502] on button "View Quote" at bounding box center [964, 497] width 236 height 24
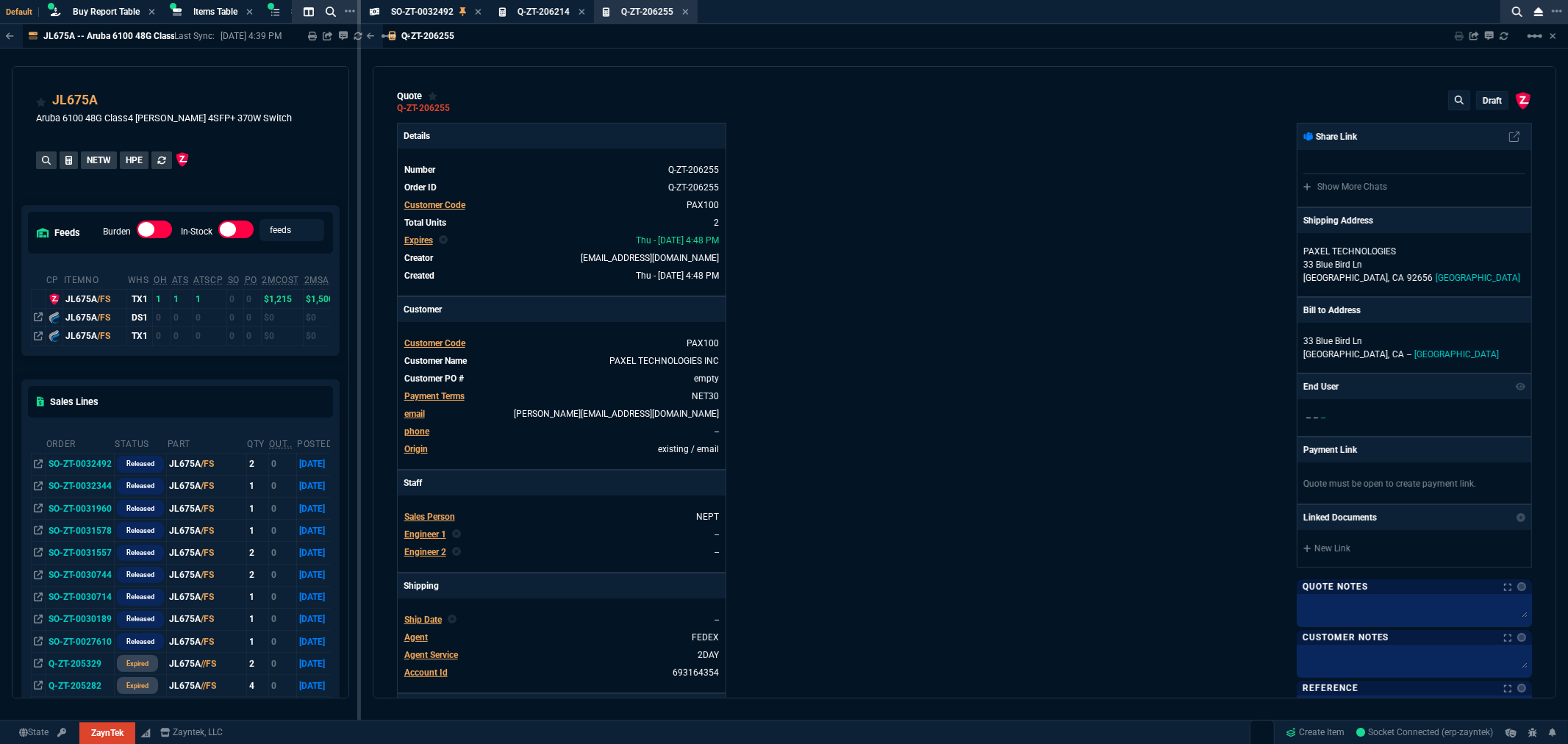
type input "18"
type input "260"
type input "56"
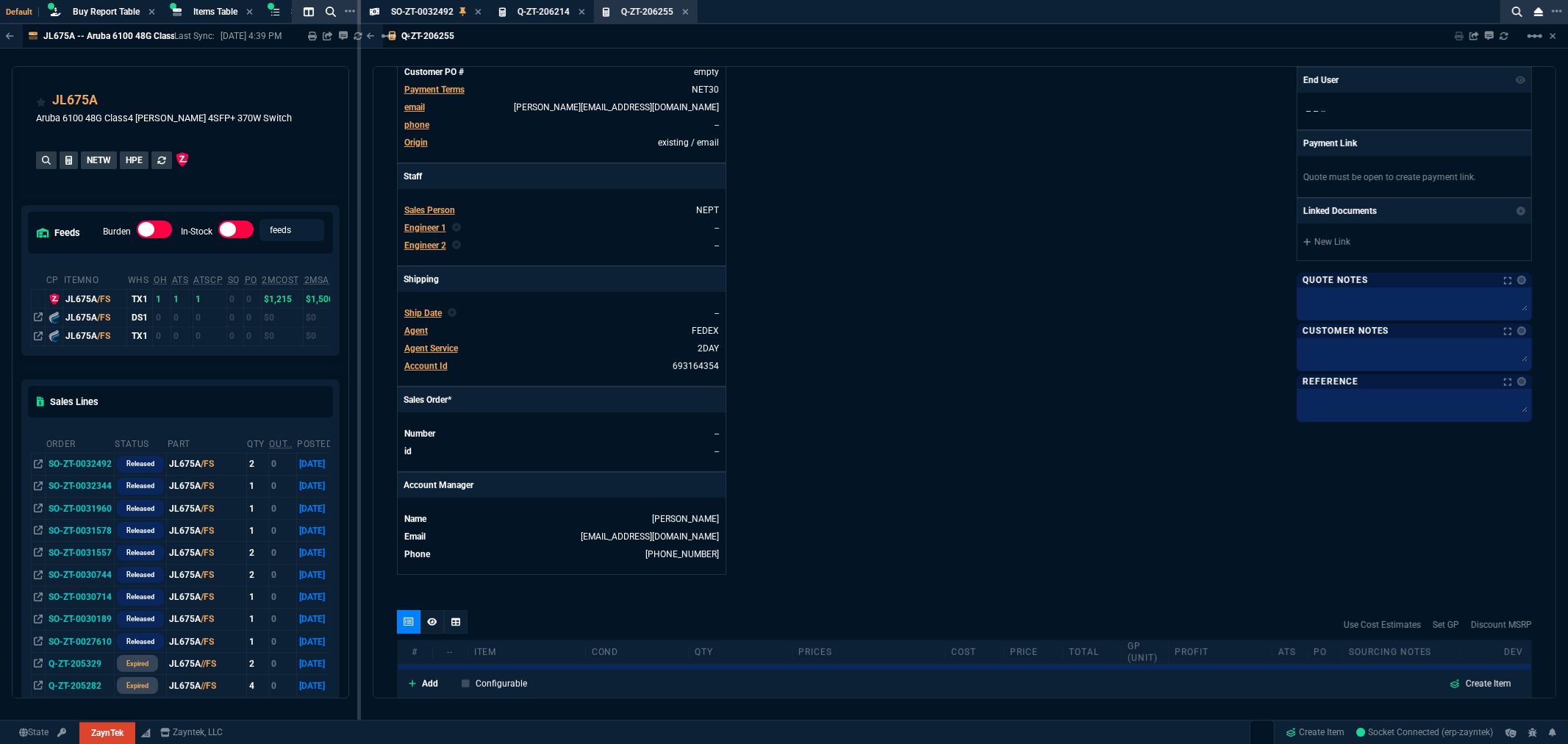
scroll to position [490, 0]
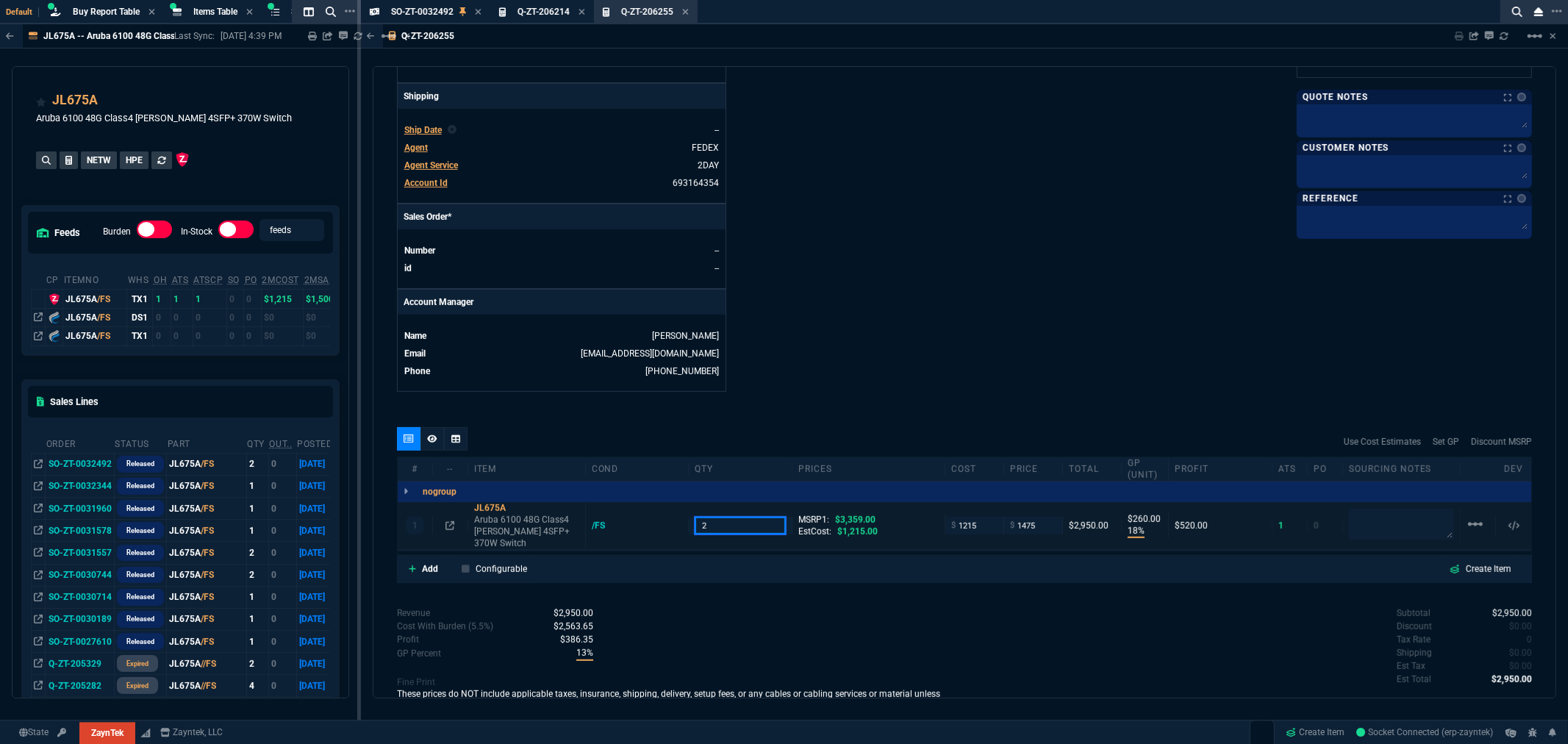
drag, startPoint x: 711, startPoint y: 522, endPoint x: 689, endPoint y: 524, distance: 22.1
click at [689, 524] on div "2" at bounding box center [741, 526] width 104 height 17
type input "1"
click at [914, 351] on div "Details Number Q-ZT-206255 Order ID Q-ZT-206255 Customer Code PAX100 Total Unit…" at bounding box center [680, 12] width 568 height 759
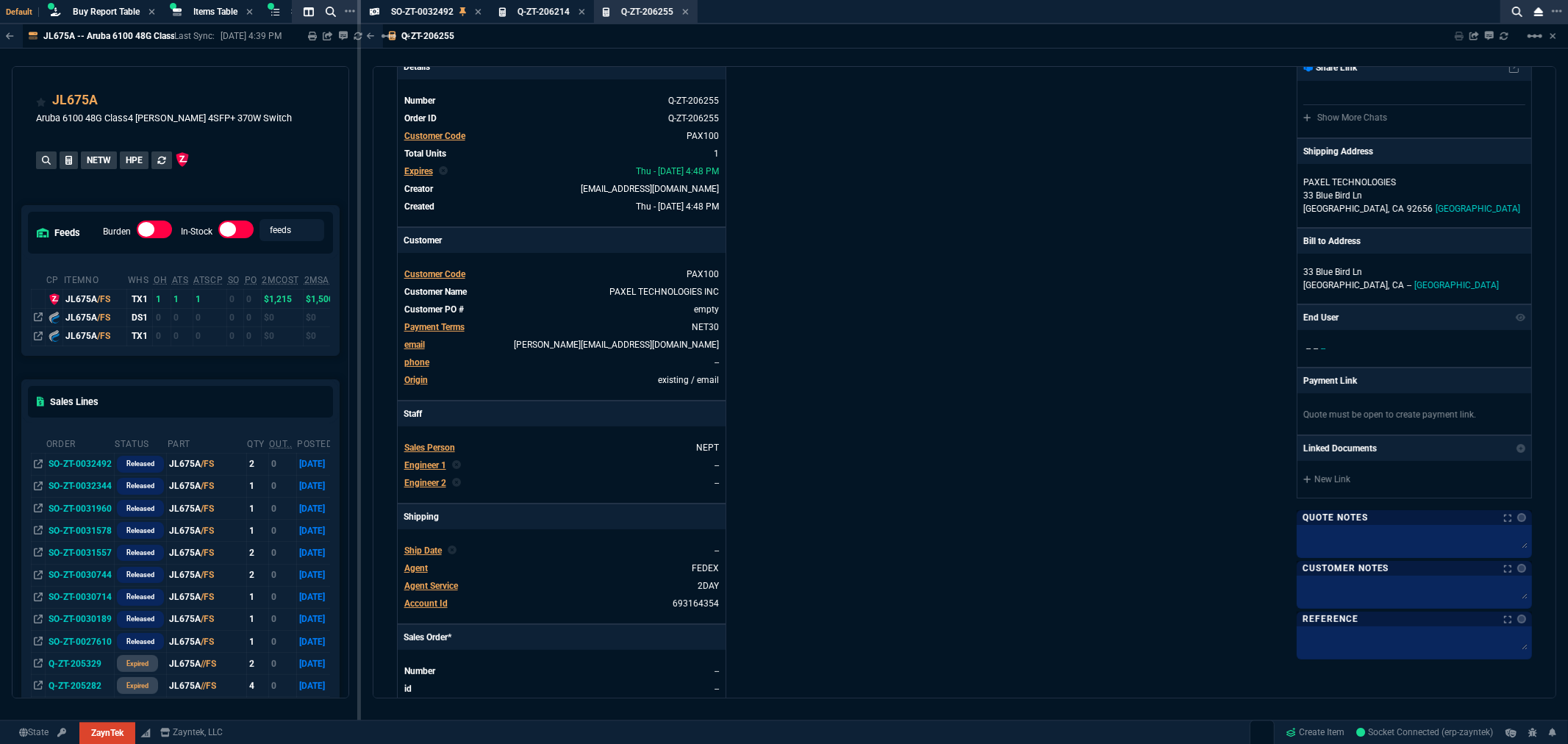
scroll to position [0, 0]
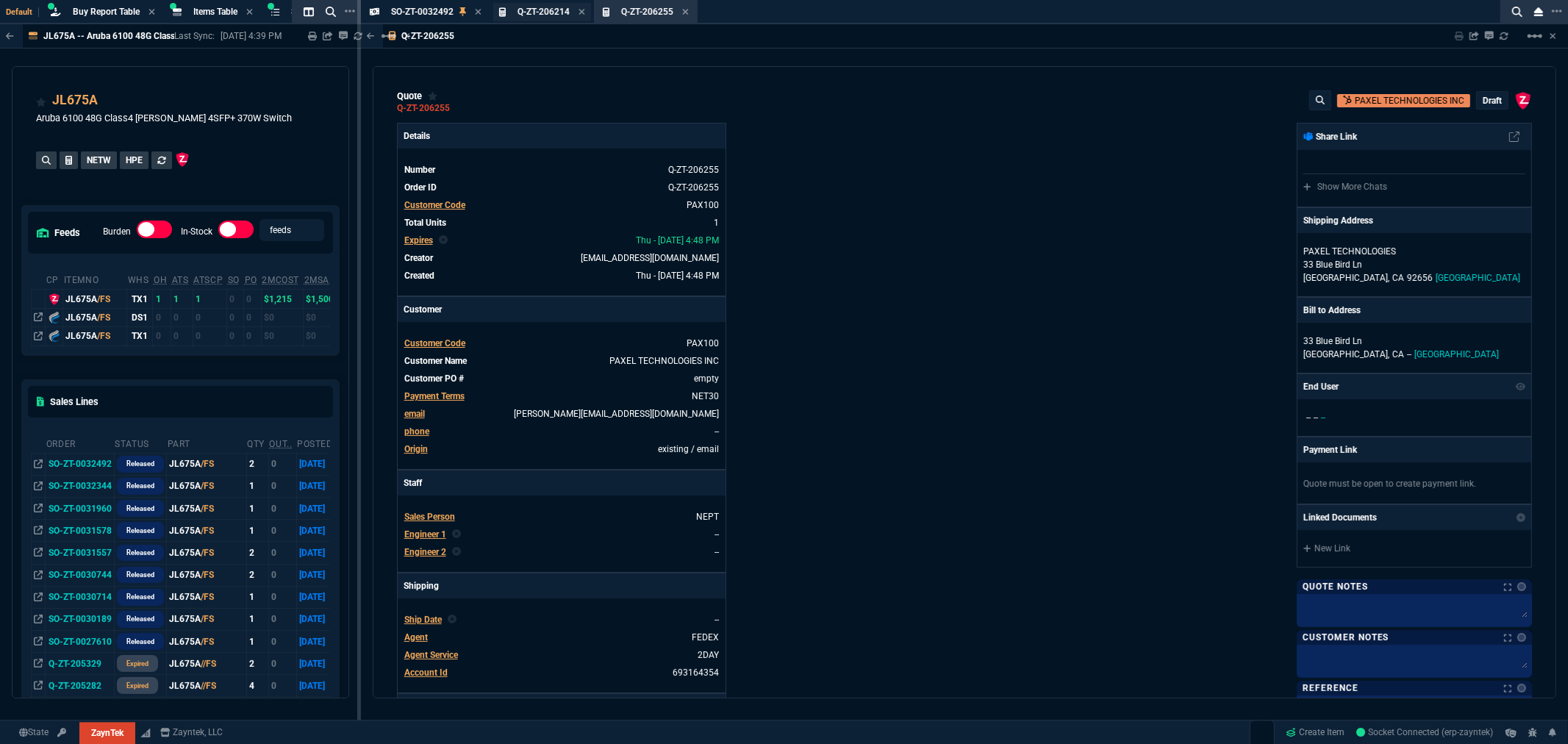
drag, startPoint x: 550, startPoint y: 6, endPoint x: 563, endPoint y: 6, distance: 13.0
click at [549, 5] on div "Q-ZT-206214 Quote" at bounding box center [542, 12] width 98 height 18
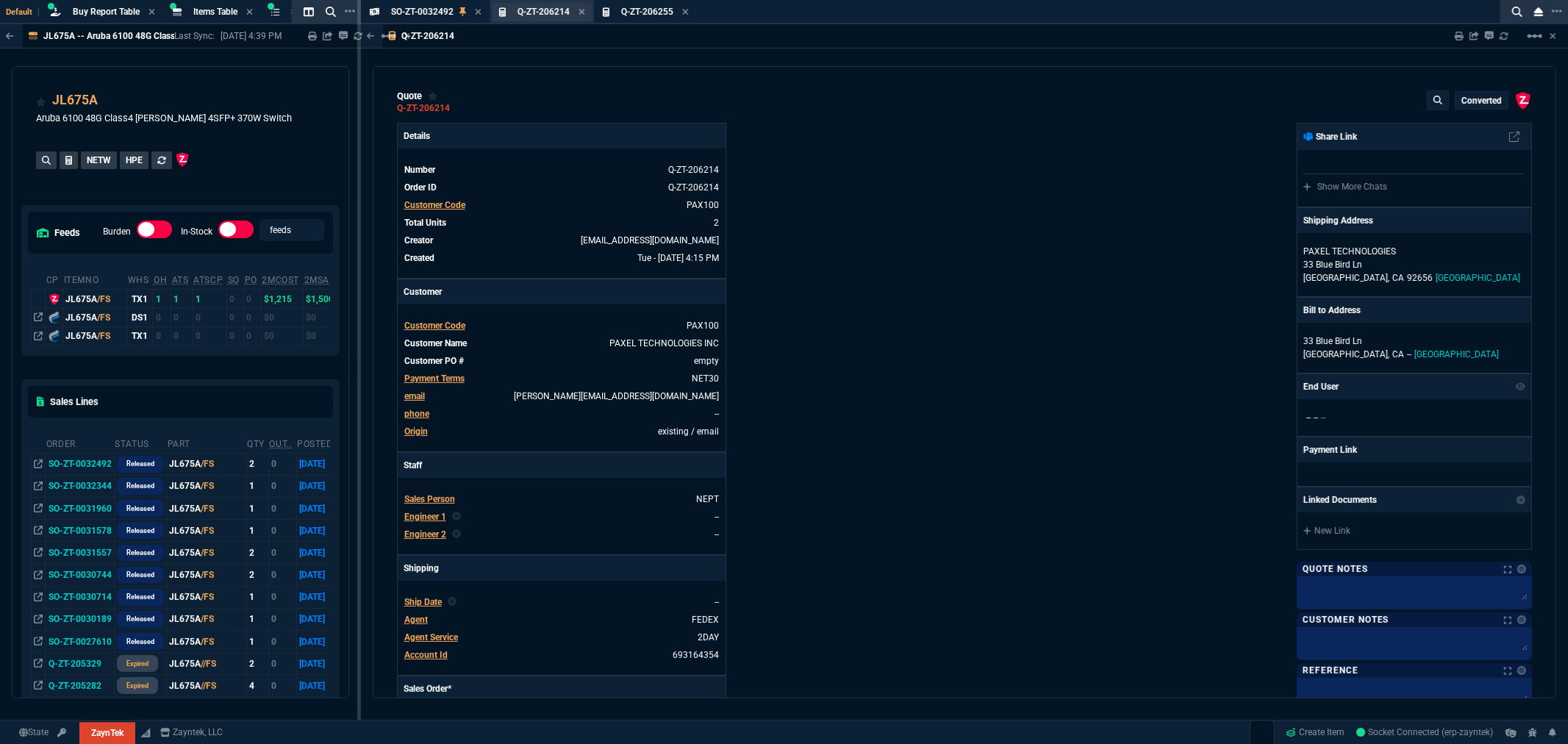
type input "18"
type input "260"
type input "56"
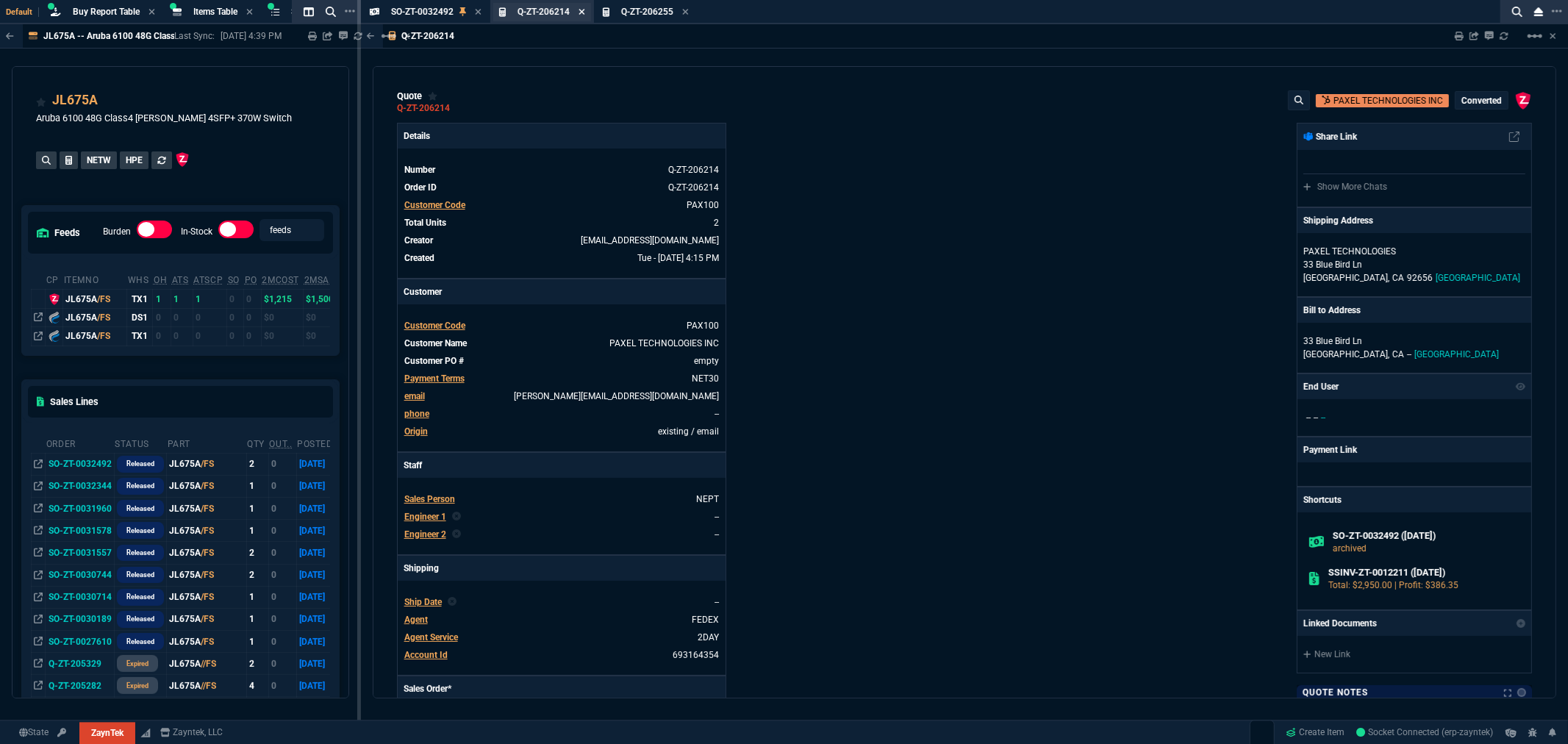
click at [582, 9] on icon at bounding box center [582, 12] width 6 height 9
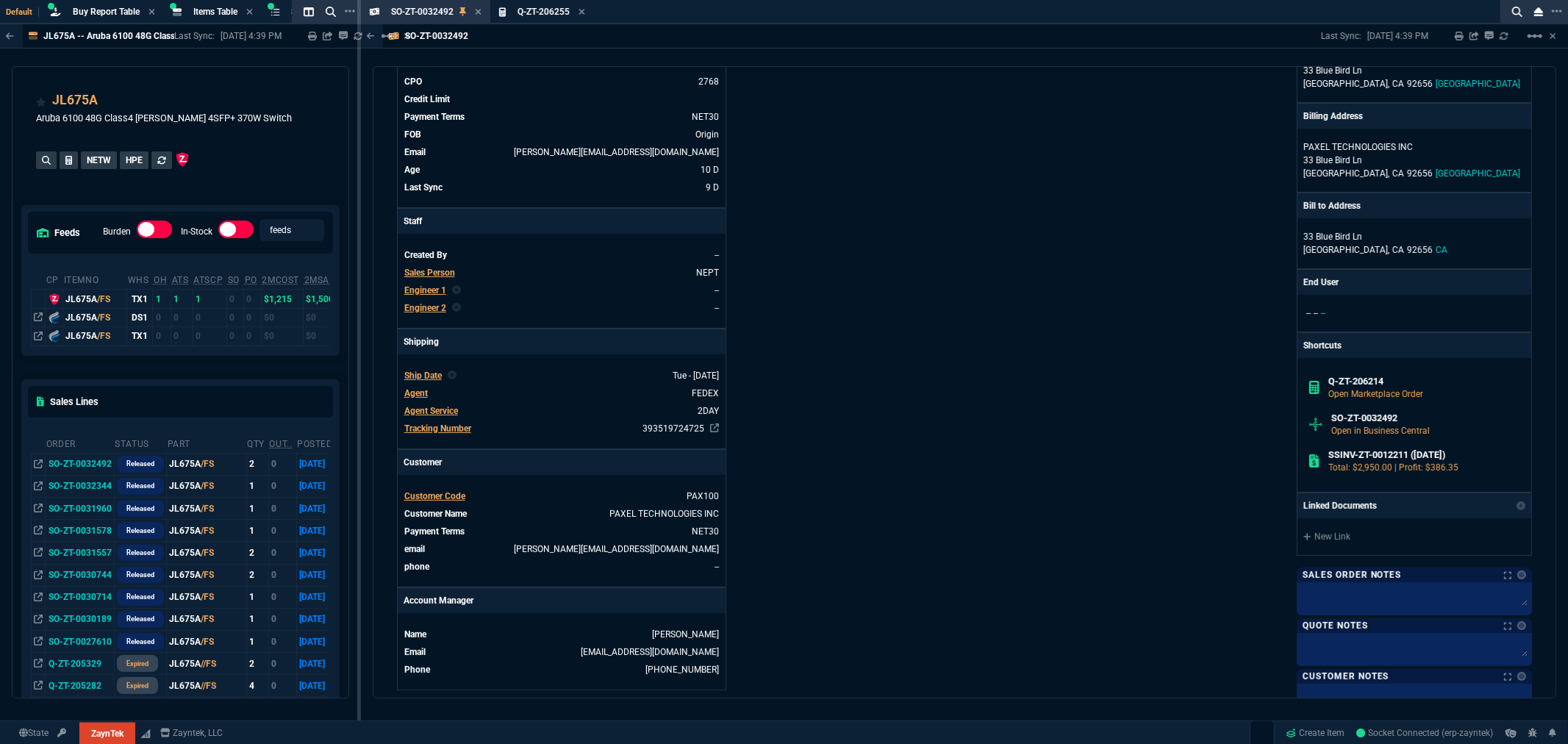
scroll to position [184, 0]
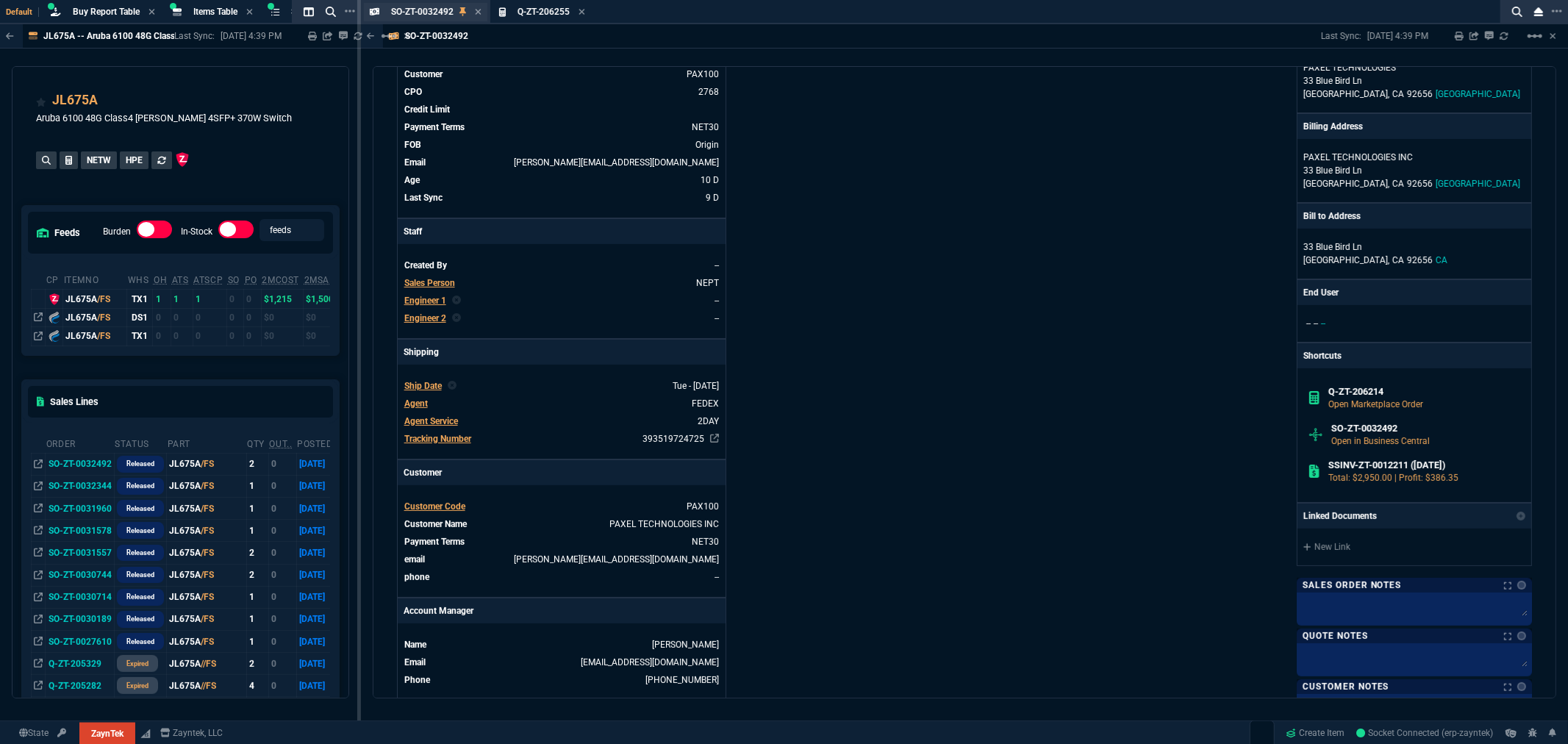
click at [428, 7] on span "SO-ZT-0032492" at bounding box center [422, 11] width 63 height 10
click at [585, 12] on icon at bounding box center [582, 12] width 6 height 9
click at [477, 9] on icon at bounding box center [478, 12] width 6 height 6
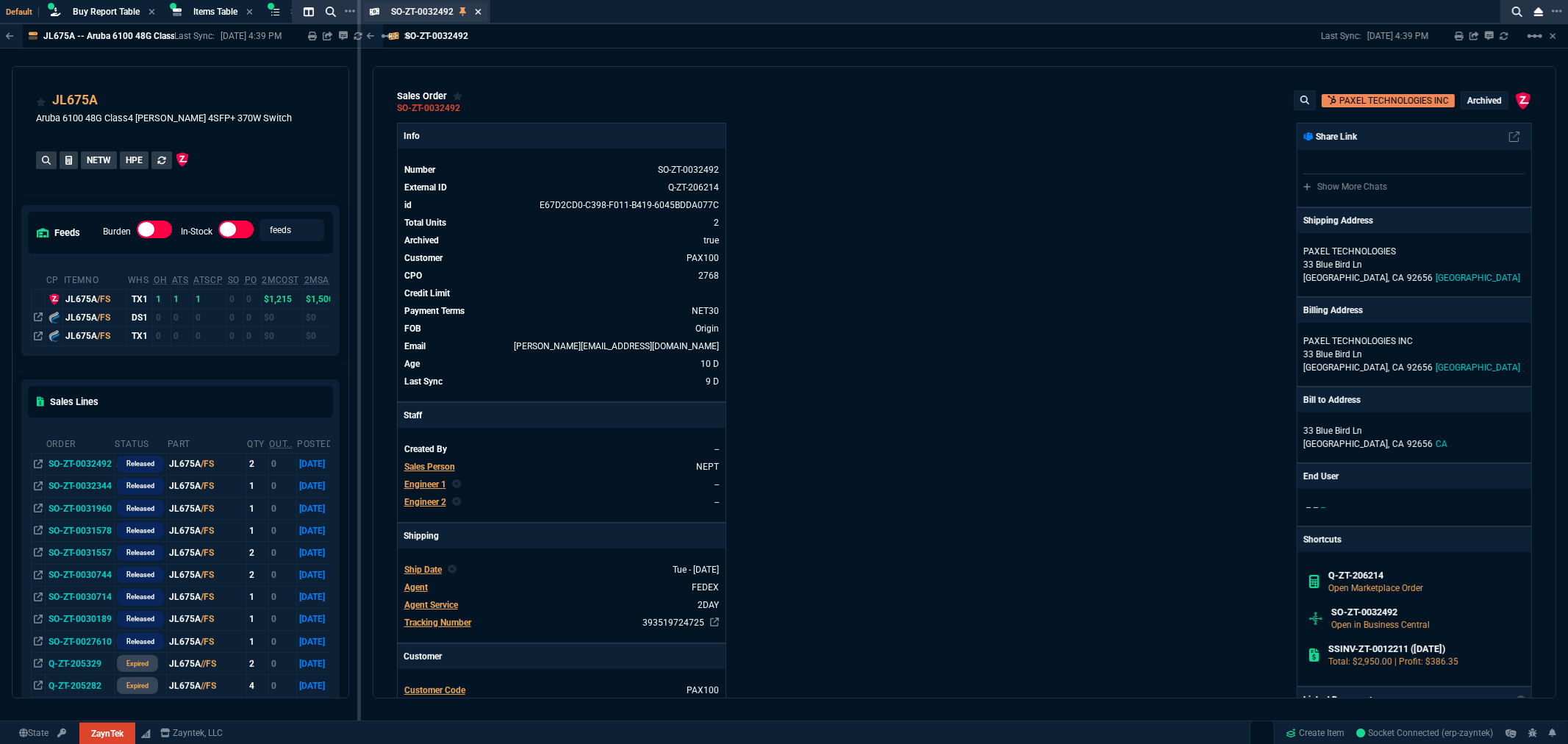
click at [477, 13] on icon at bounding box center [478, 12] width 6 height 6
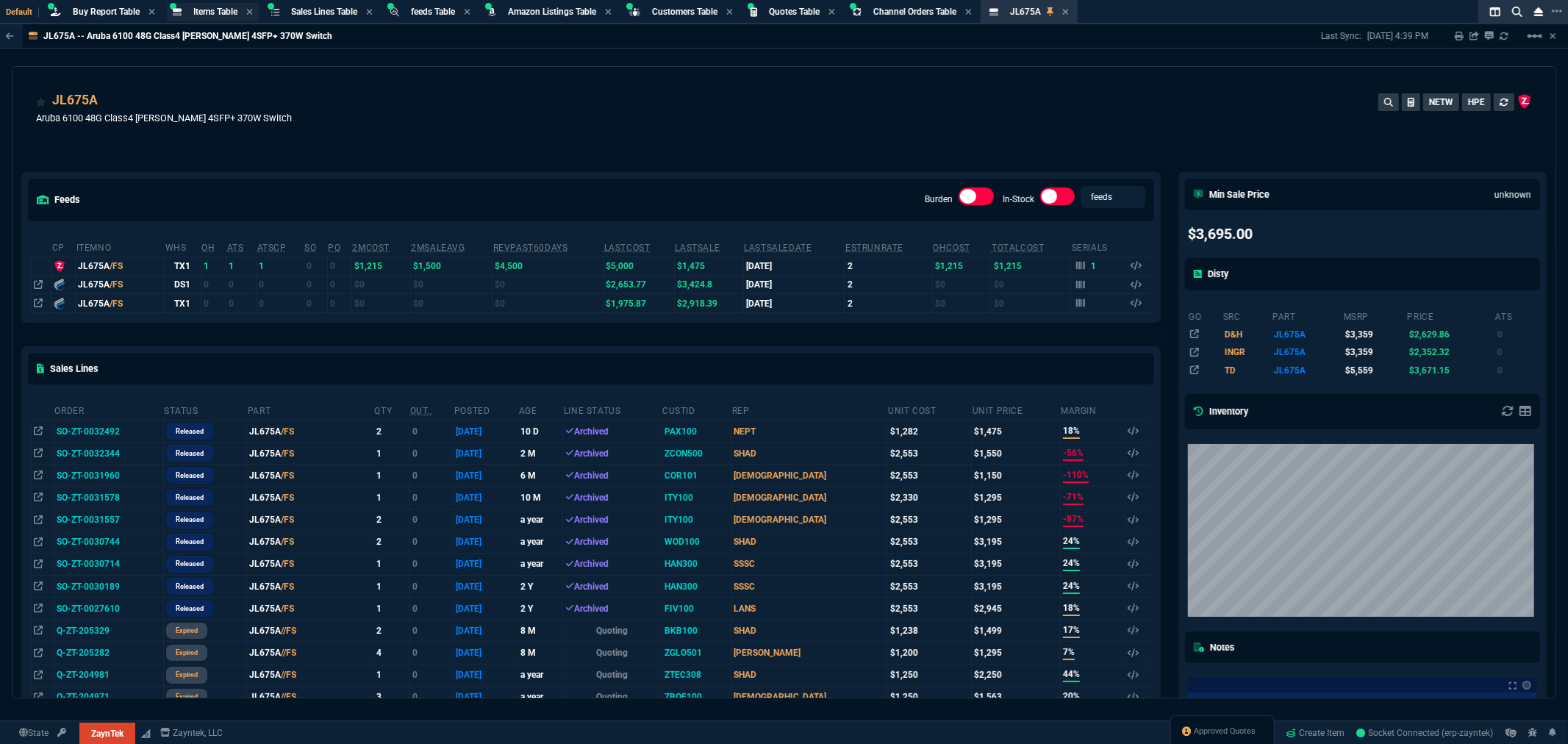
click at [213, 13] on span "Items Table" at bounding box center [215, 11] width 44 height 10
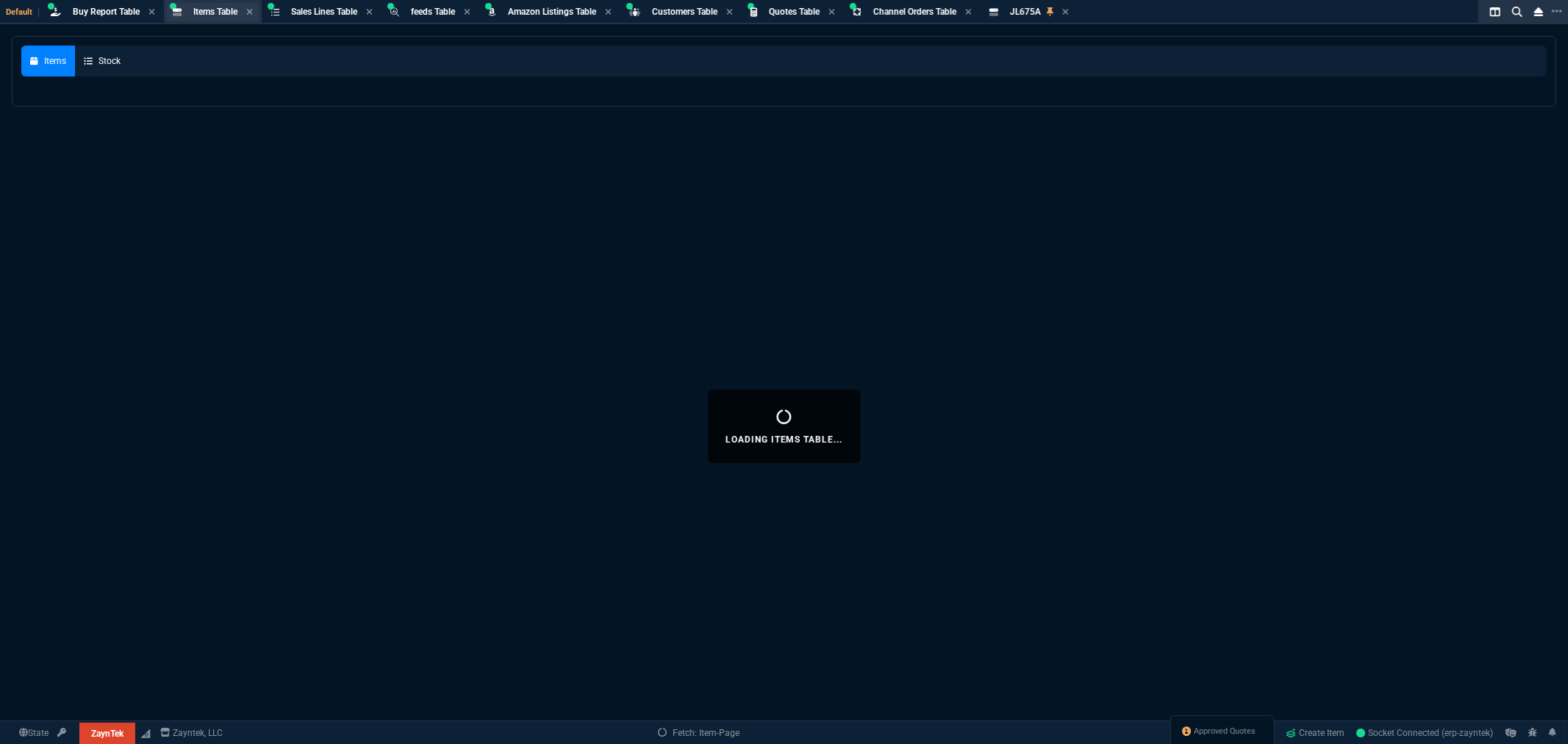
select select
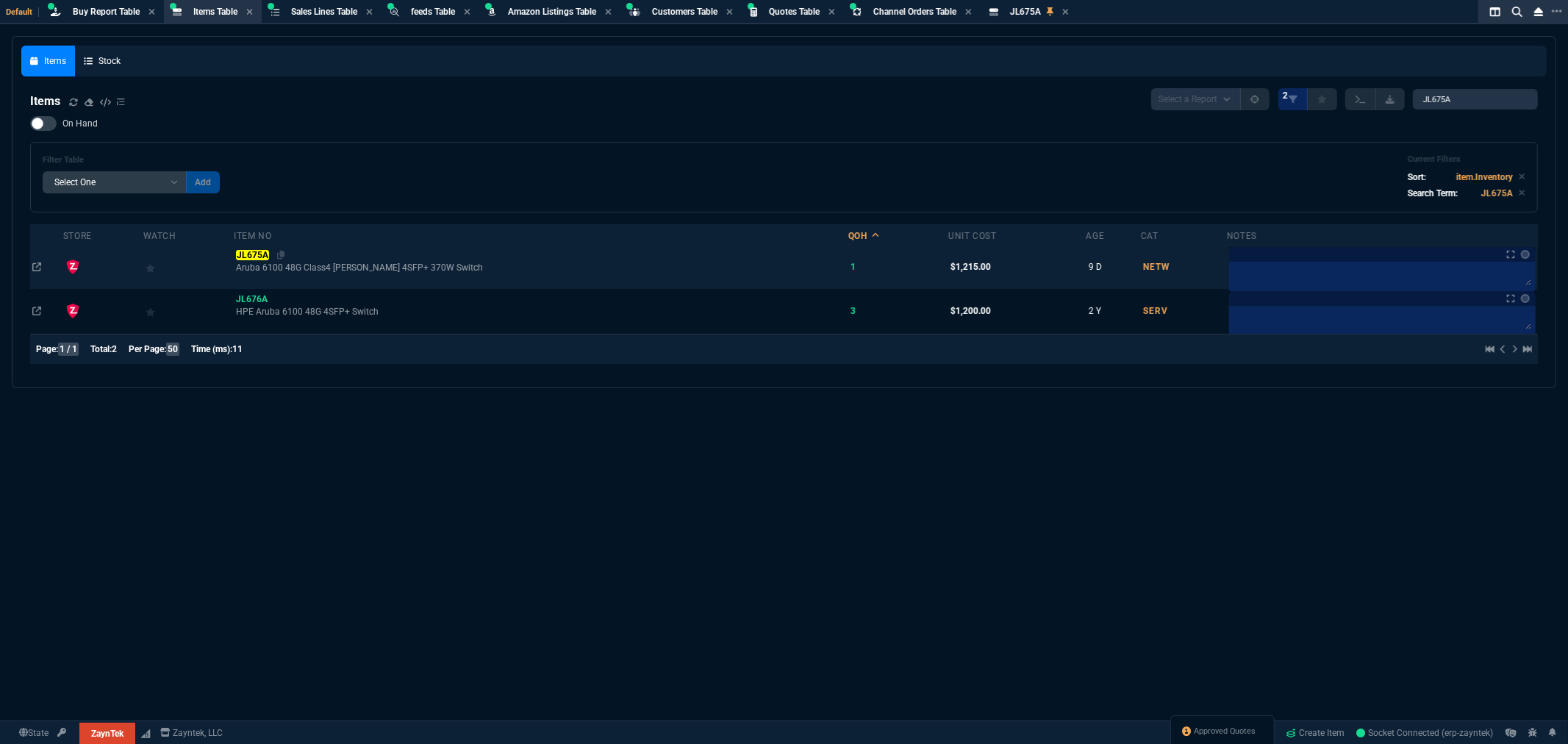
click at [269, 258] on mark "JL675A" at bounding box center [251, 255] width 32 height 10
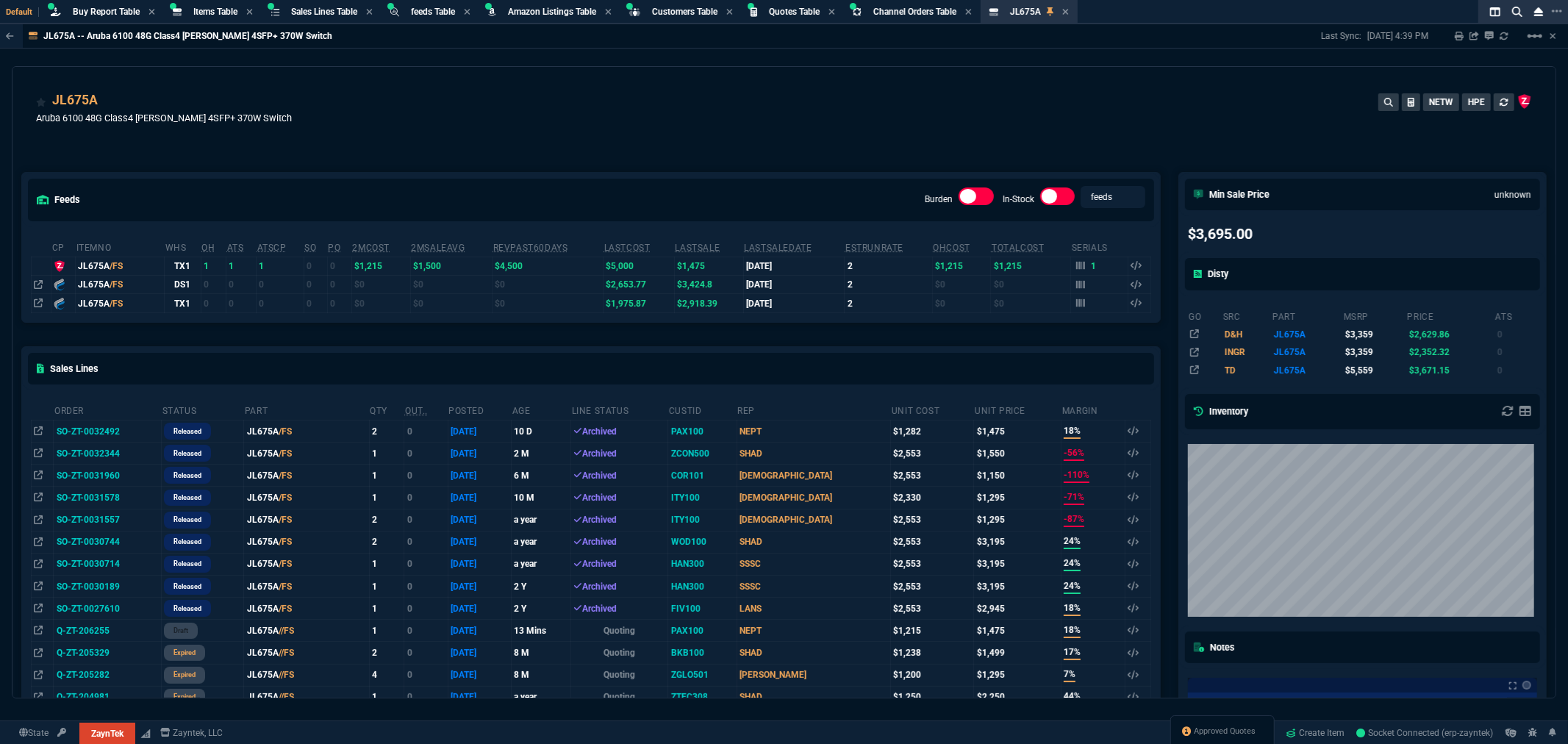
click at [103, 631] on td "Q-ZT-206255" at bounding box center [107, 631] width 108 height 22
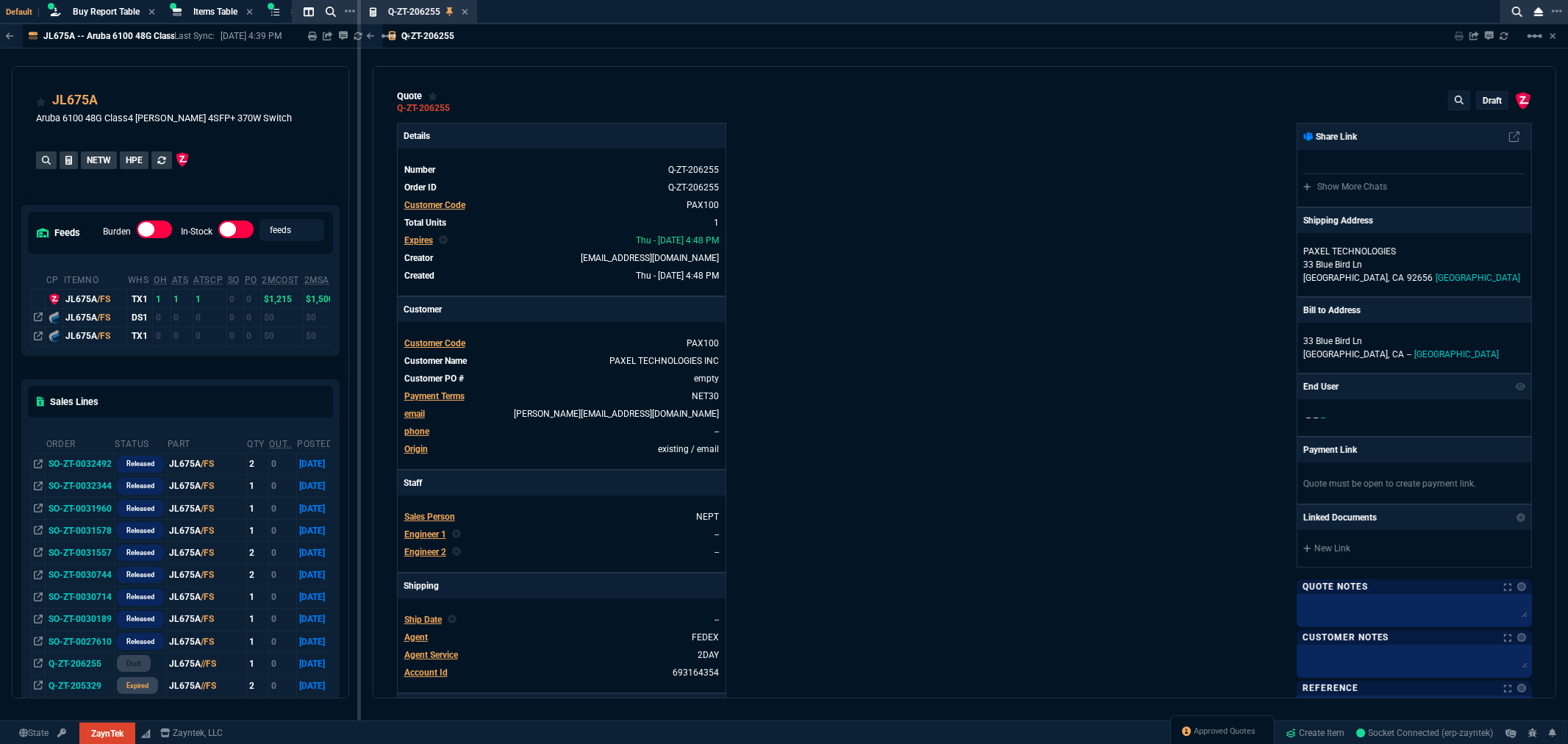
type input "3359"
type input "18"
type input "260"
type input "56"
click at [700, 378] on link "empty" at bounding box center [705, 378] width 28 height 13
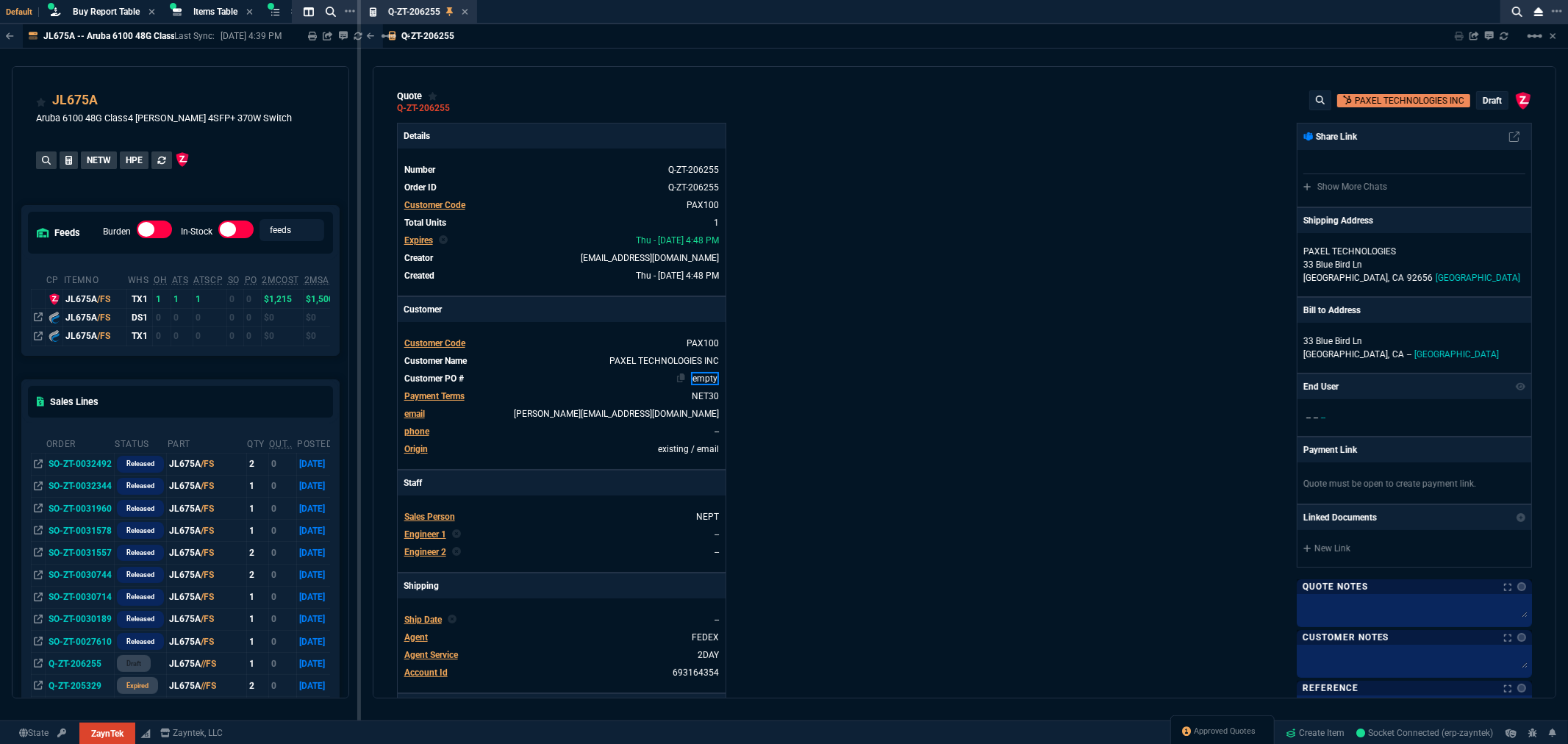
click at [700, 378] on link "empty" at bounding box center [705, 378] width 28 height 13
click at [807, 389] on div "Details Number Q-ZT-206255 Order ID Q-ZT-206255 Customer Code PAX100 Total Unit…" at bounding box center [680, 502] width 568 height 759
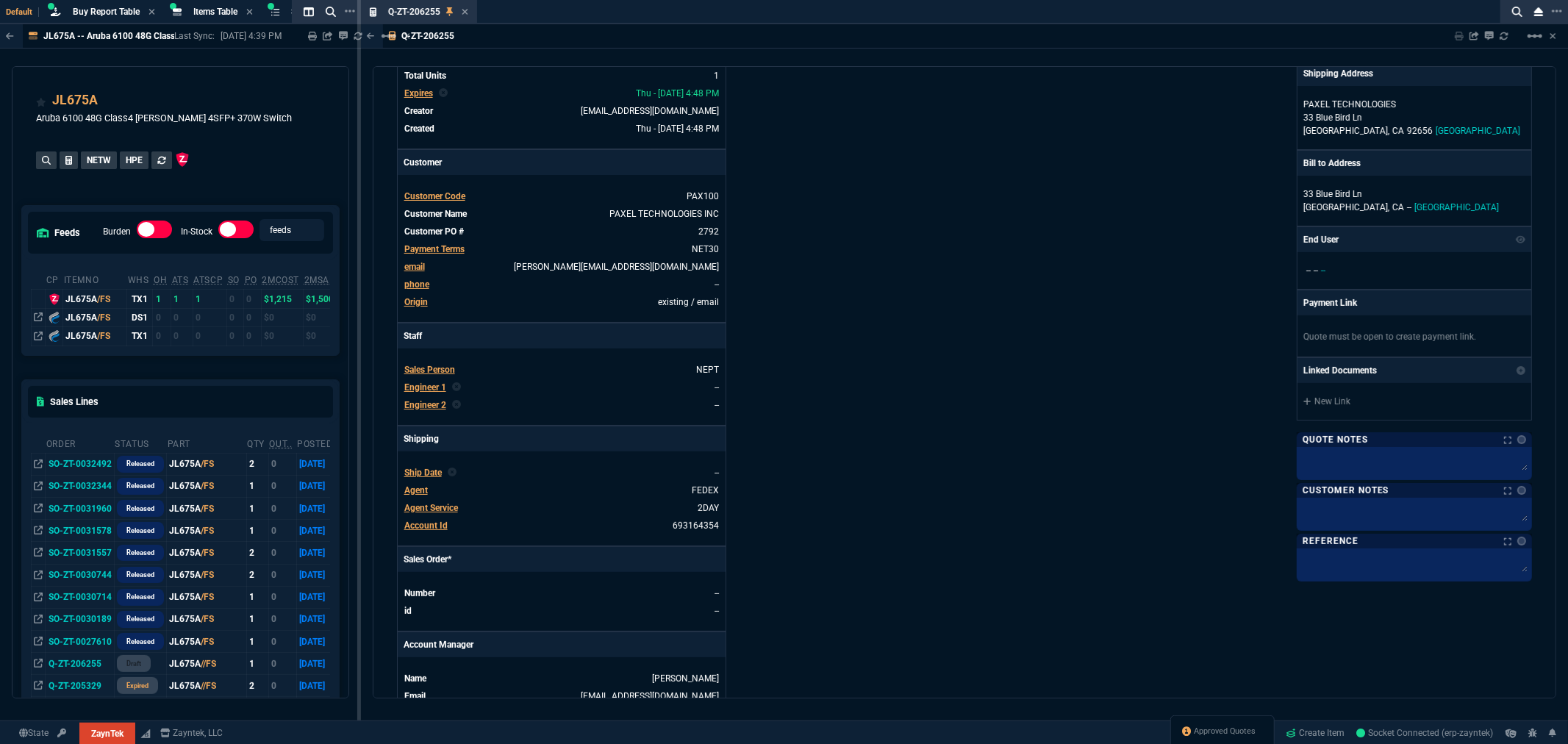
scroll to position [163, 0]
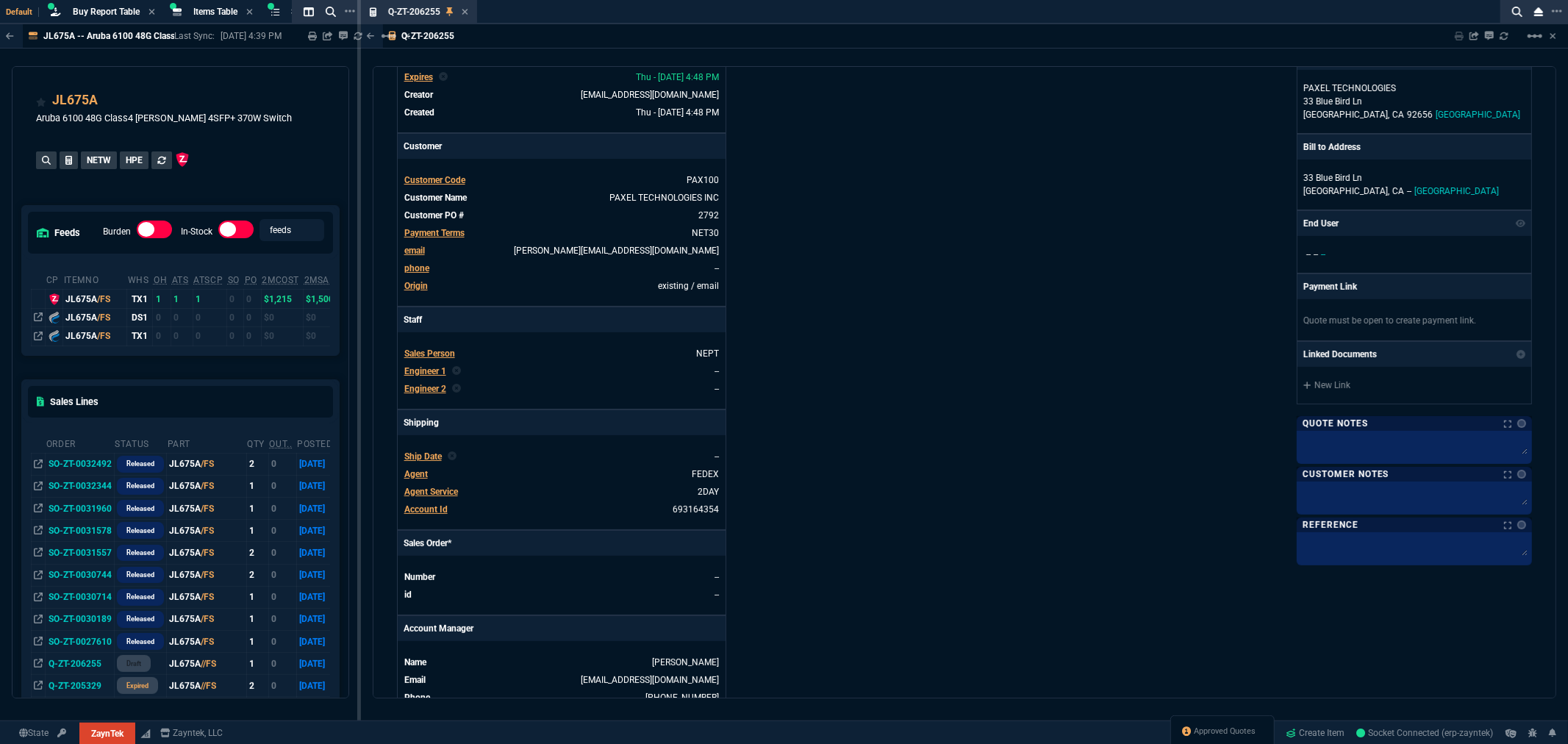
click at [444, 488] on span "Agent Service" at bounding box center [431, 492] width 53 height 10
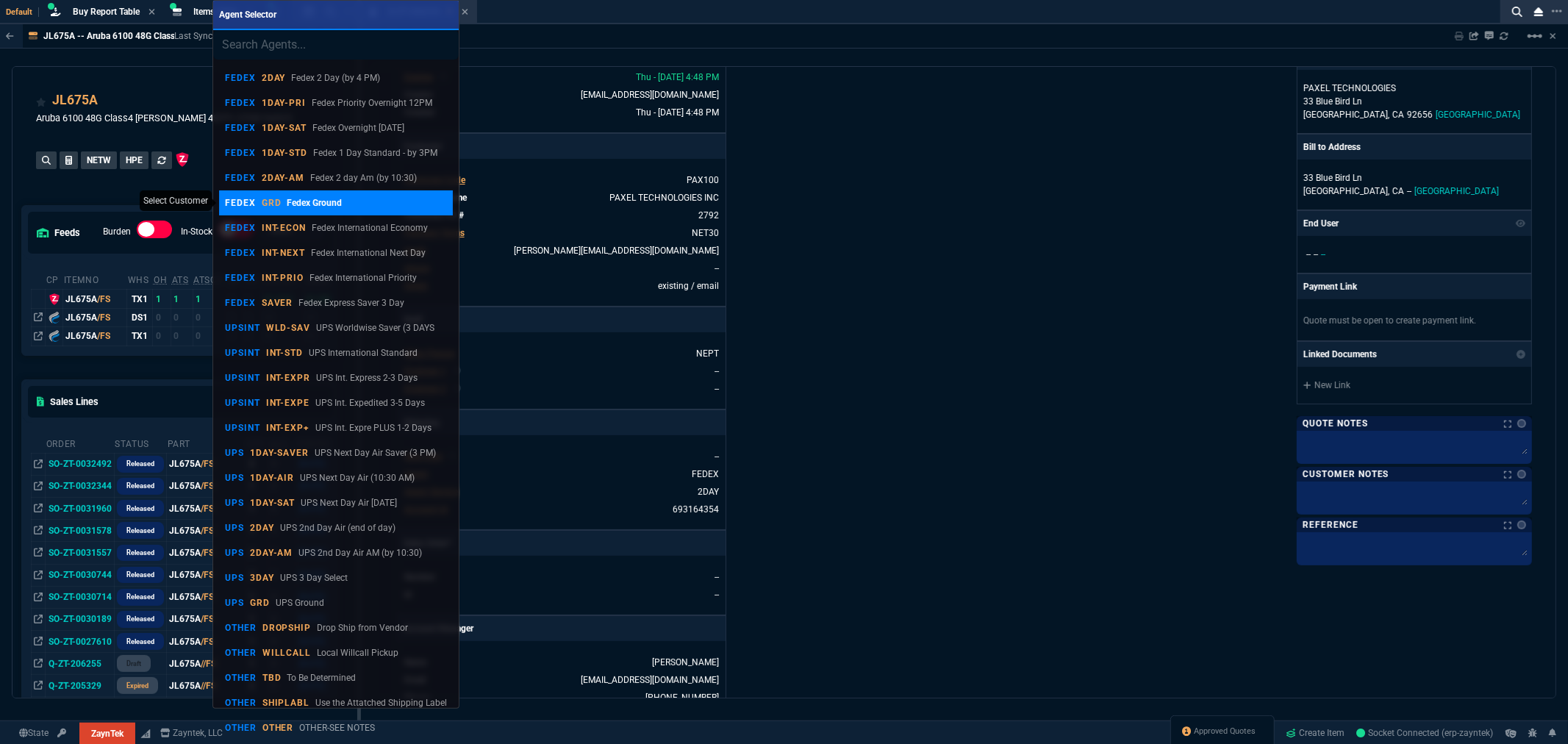
click at [280, 201] on p "GRD" at bounding box center [271, 203] width 20 height 12
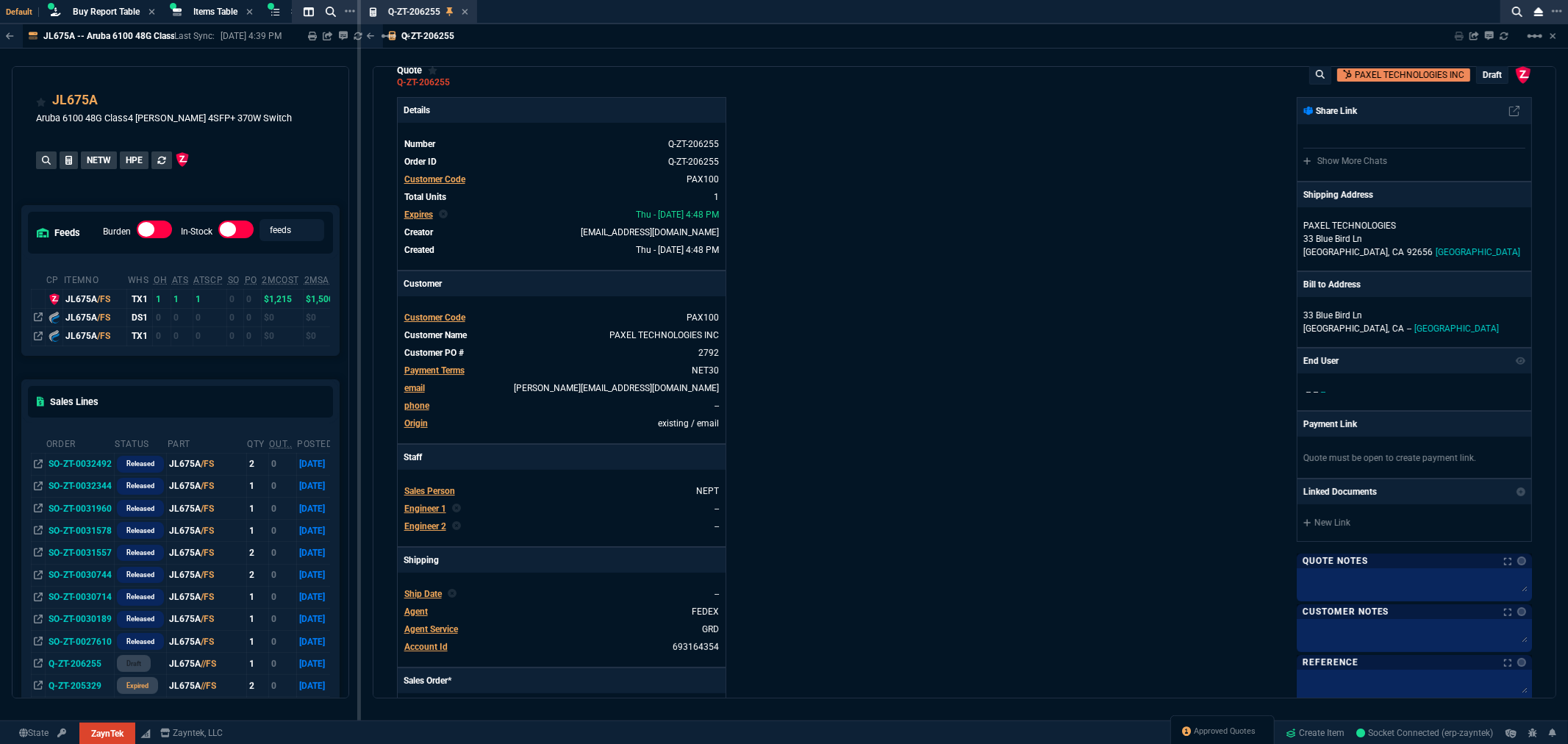
scroll to position [0, 0]
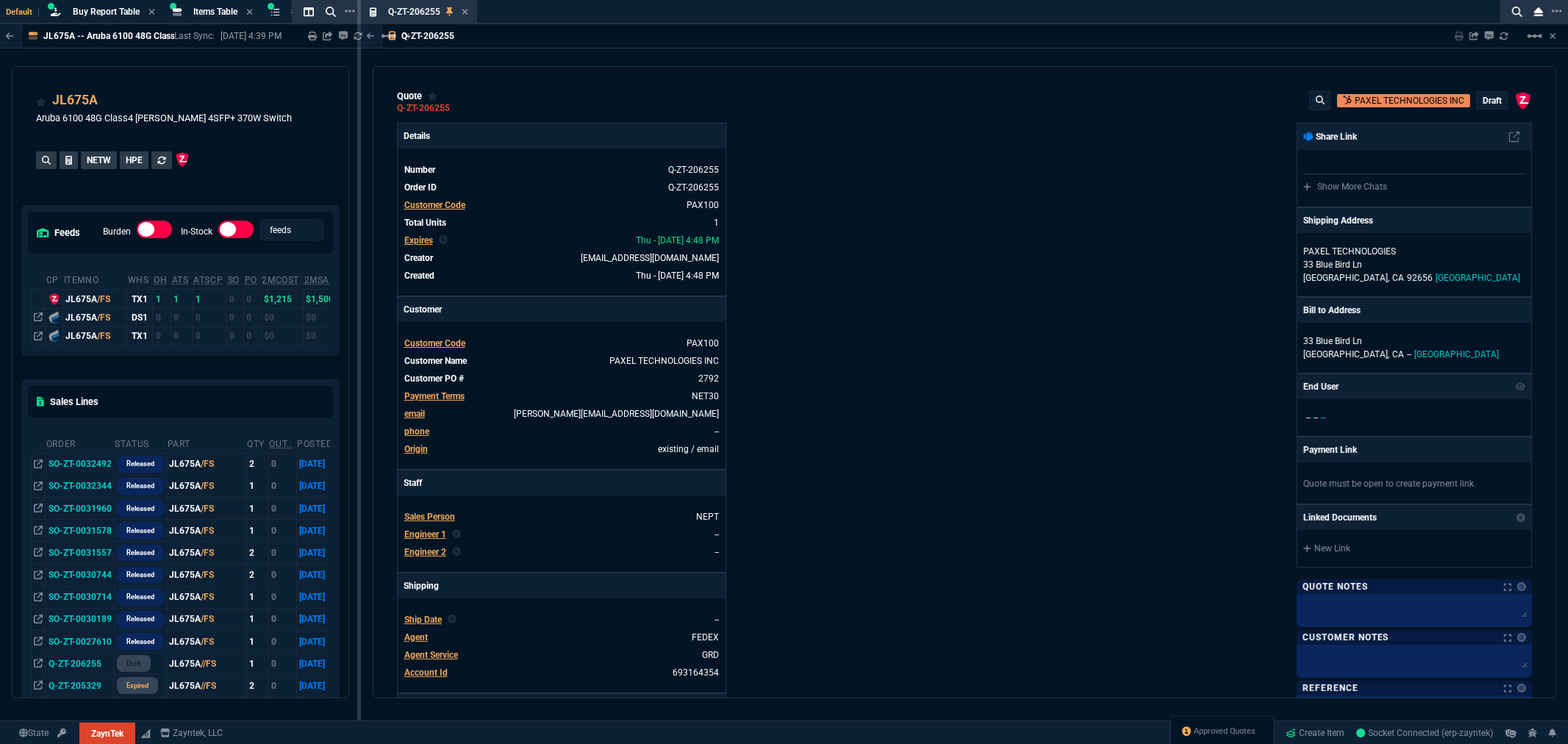
click at [1482, 99] on p "draft" at bounding box center [1492, 100] width 19 height 12
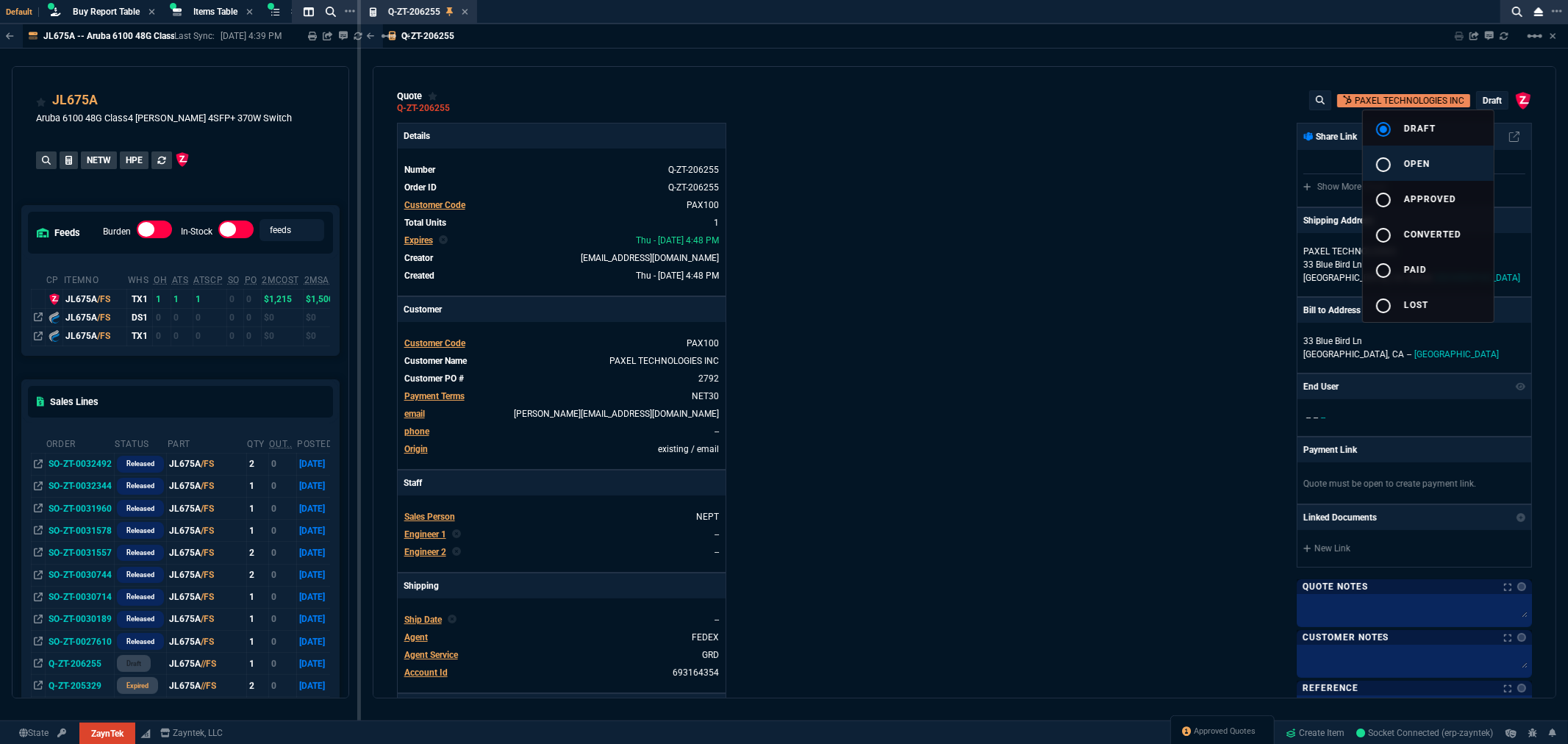
click at [1387, 165] on mat-icon "radio_button_unchecked" at bounding box center [1383, 164] width 17 height 17
click at [1190, 270] on div at bounding box center [784, 372] width 1568 height 744
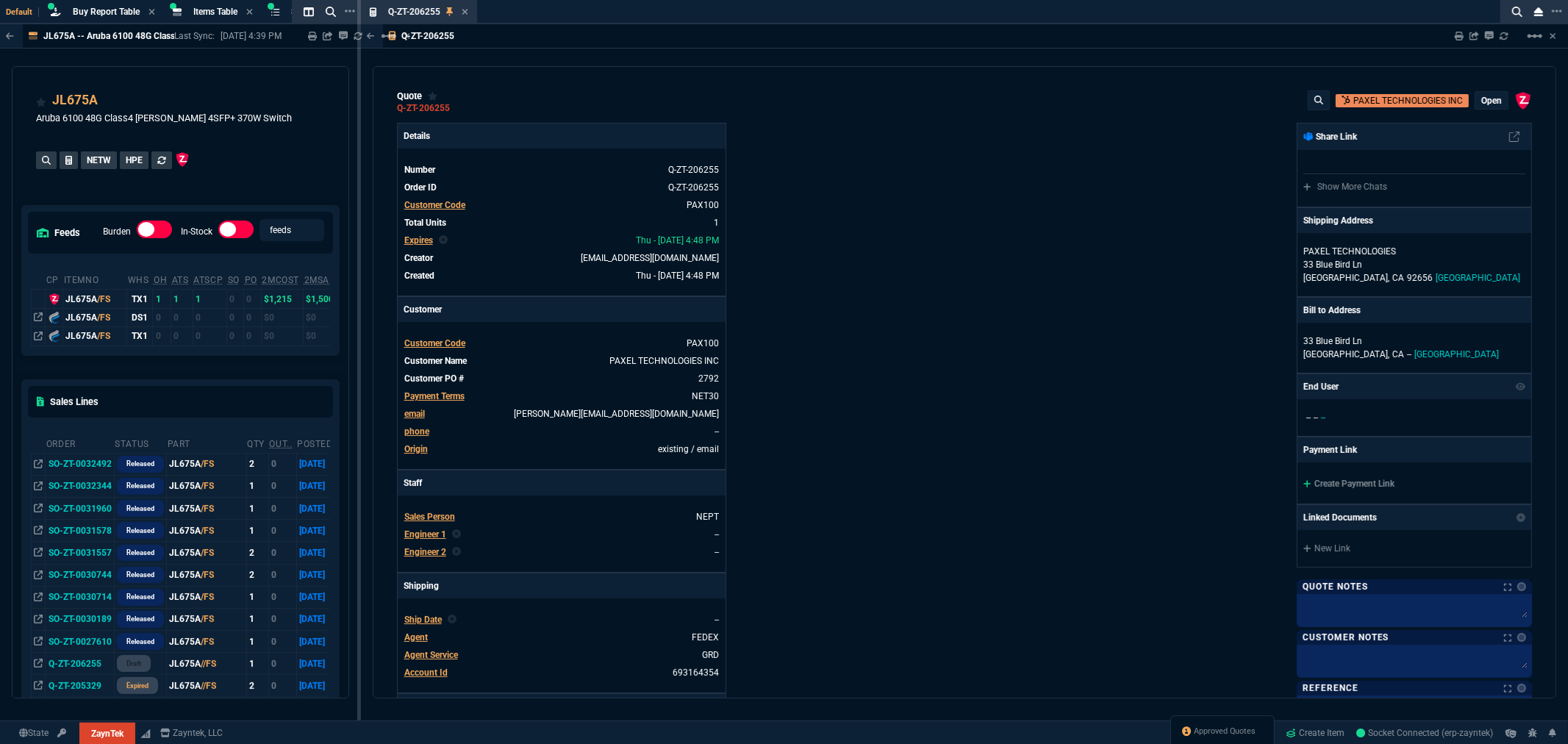
type input "3359"
type input "18"
type input "260"
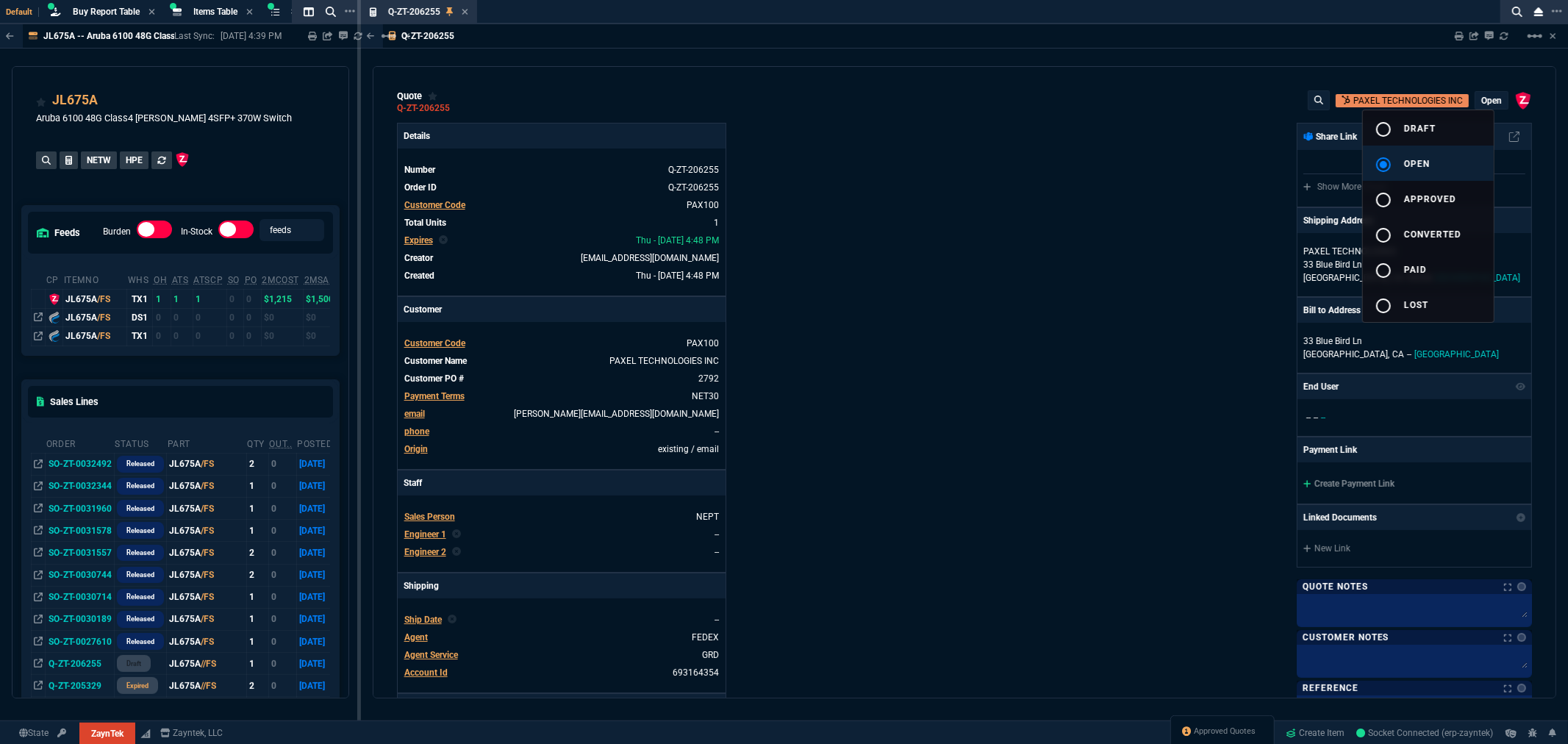
type input "56"
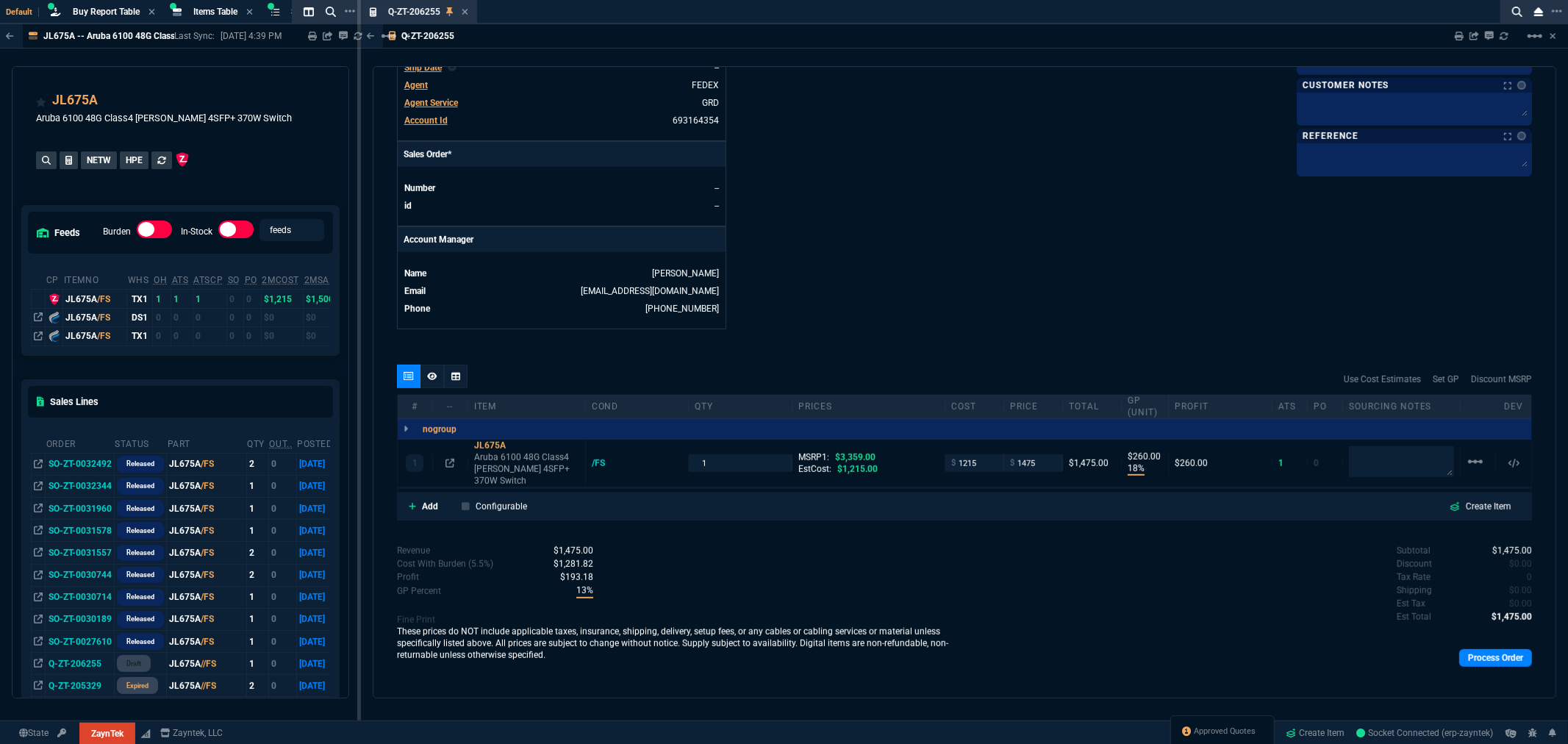
scroll to position [554, 0]
click at [1495, 647] on link "Process Order" at bounding box center [1495, 656] width 73 height 17
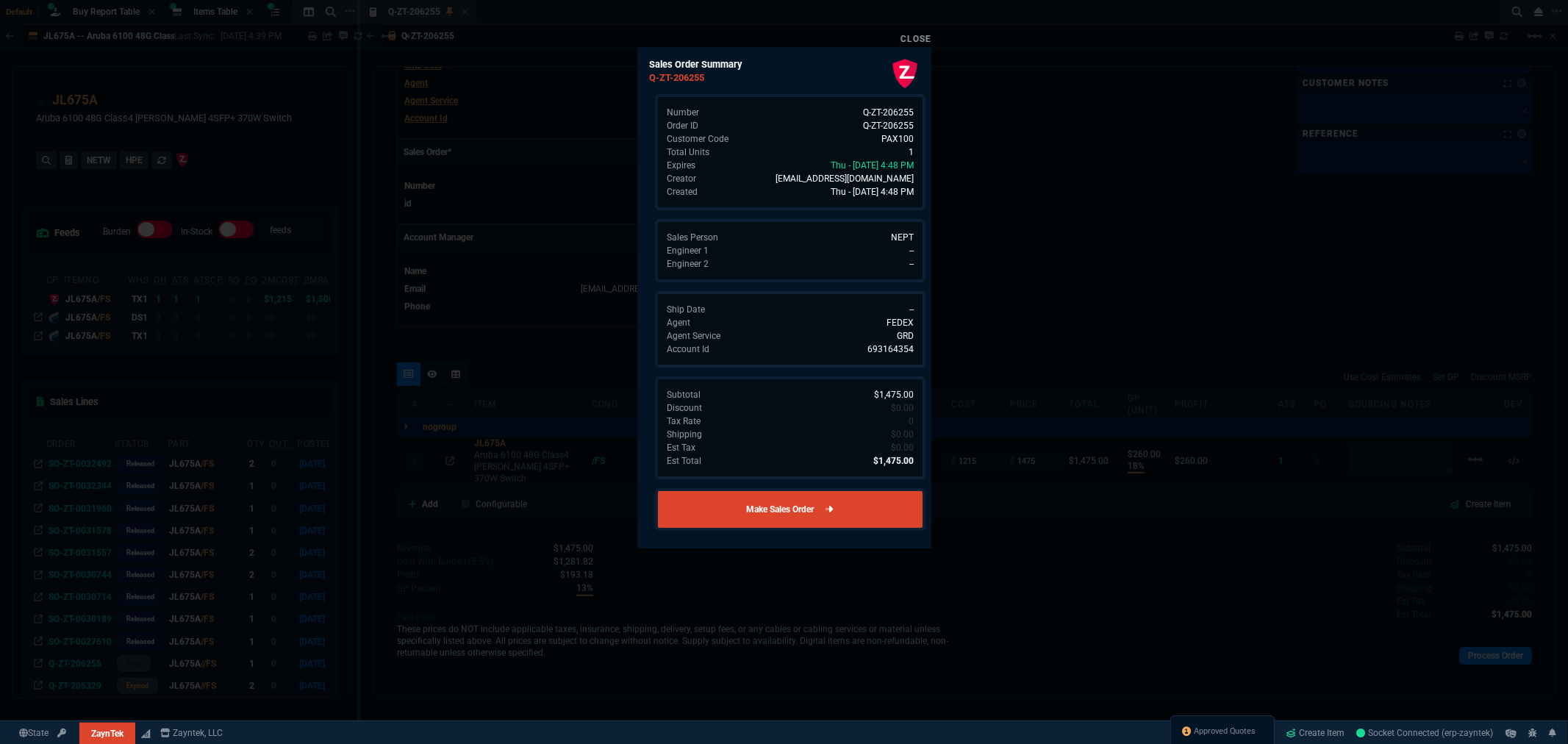
click at [790, 503] on link "Make Sales Order" at bounding box center [790, 509] width 271 height 42
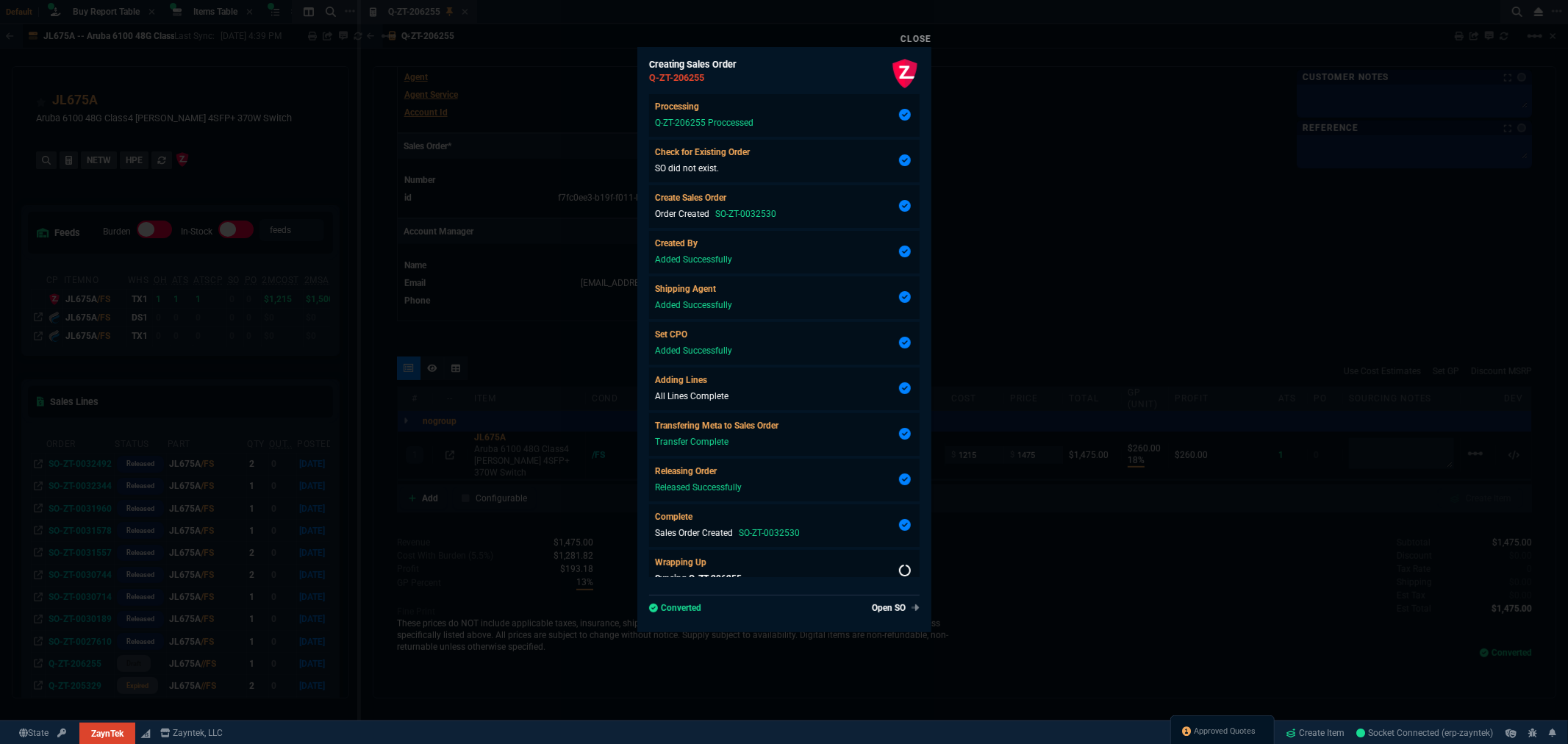
scroll to position [466, 0]
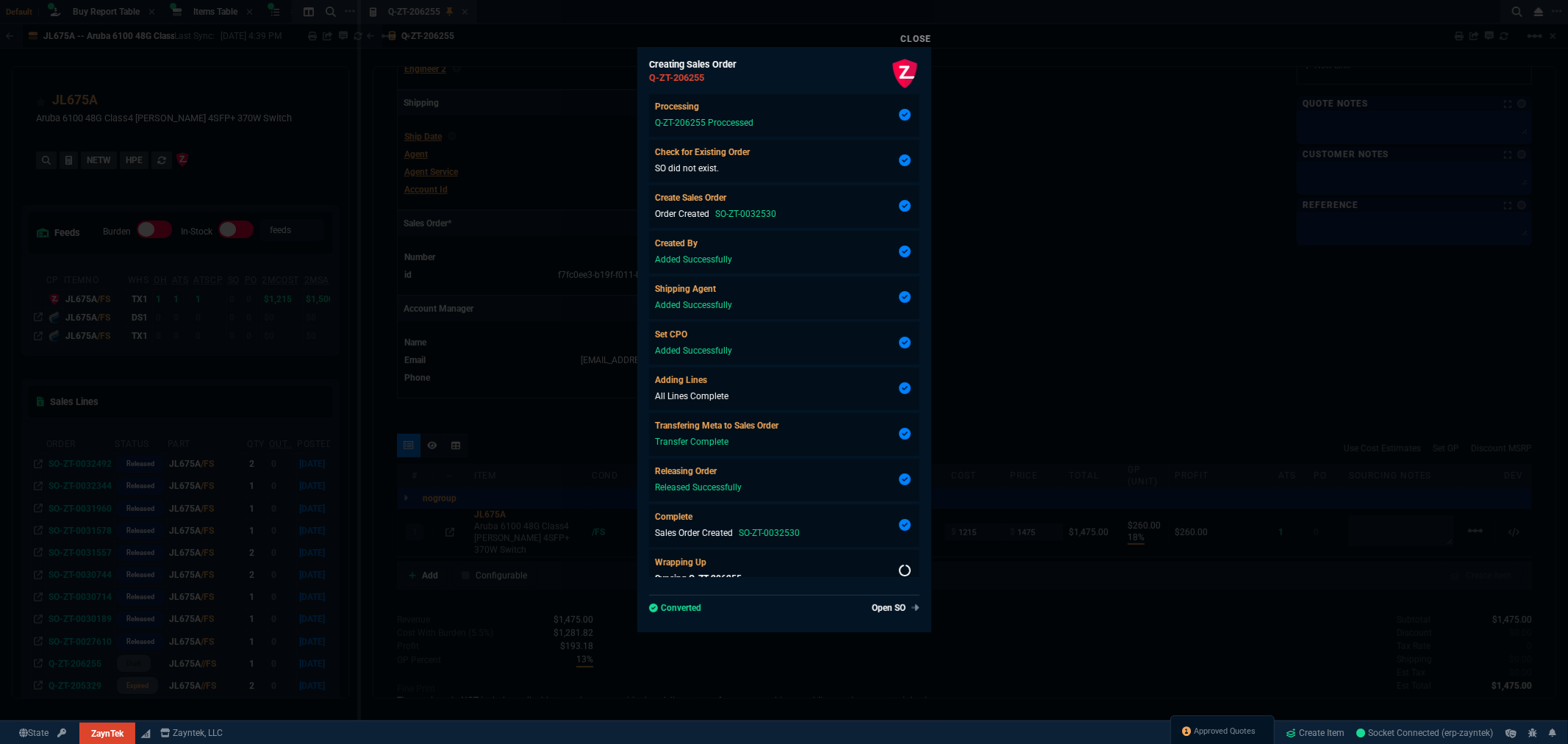
type input "18"
type input "260"
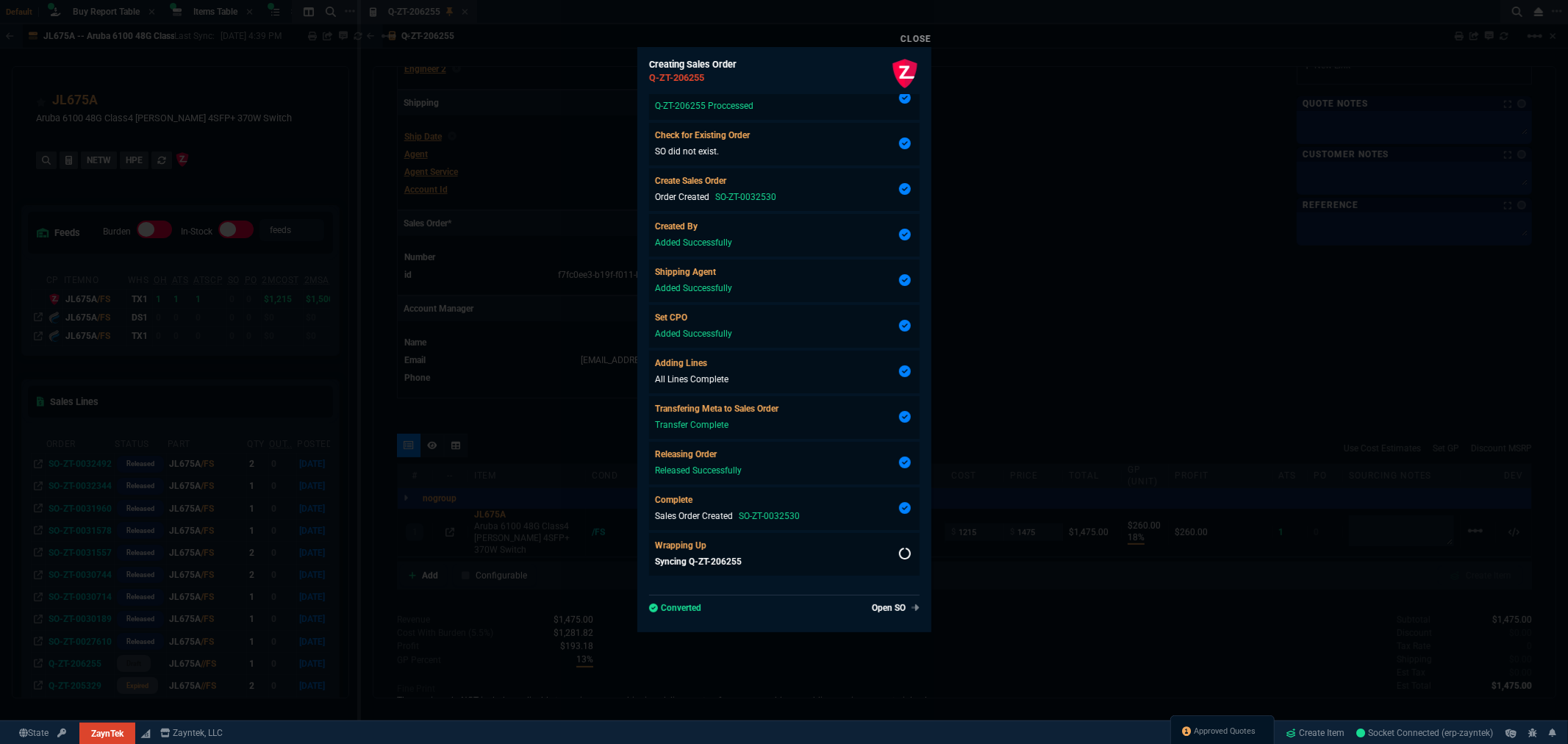
type input "56"
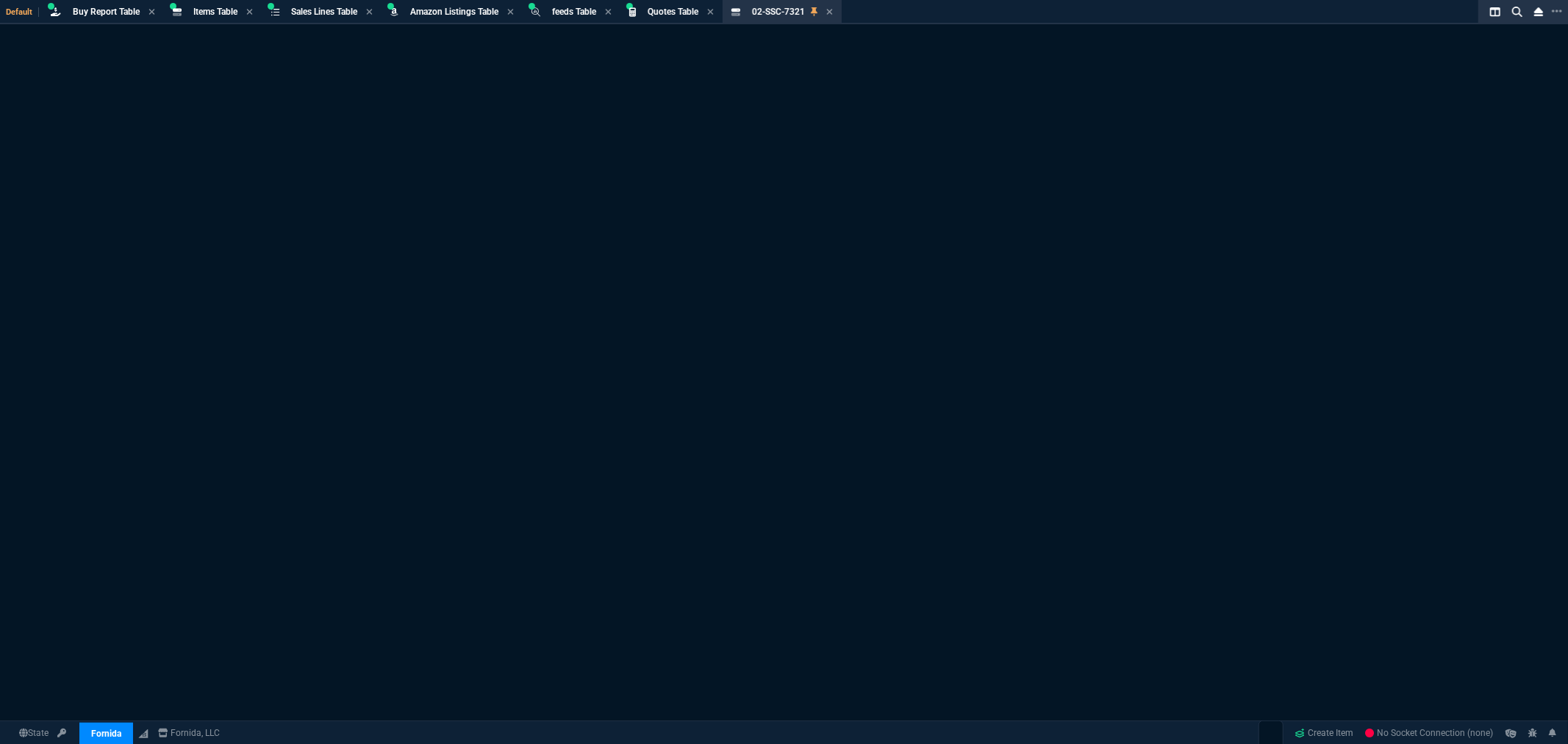
select select "8: NEPT"
